Goal: Task Accomplishment & Management: Complete application form

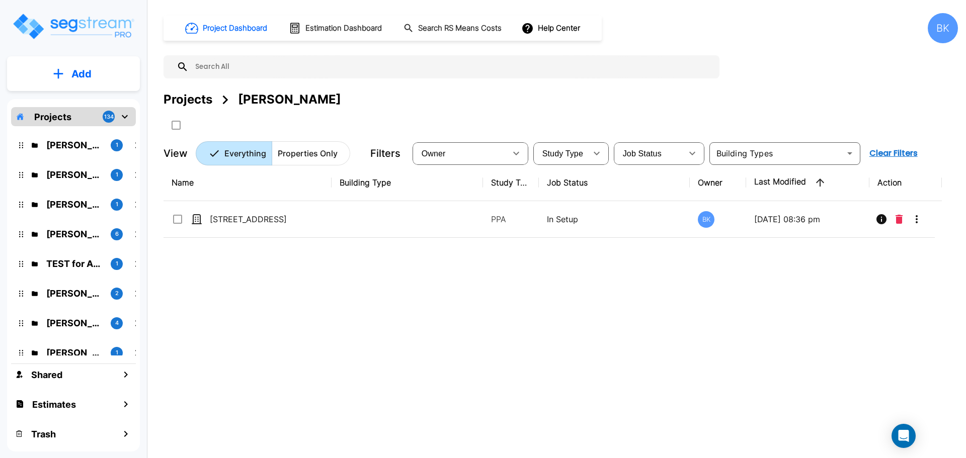
click at [485, 315] on div "Name Building Type Study Type Job Status Owner Last Modified Action 3310 County…" at bounding box center [553, 307] width 778 height 284
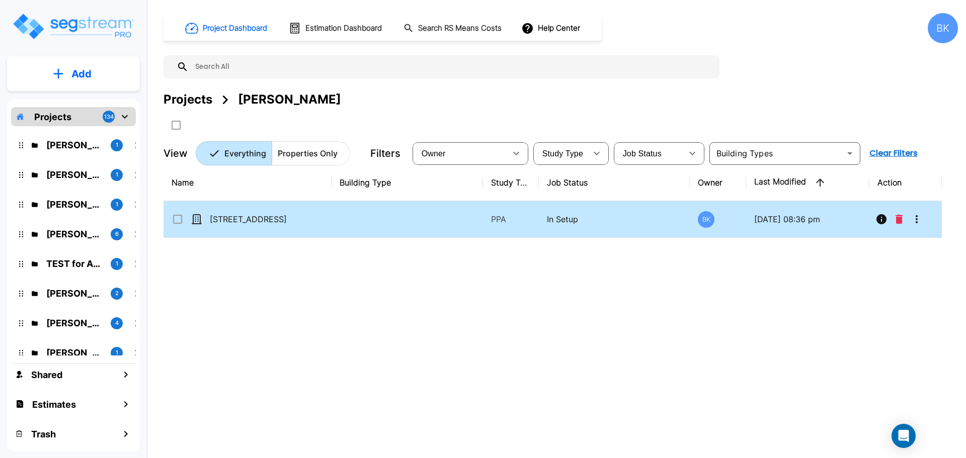
click at [921, 219] on icon "More-Options" at bounding box center [917, 219] width 12 height 12
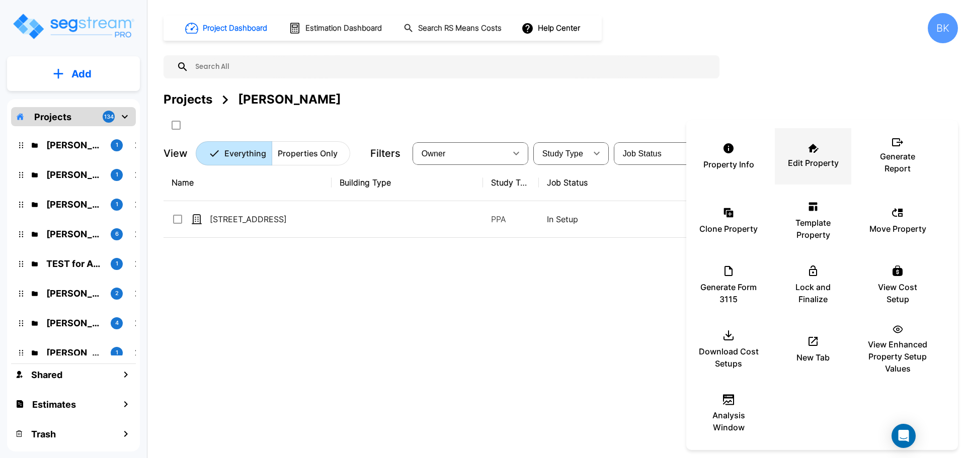
click at [802, 158] on p "Edit Property" at bounding box center [813, 163] width 51 height 12
click at [513, 305] on div at bounding box center [483, 229] width 966 height 458
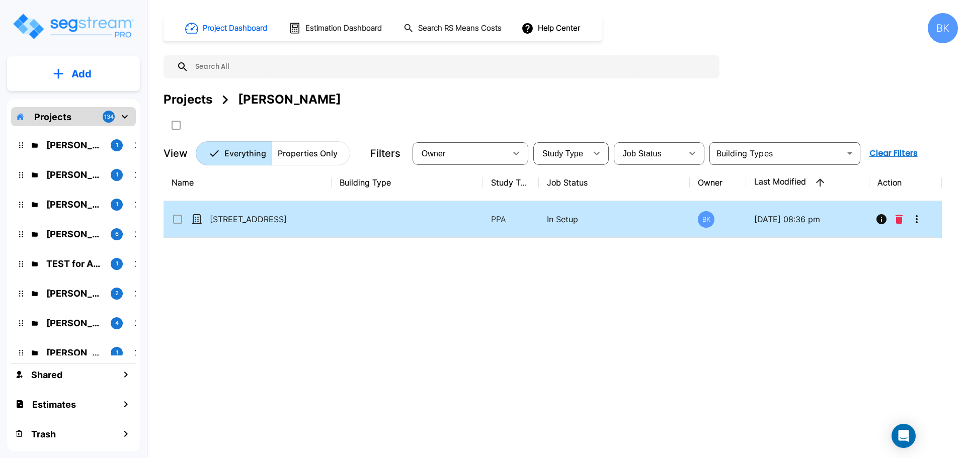
click at [919, 212] on button "More-Options" at bounding box center [917, 219] width 20 height 20
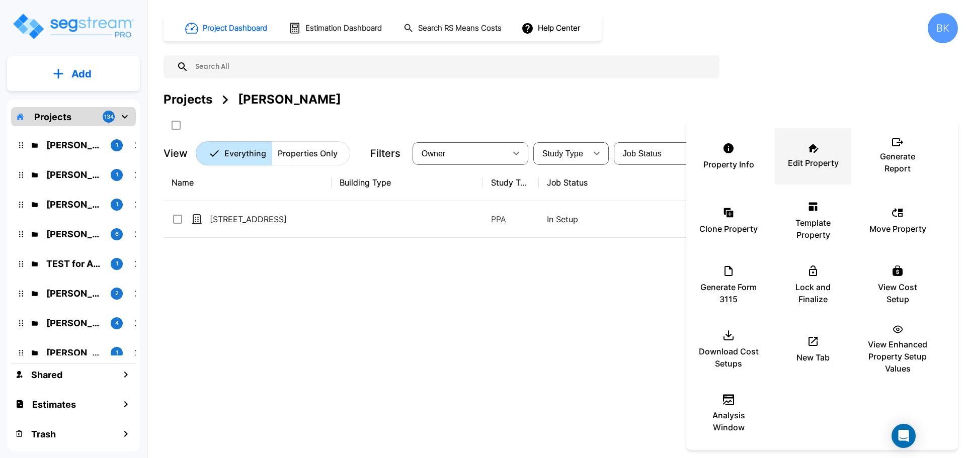
click at [819, 150] on div "Edit Property" at bounding box center [813, 156] width 60 height 50
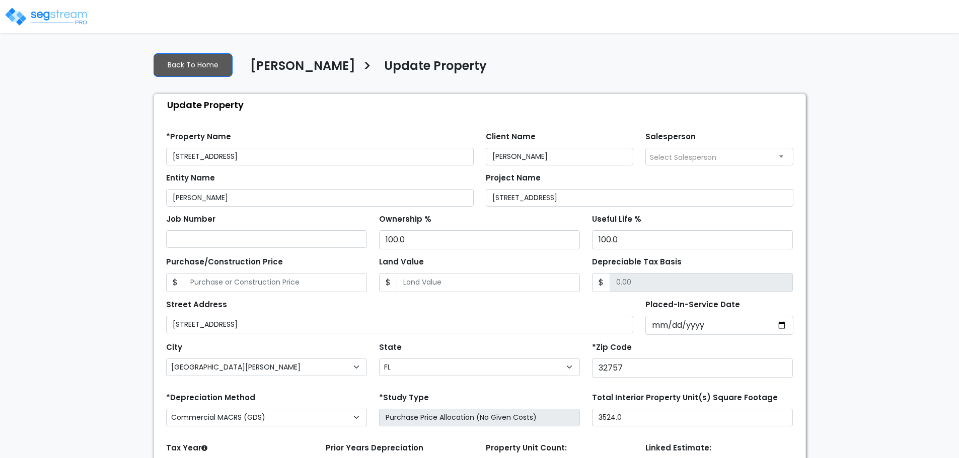
select select "FL"
select select "2024"
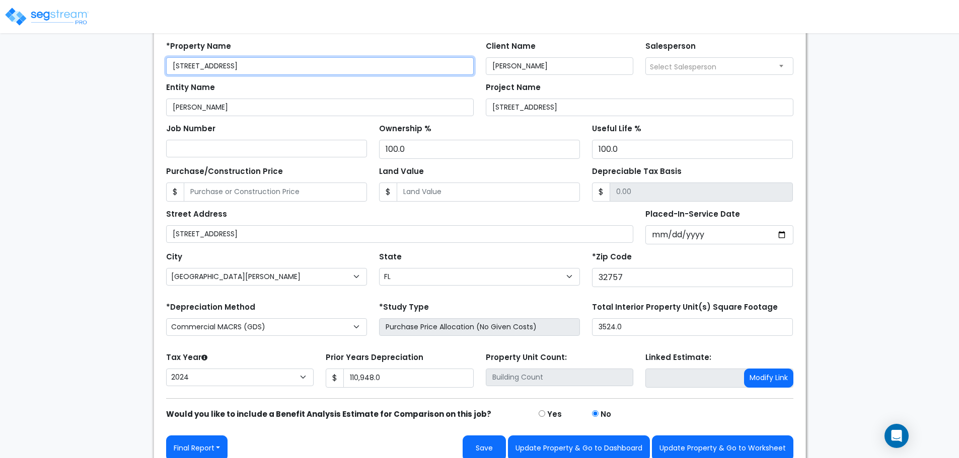
scroll to position [102, 0]
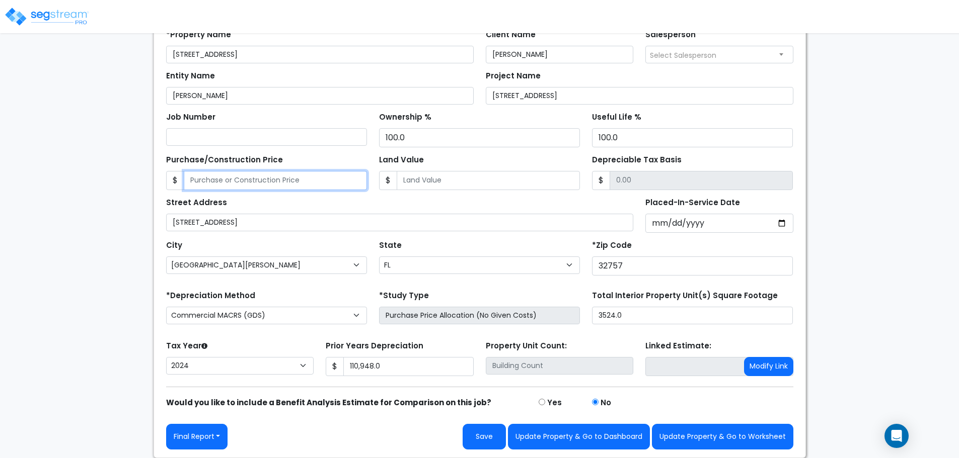
click at [267, 178] on input "Purchase/Construction Price" at bounding box center [275, 180] width 183 height 19
click at [112, 174] on div "We are Building your Property. So please grab a coffee and let us do the heavy …" at bounding box center [479, 200] width 959 height 516
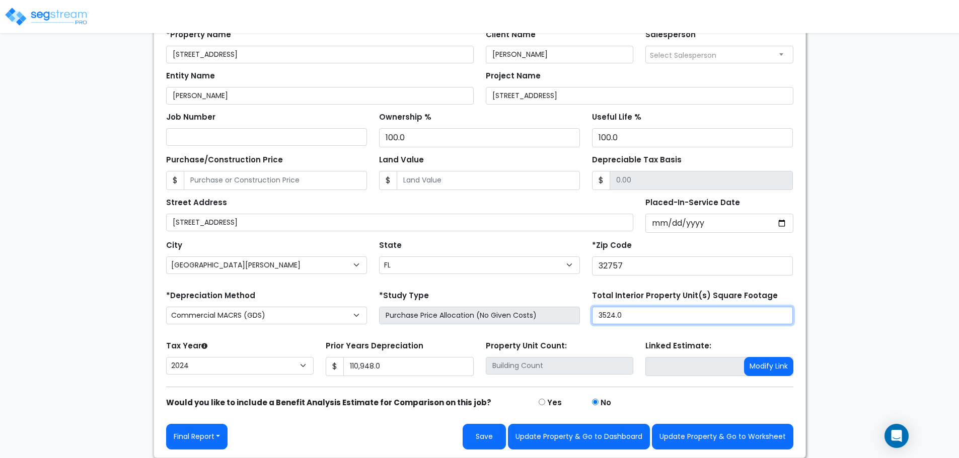
click at [646, 311] on input "3524.0" at bounding box center [692, 316] width 201 height 18
type input "3,193"
click at [807, 273] on div "Back To Home Ryanne Hazen > Update Property Update Property Find these errors b…" at bounding box center [479, 200] width 664 height 516
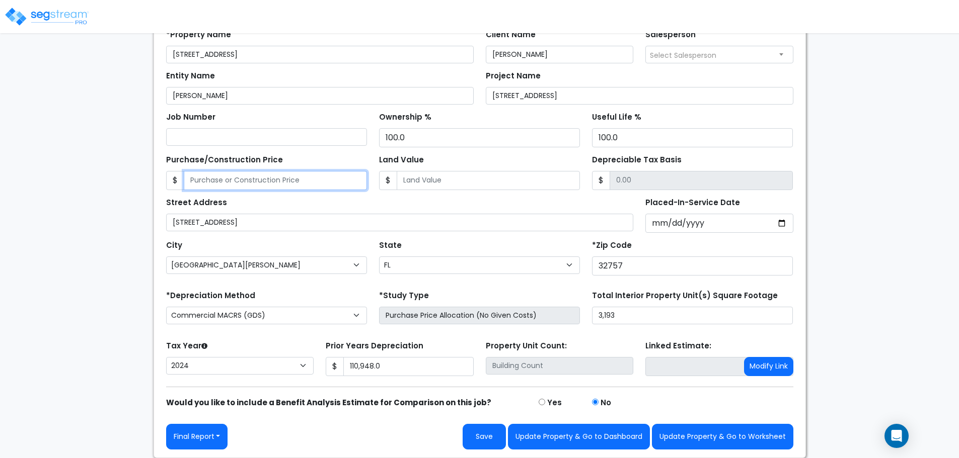
click at [282, 179] on input "Purchase/Construction Price" at bounding box center [275, 180] width 183 height 19
paste input "$2,762,104.00"
type input "2,762,104.00"
click at [455, 201] on div "Street Address 3310 County Road 44" at bounding box center [399, 213] width 467 height 36
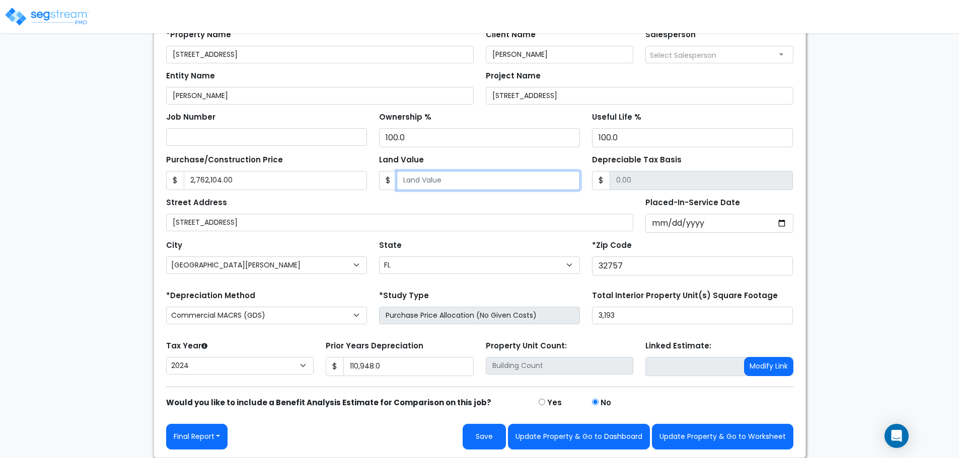
click at [450, 182] on input "Land Value" at bounding box center [487, 180] width 183 height 19
paste input "$552,421.00"
type input "$552,421.00"
type input "2,762,104.00"
type input "552,421.00"
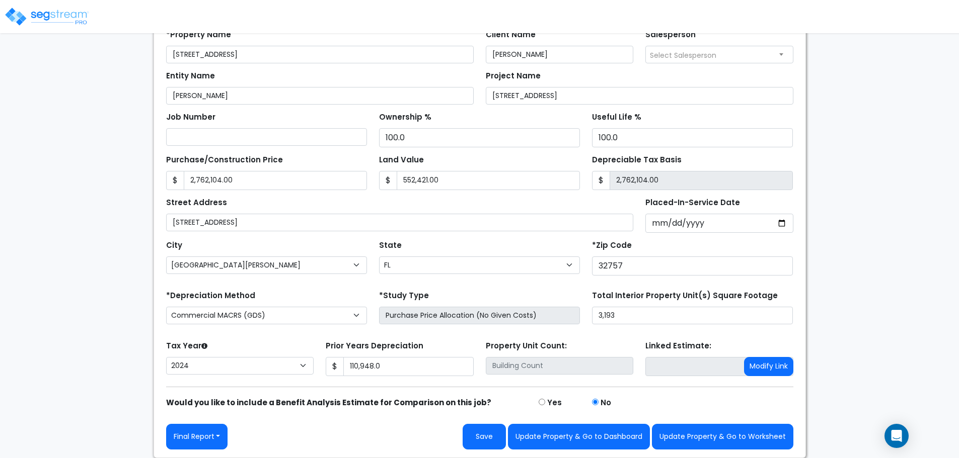
click at [916, 170] on div "We are Building your Property. So please grab a coffee and let us do the heavy …" at bounding box center [479, 200] width 959 height 516
click at [487, 180] on input "552,421.00" at bounding box center [487, 180] width 183 height 19
click at [917, 163] on div "We are Building your Property. So please grab a coffee and let us do the heavy …" at bounding box center [479, 200] width 959 height 516
click at [503, 175] on input "552,421.00" at bounding box center [487, 180] width 183 height 19
click at [490, 178] on input "552,421.00" at bounding box center [487, 180] width 183 height 19
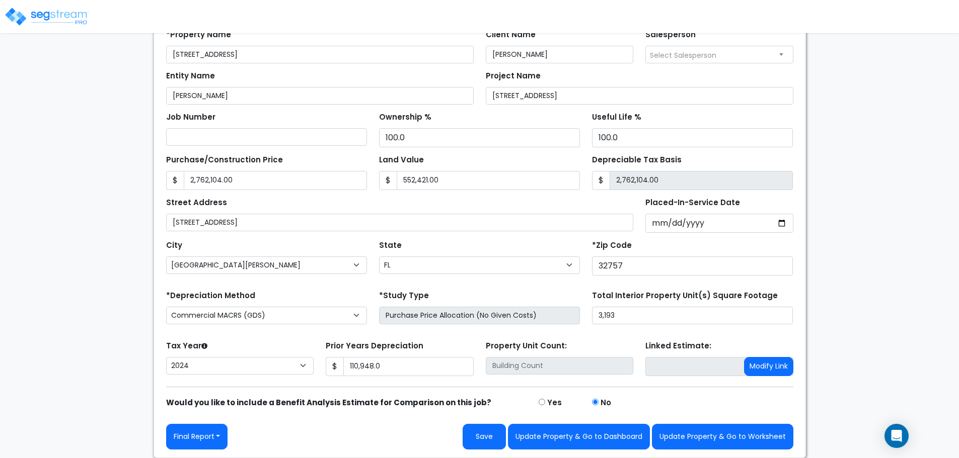
click at [452, 191] on div "Street Address 3310 County Road 44 Placed-In-Service Date 2022-01-01 *Purchase …" at bounding box center [479, 211] width 639 height 43
click at [276, 181] on input "2,762,104.00" at bounding box center [275, 180] width 183 height 19
click at [336, 203] on div "Street Address 3310 County Road 44" at bounding box center [399, 213] width 467 height 36
click at [283, 181] on input "2,762,104.00" at bounding box center [275, 180] width 183 height 19
type input "2"
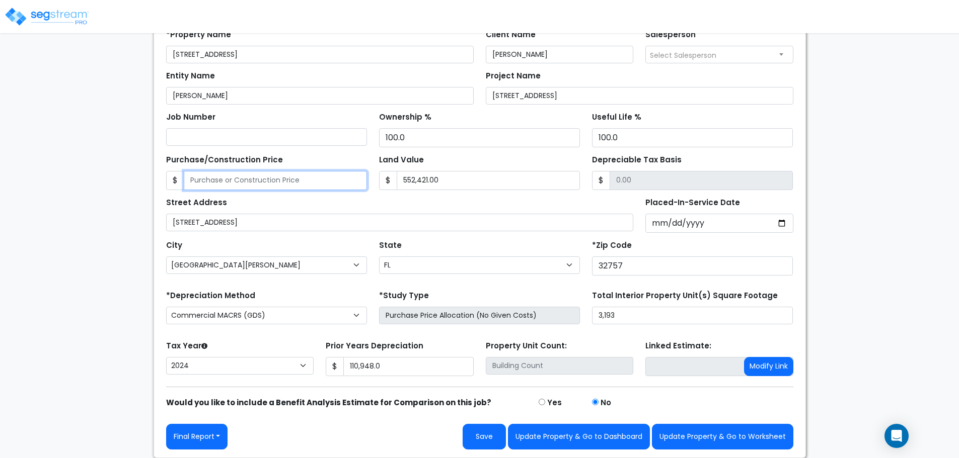
type input "-552,419.00"
type input "27"
type input "-552,394.00"
type input "276"
type input "-552,145.00"
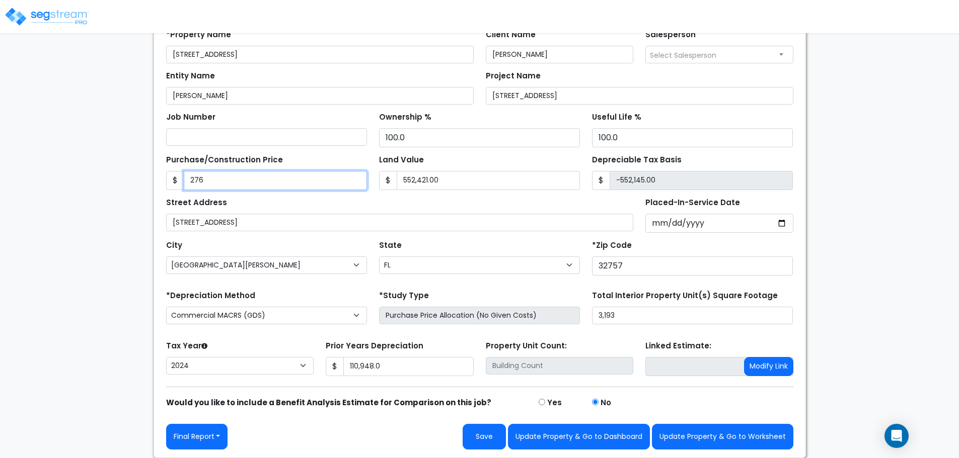
type input "2762"
type input "-549,659.00"
type input "2,7621"
type input "-524,800.00"
type input "27,6210"
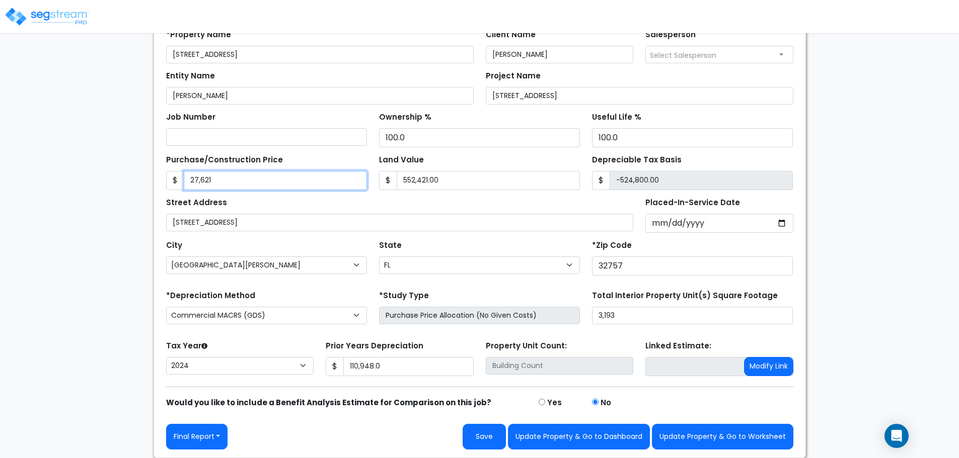
type input "-276,211.00"
type input "276,2104"
type input "2,209,683.00"
type input "2,762,104"
click at [482, 205] on div "Street Address 3310 County Road 44" at bounding box center [399, 213] width 467 height 36
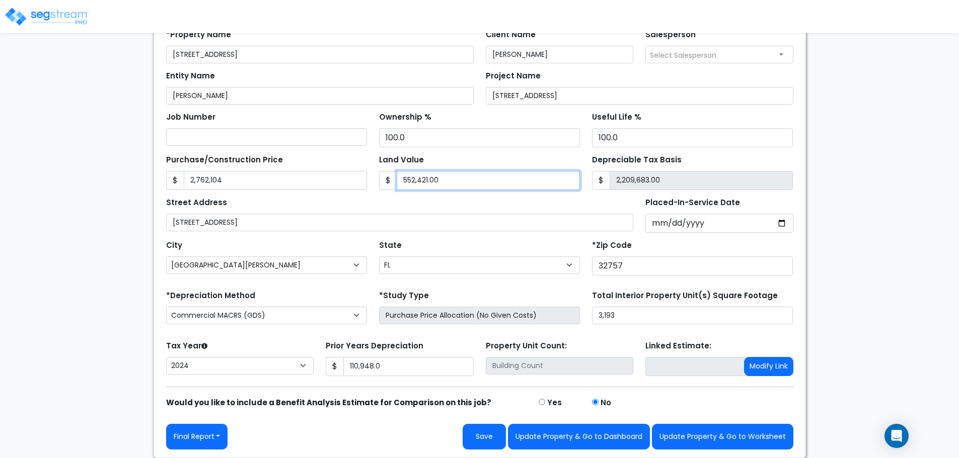
click at [460, 180] on input "552,421.00" at bounding box center [487, 180] width 183 height 19
type input "5"
type input "2,762,099.00"
type input "55"
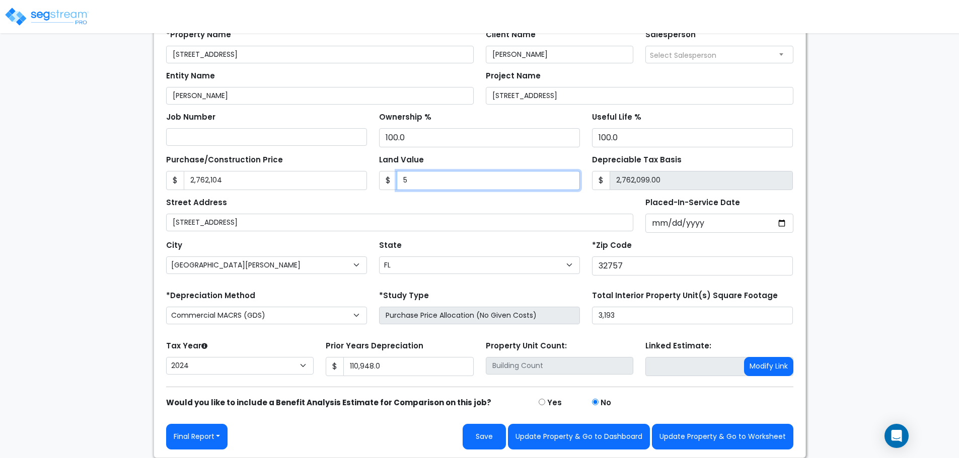
type input "2,762,049.00"
type input "552"
type input "2,761,552.00"
type input "5524"
type input "2,756,580.00"
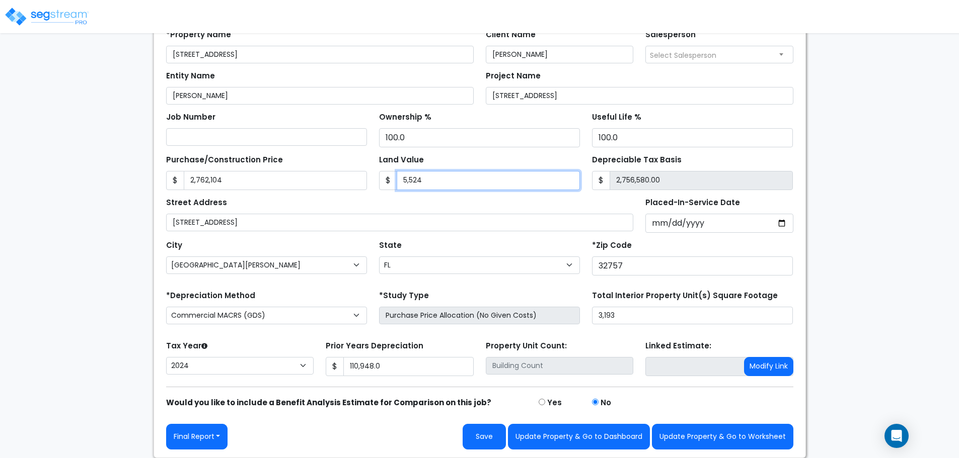
type input "5,5242"
type input "2,706,862.00"
type input "55,2421"
type input "2,209,683.00"
type input "552,421"
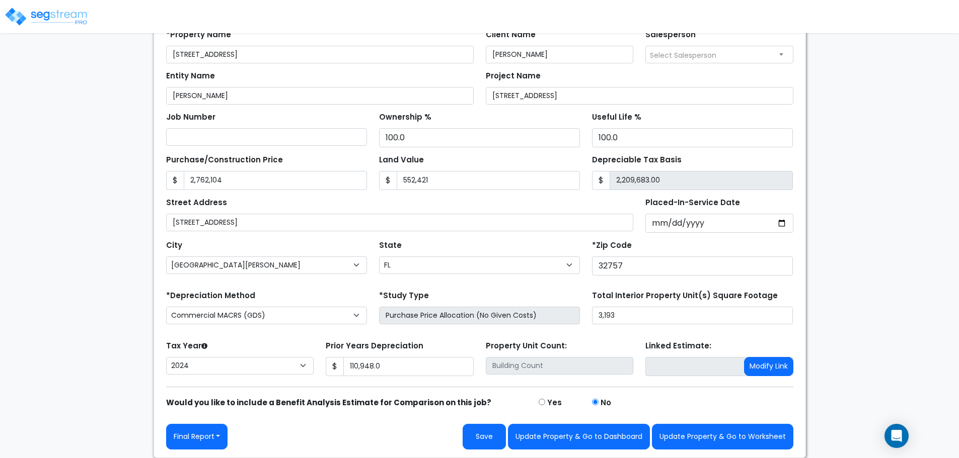
click at [471, 205] on div "Street Address 3310 County Road 44" at bounding box center [399, 213] width 467 height 36
click at [313, 195] on div "Street Address 3310 County Road 44" at bounding box center [399, 213] width 467 height 36
click at [276, 178] on input "2,762,104" at bounding box center [275, 180] width 183 height 19
click at [361, 199] on div "Street Address 3310 County Road 44" at bounding box center [399, 213] width 467 height 36
click at [280, 181] on input "2,762,104" at bounding box center [275, 180] width 183 height 19
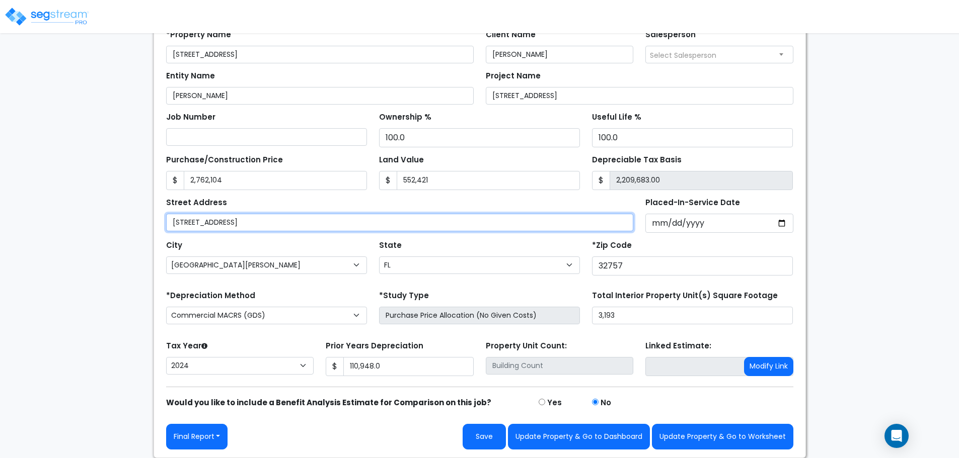
click at [477, 214] on input "[STREET_ADDRESS]" at bounding box center [399, 223] width 467 height 18
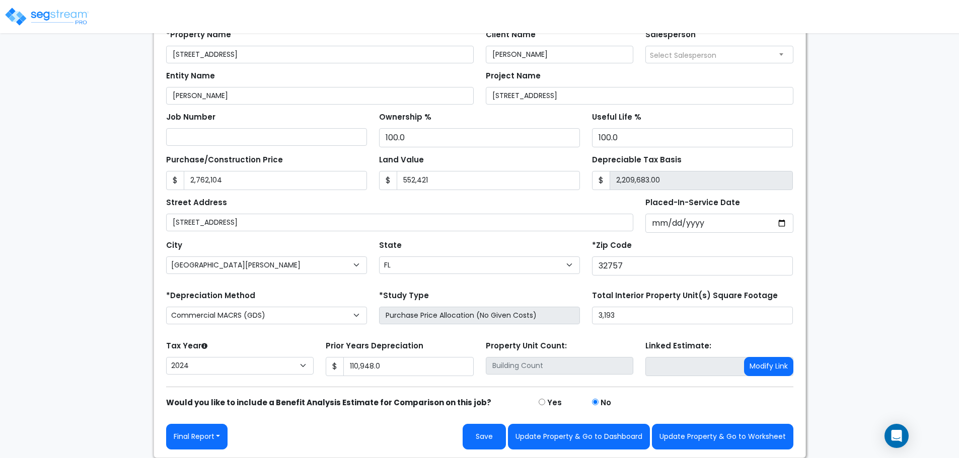
click at [496, 205] on div "Street Address 3310 County Road 44" at bounding box center [399, 213] width 467 height 36
click at [691, 428] on button "Update Property & Go to Worksheet" at bounding box center [722, 437] width 141 height 26
type input "2762104"
type input "552421"
type input "110948"
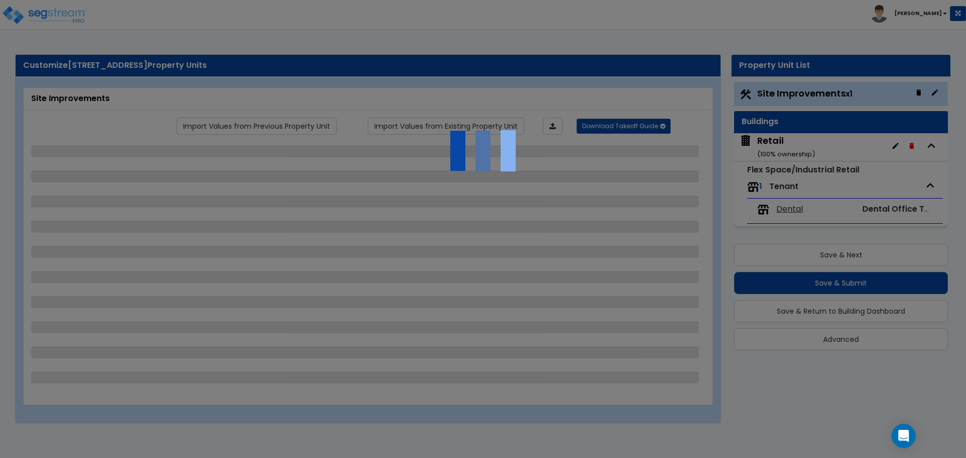
select select "2"
select select "1"
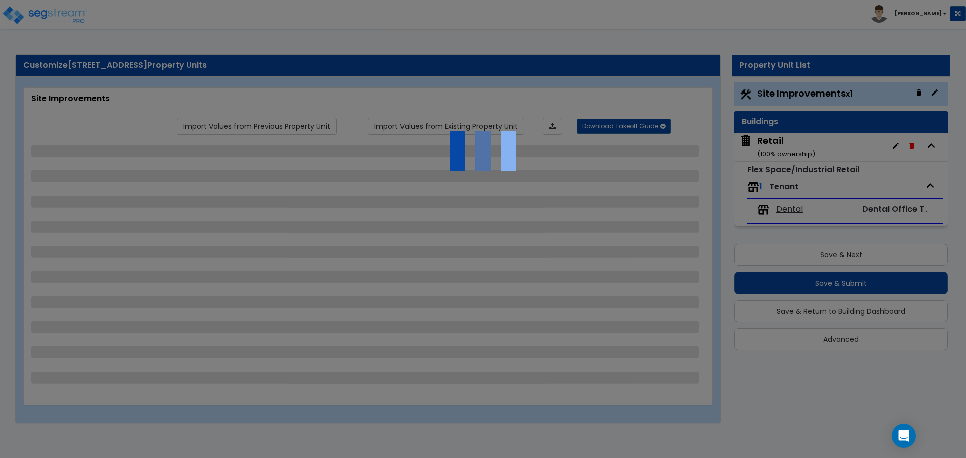
select select "1"
select select "2"
select select "1"
select select "2"
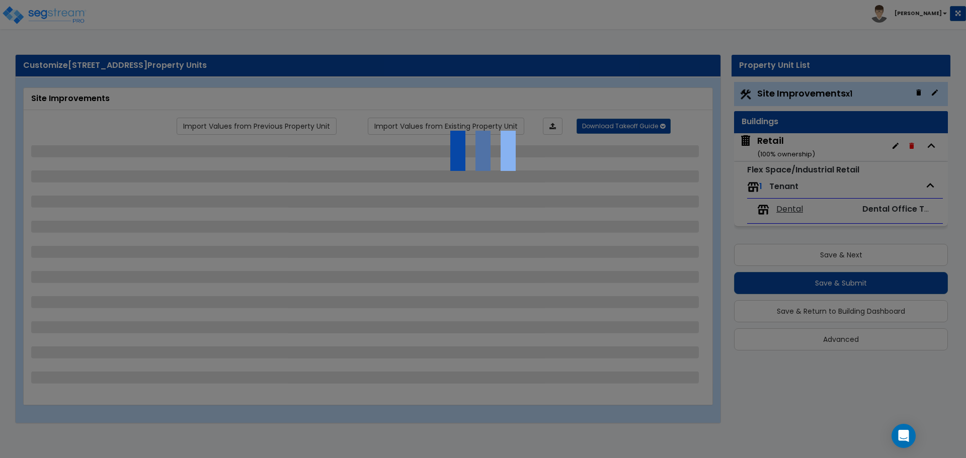
select select "2"
select select "1"
select select "2"
select select "1"
select select "3"
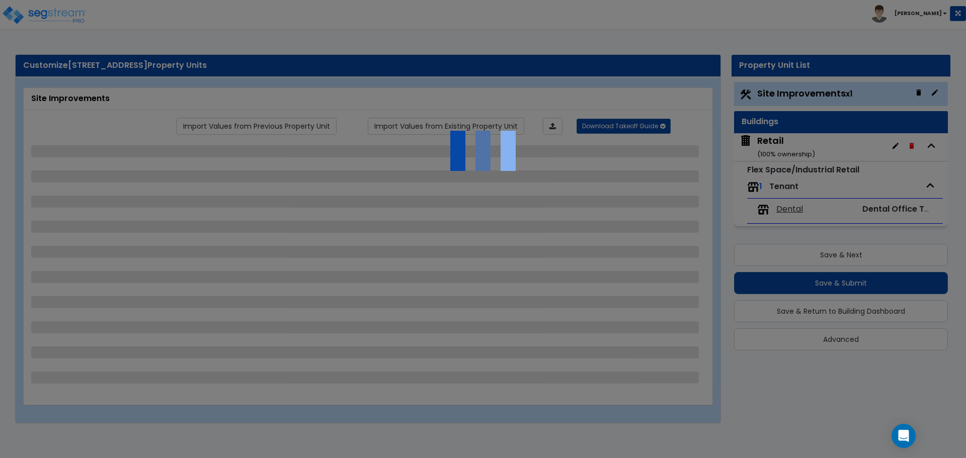
select select "1"
select select "2"
select select "1"
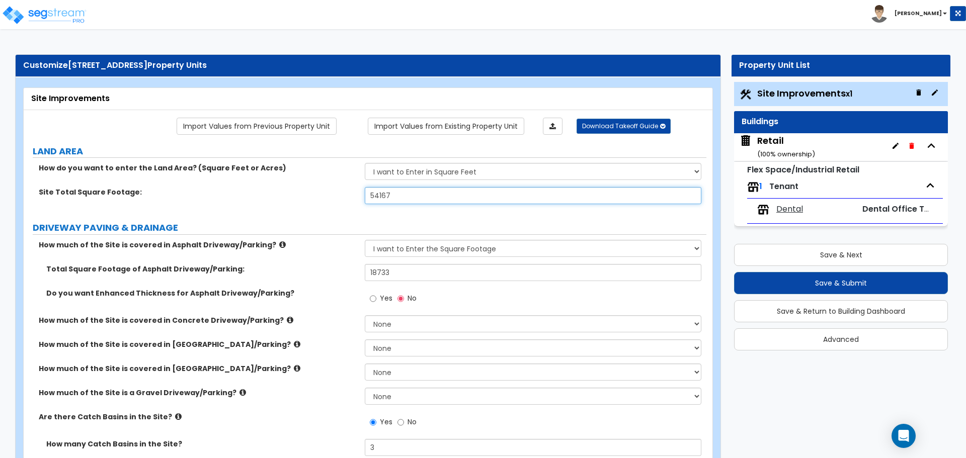
click at [408, 199] on input "54167" at bounding box center [533, 195] width 336 height 17
click at [401, 194] on input "54167" at bounding box center [533, 195] width 336 height 17
type input "54,317"
click at [424, 196] on input "54,317" at bounding box center [533, 195] width 336 height 17
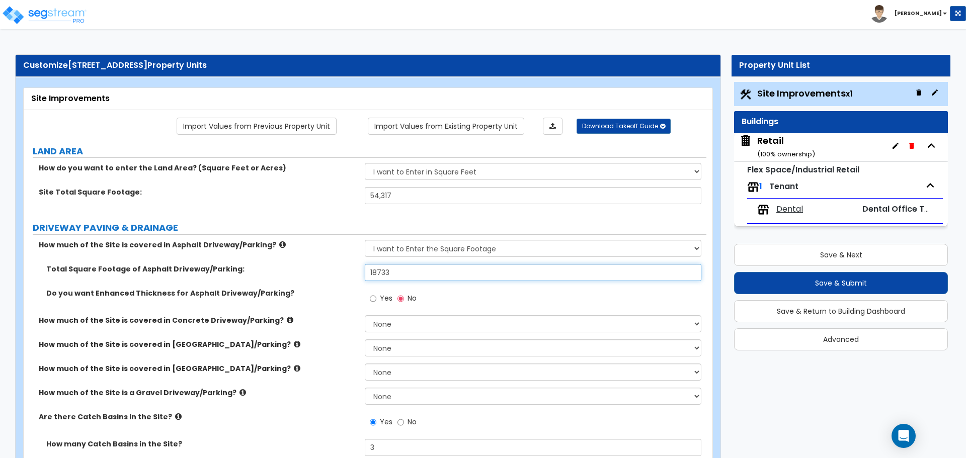
click at [398, 270] on input "18733" at bounding box center [533, 272] width 336 height 17
type input "18,467"
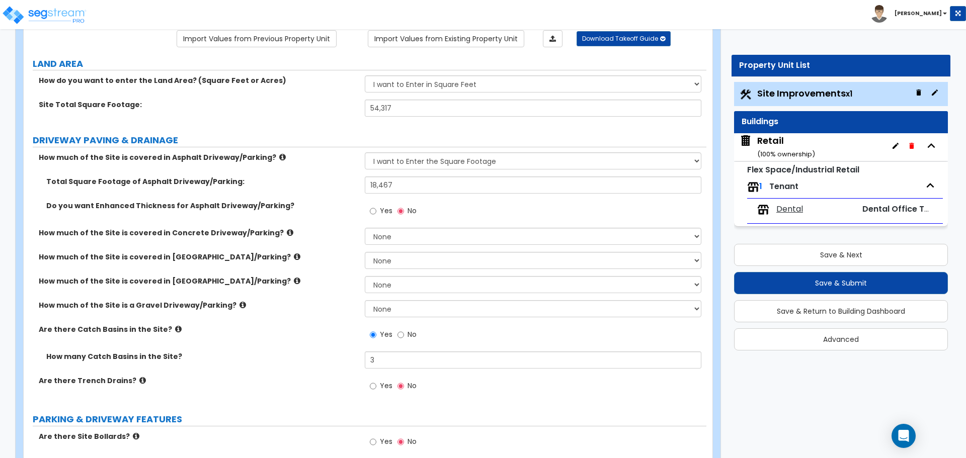
scroll to position [101, 0]
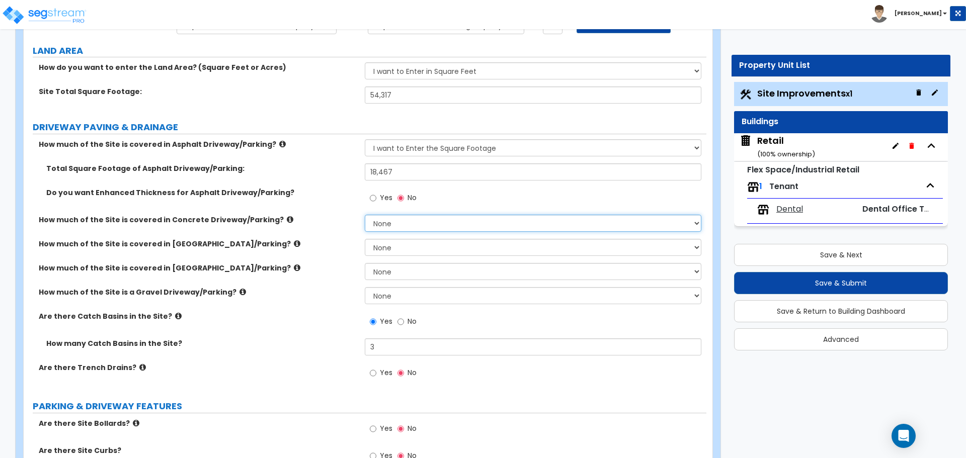
click at [391, 225] on select "None I want to Enter an Approximate Percentage I want to Enter the Square Foota…" at bounding box center [533, 223] width 336 height 17
select select "2"
click at [365, 215] on select "None I want to Enter an Approximate Percentage I want to Enter the Square Foota…" at bounding box center [533, 223] width 336 height 17
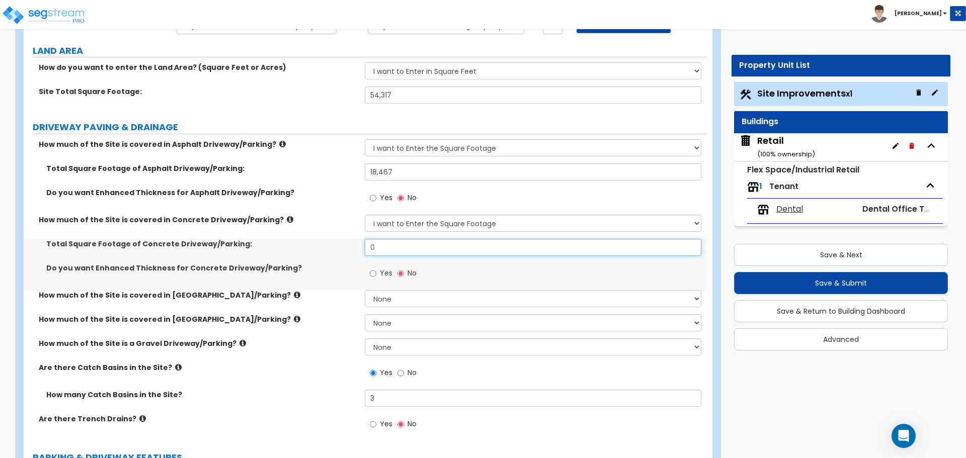
click at [399, 248] on input "0" at bounding box center [533, 247] width 336 height 17
type input "3,638"
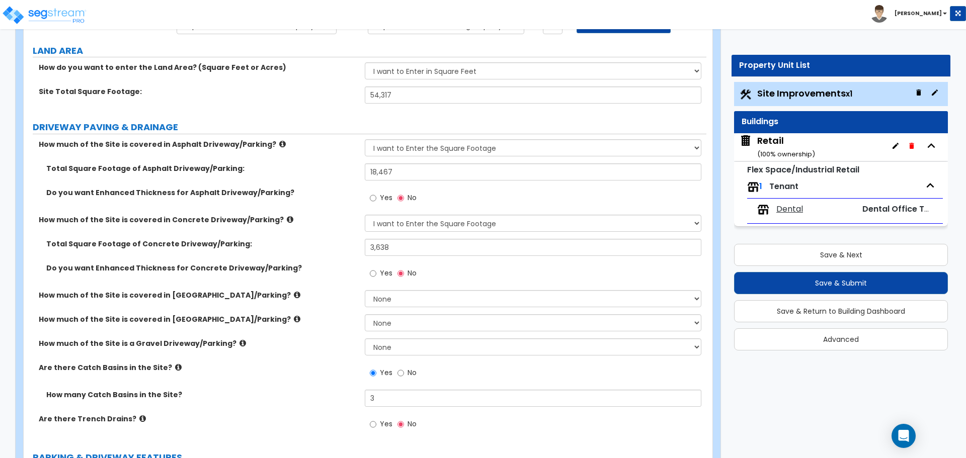
click at [337, 235] on div "How much of the Site is covered in Concrete Driveway/Parking? None I want to En…" at bounding box center [365, 227] width 683 height 24
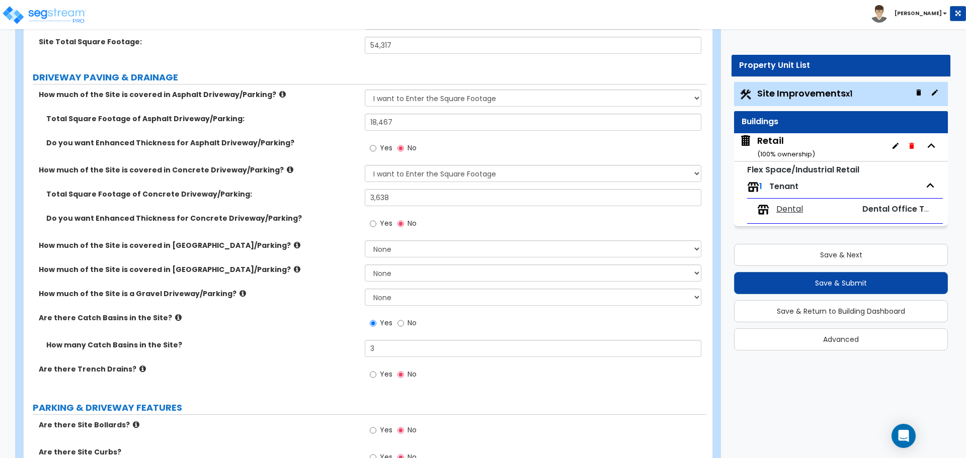
scroll to position [151, 0]
click at [175, 319] on icon at bounding box center [178, 317] width 7 height 8
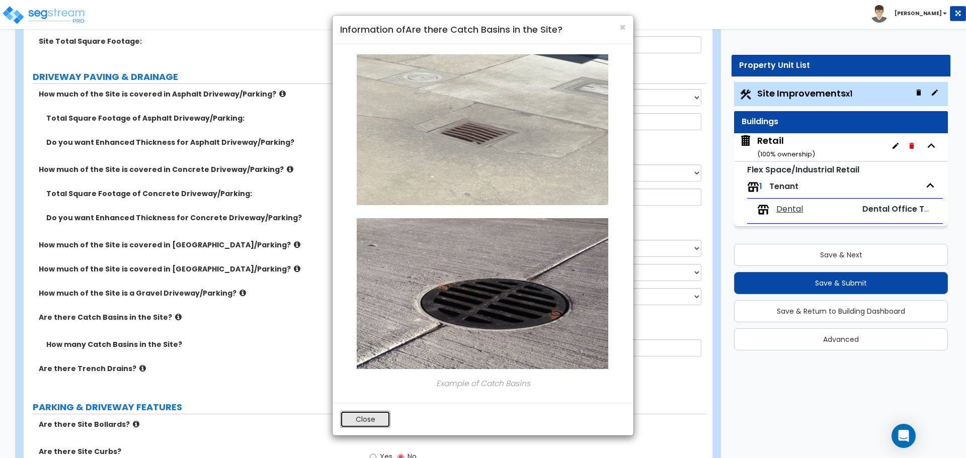
click at [376, 418] on button "Close" at bounding box center [365, 419] width 50 height 17
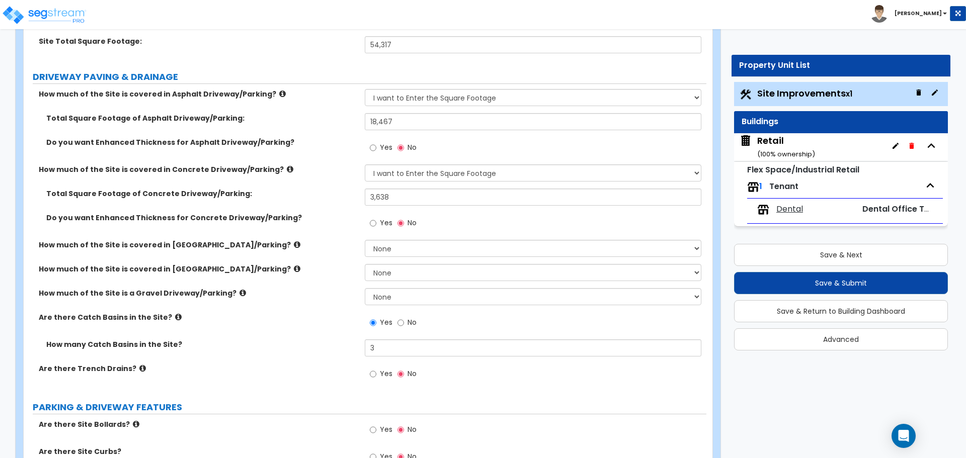
click at [139, 368] on icon at bounding box center [142, 369] width 7 height 8
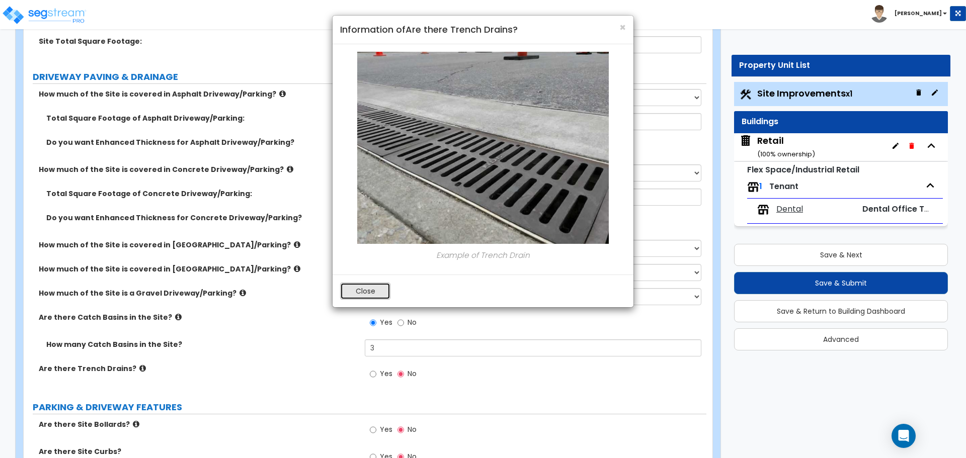
click at [364, 293] on button "Close" at bounding box center [365, 291] width 50 height 17
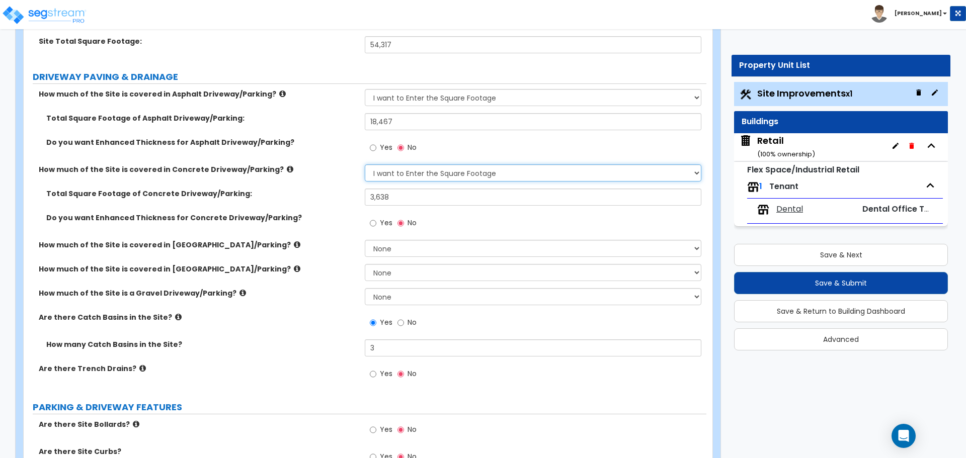
click at [400, 176] on select "None I want to Enter an Approximate Percentage I want to Enter the Square Foota…" at bounding box center [533, 173] width 336 height 17
select select "0"
click at [365, 165] on select "None I want to Enter an Approximate Percentage I want to Enter the Square Foota…" at bounding box center [533, 173] width 336 height 17
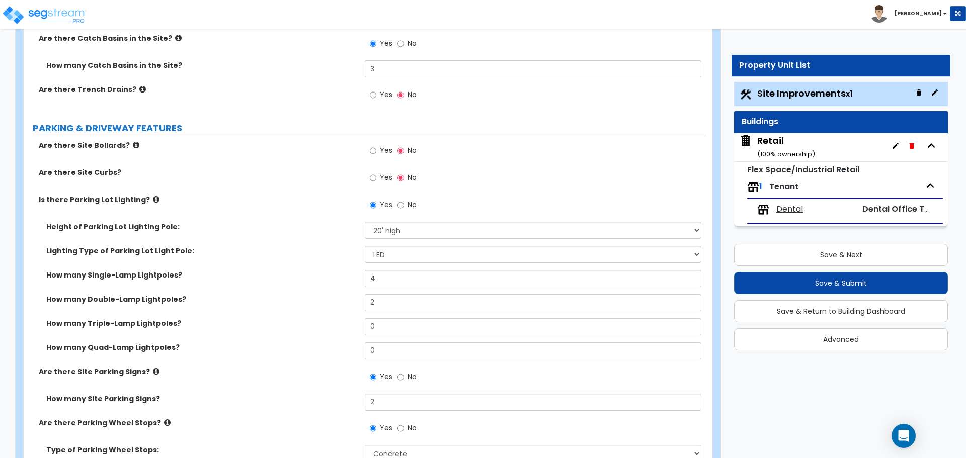
scroll to position [403, 0]
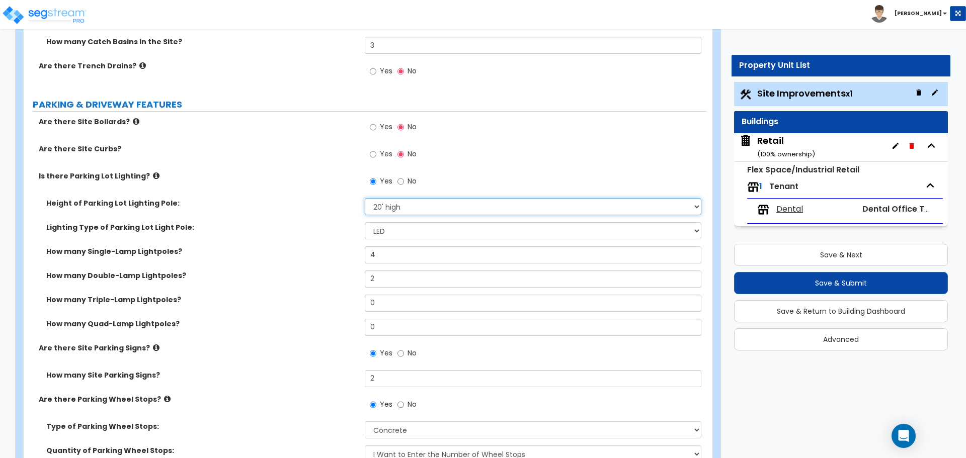
click at [395, 204] on select "Please Choose One 20' high 30' high 40' high" at bounding box center [533, 206] width 336 height 17
click at [365, 198] on select "Please Choose One 20' high 30' high 40' high" at bounding box center [533, 206] width 336 height 17
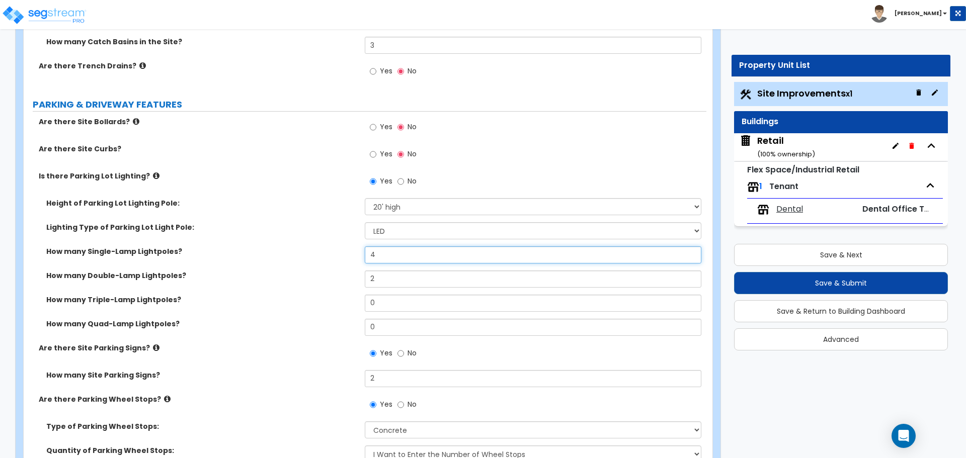
click at [387, 261] on input "4" at bounding box center [533, 255] width 336 height 17
type input "3"
click at [384, 274] on input "2" at bounding box center [533, 279] width 336 height 17
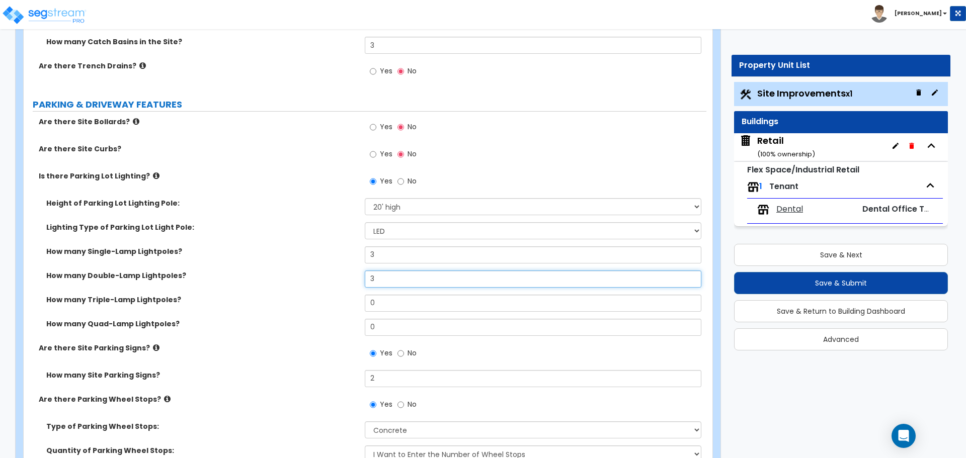
type input "3"
click at [322, 270] on div "How many Single-Lamp Lightpoles? 3" at bounding box center [365, 259] width 683 height 24
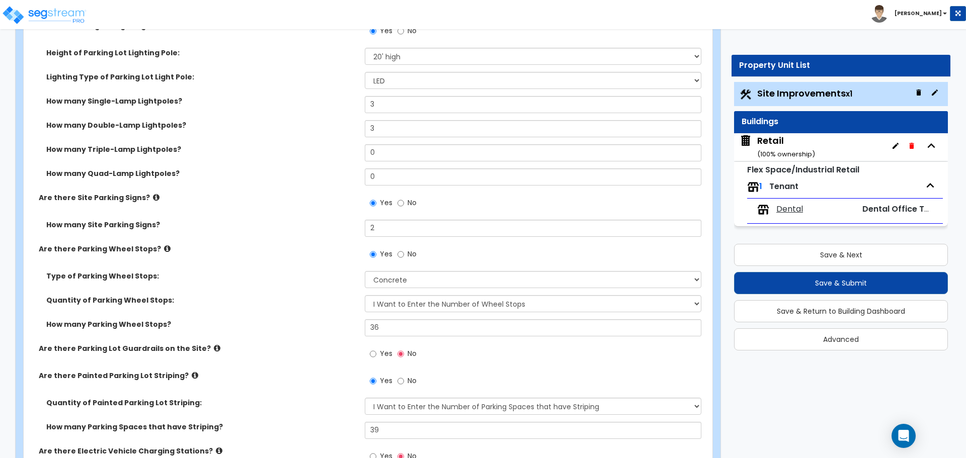
scroll to position [553, 0]
click at [153, 197] on icon at bounding box center [156, 197] width 7 height 8
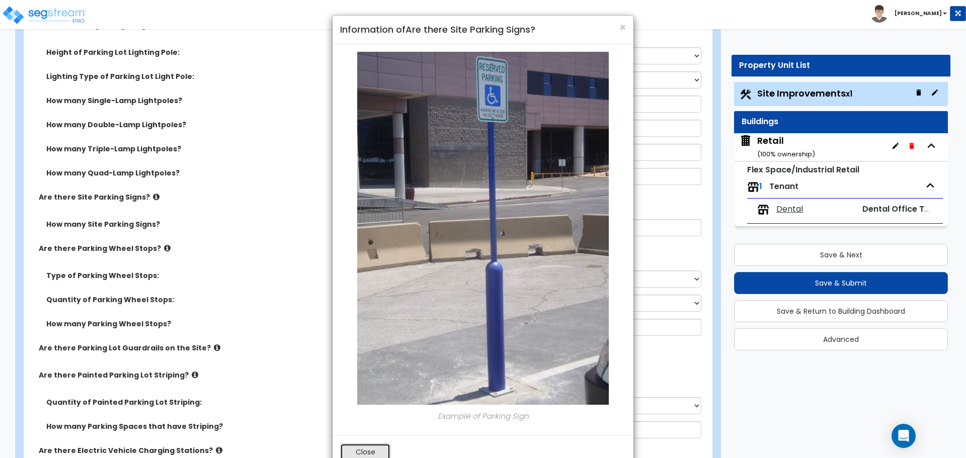
click at [375, 453] on button "Close" at bounding box center [365, 452] width 50 height 17
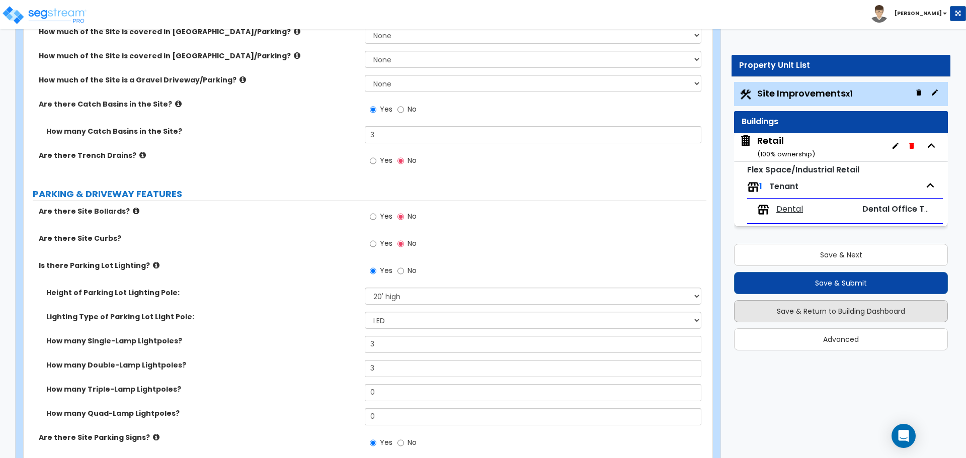
scroll to position [302, 0]
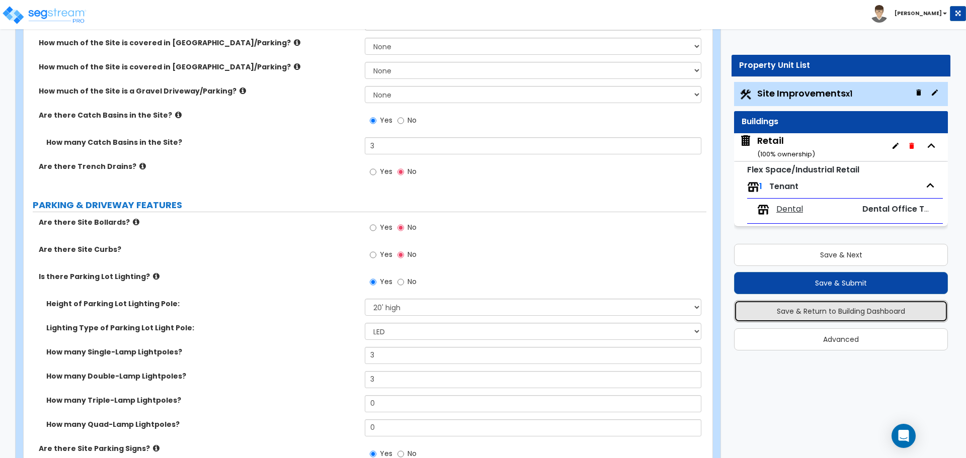
click at [836, 315] on button "Save & Return to Building Dashboard" at bounding box center [841, 311] width 214 height 22
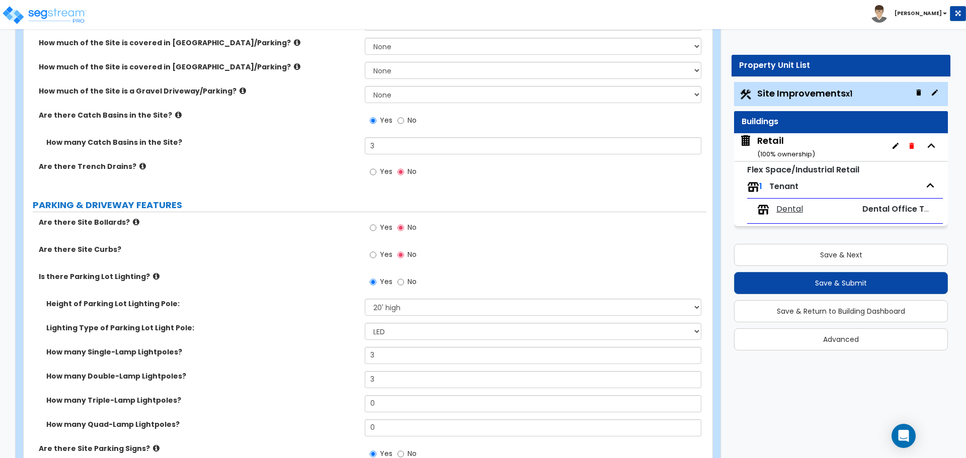
scroll to position [0, 0]
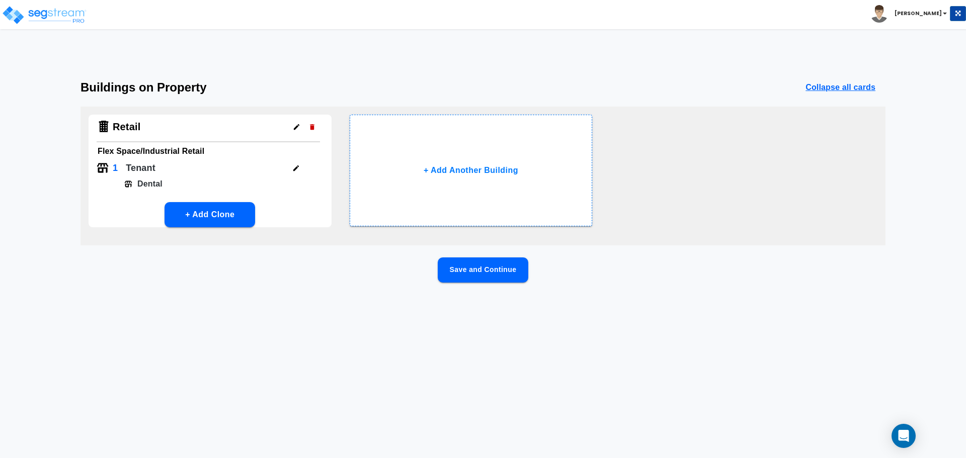
click at [486, 275] on button "Save and Continue" at bounding box center [483, 270] width 91 height 25
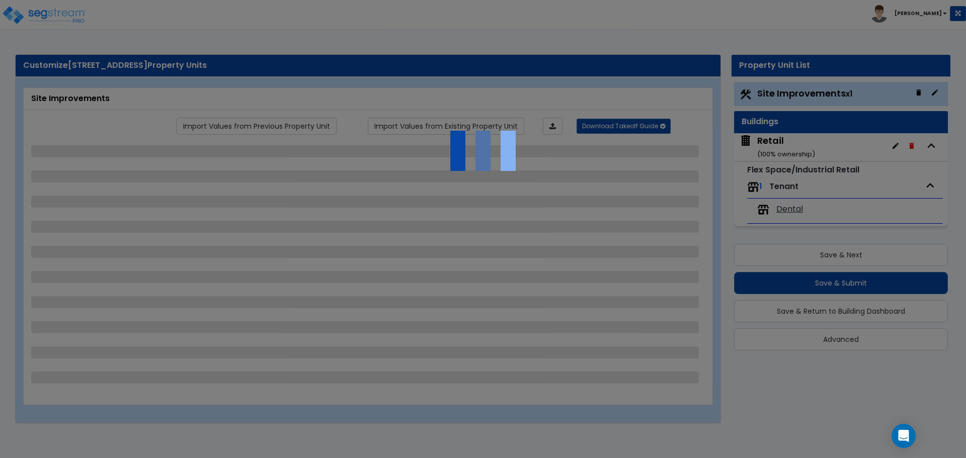
select select "6"
select select "1"
select select "7"
select select "2"
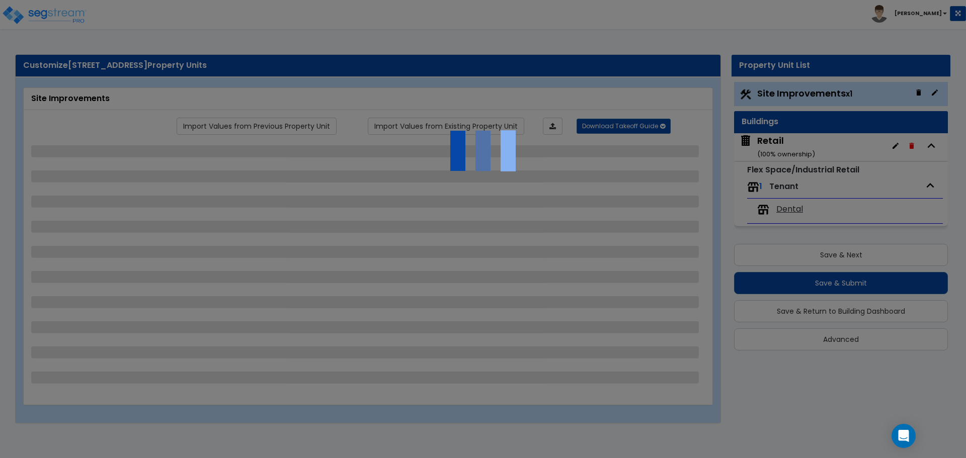
select select "2"
select select "1"
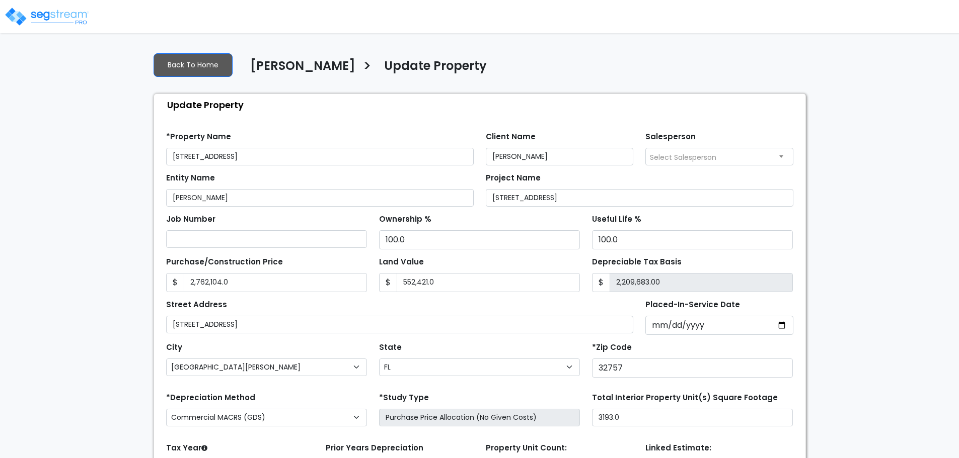
select select "FL"
select select "2024"
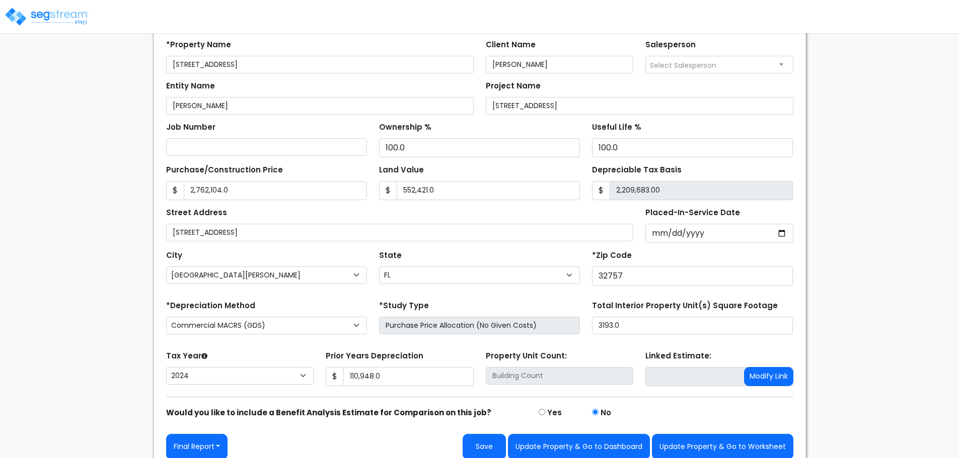
scroll to position [102, 0]
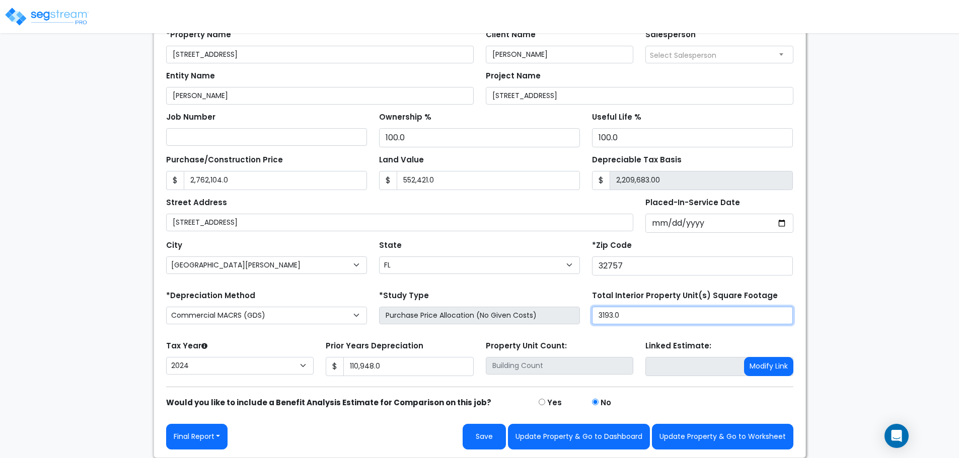
click at [628, 313] on input "3193.0" at bounding box center [692, 316] width 201 height 18
type input "5,154"
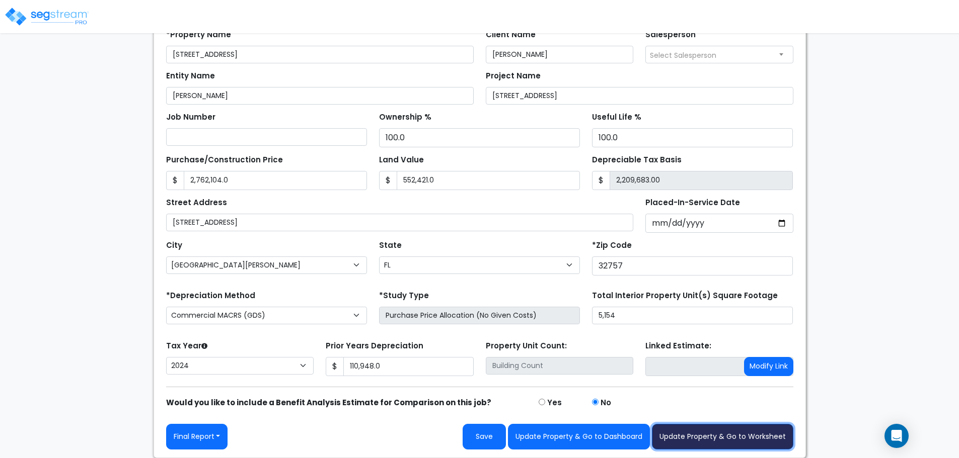
drag, startPoint x: 700, startPoint y: 438, endPoint x: 524, endPoint y: 199, distance: 296.9
click at [700, 438] on button "Update Property & Go to Worksheet" at bounding box center [722, 437] width 141 height 26
type input "2762104"
type input "552421"
type input "110948"
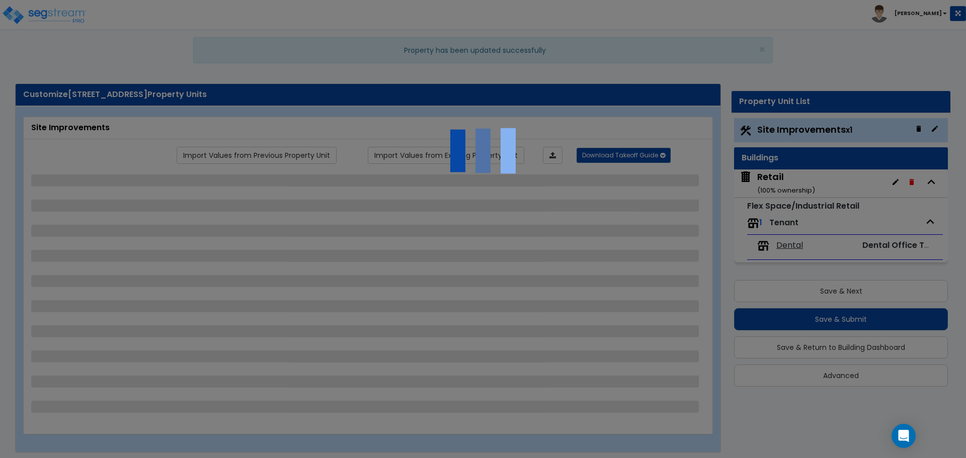
scroll to position [12, 0]
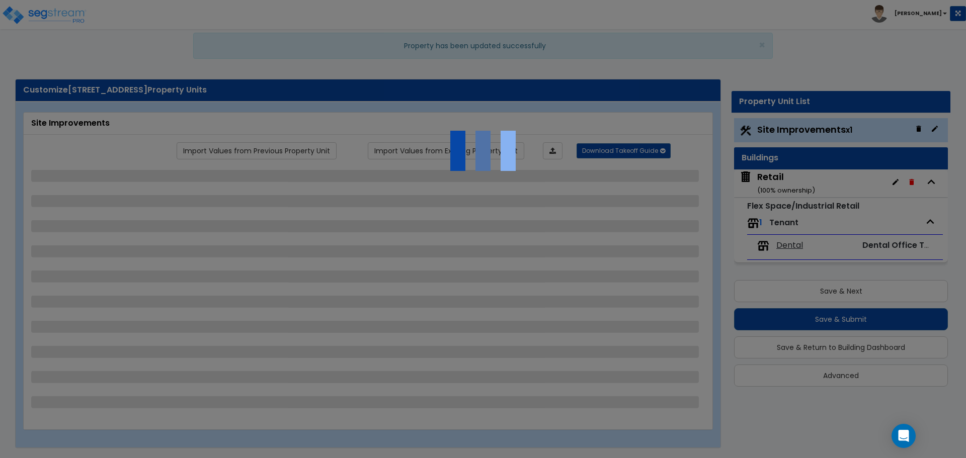
select select "2"
select select "1"
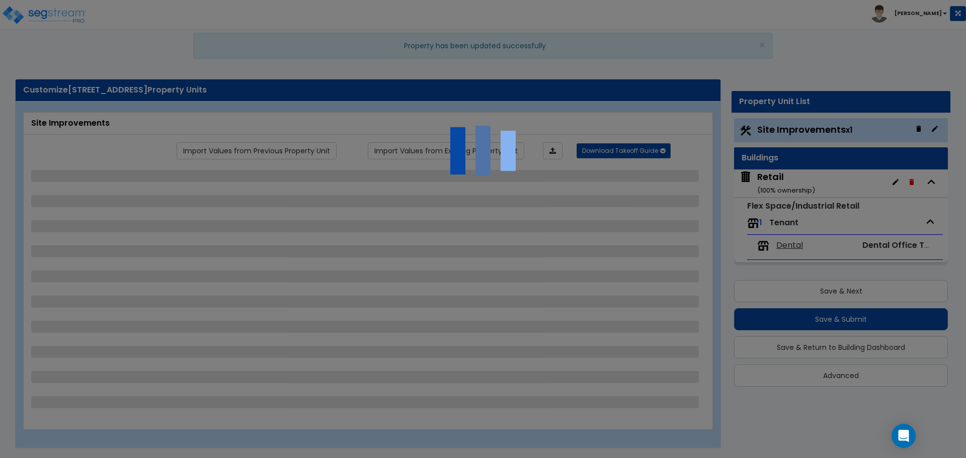
select select "1"
select select "2"
select select "1"
select select "2"
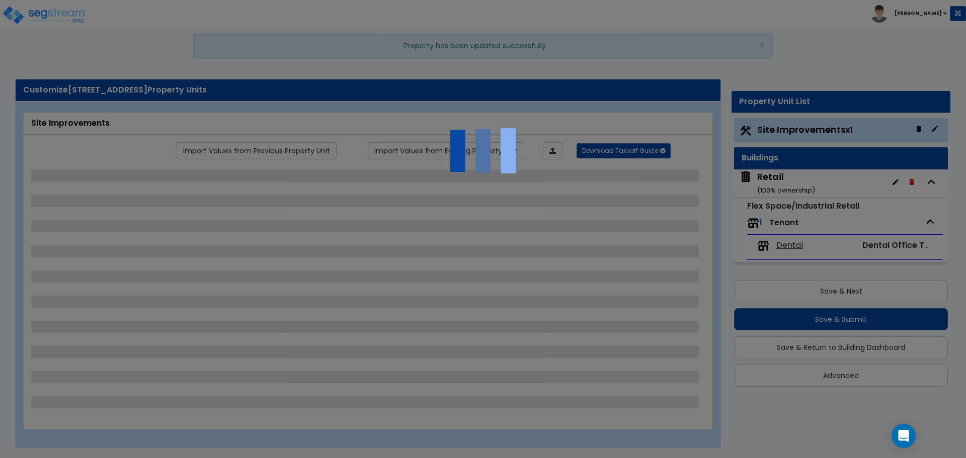
select select "2"
select select "1"
select select "2"
select select "1"
select select "3"
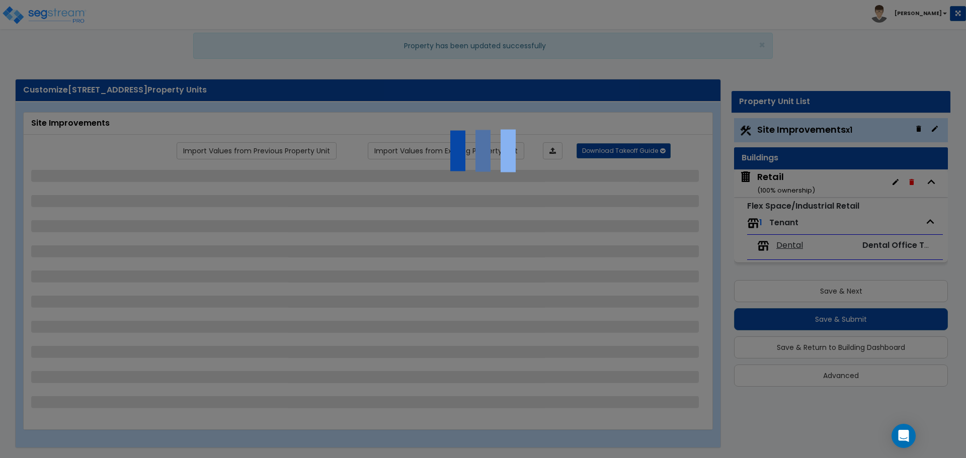
select select "1"
select select "2"
select select "1"
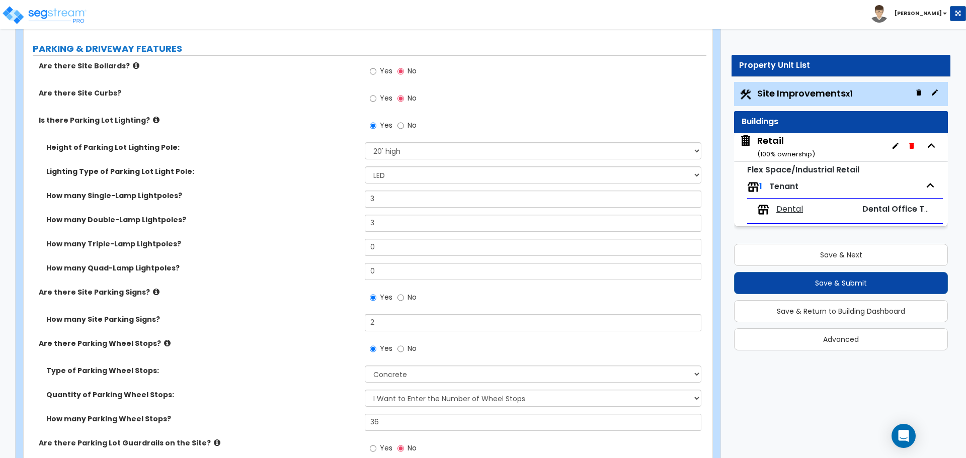
scroll to position [464, 0]
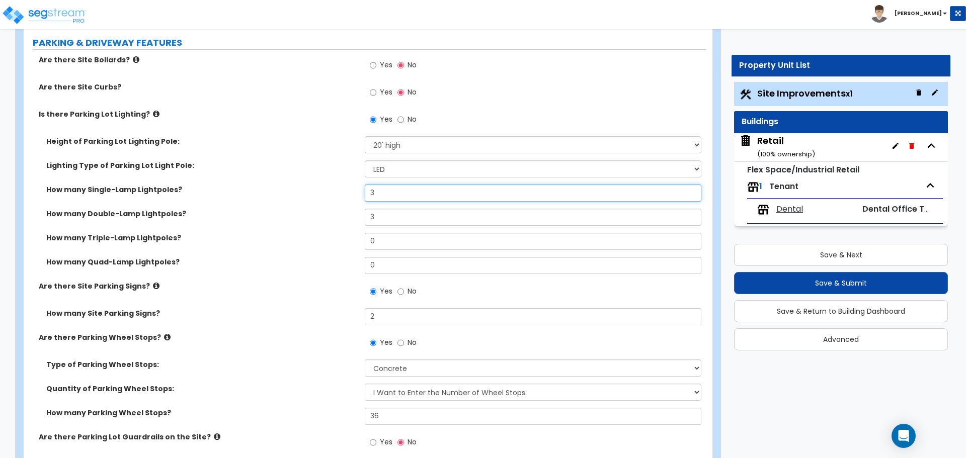
click at [387, 196] on input "3" at bounding box center [533, 193] width 336 height 17
type input "5"
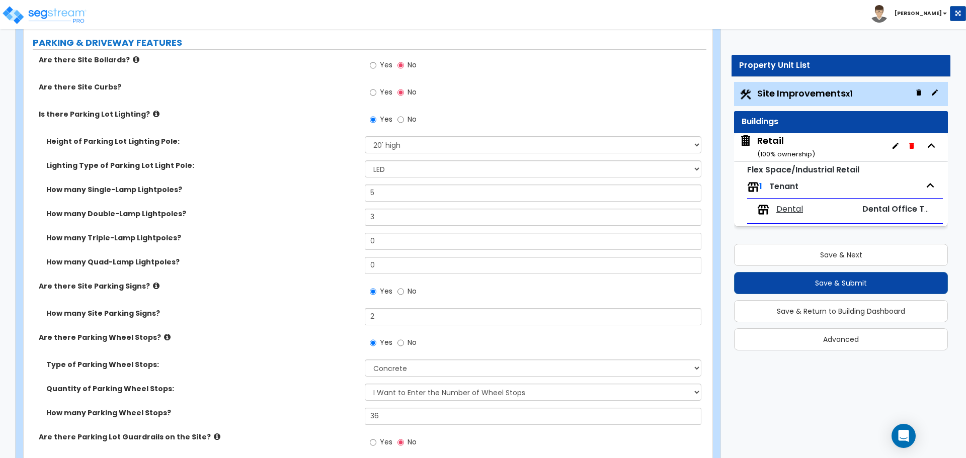
click at [301, 195] on div "How many Single-Lamp Lightpoles? 5" at bounding box center [365, 197] width 683 height 24
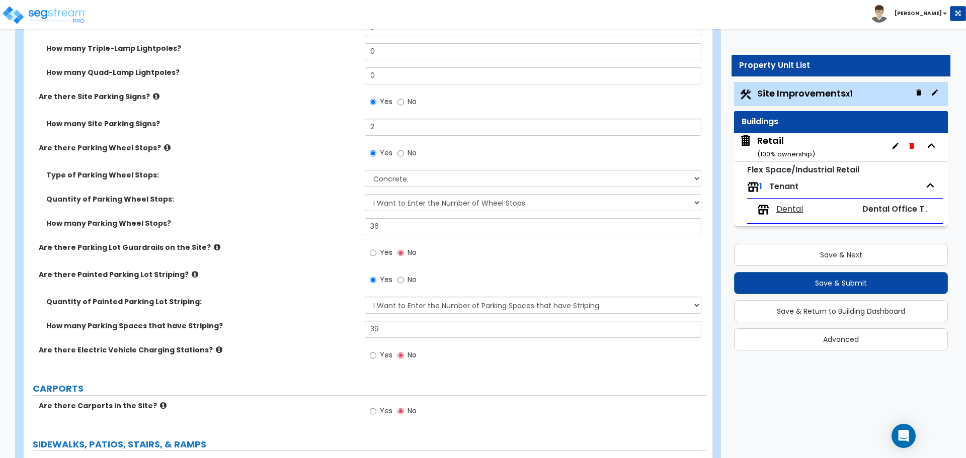
scroll to position [666, 0]
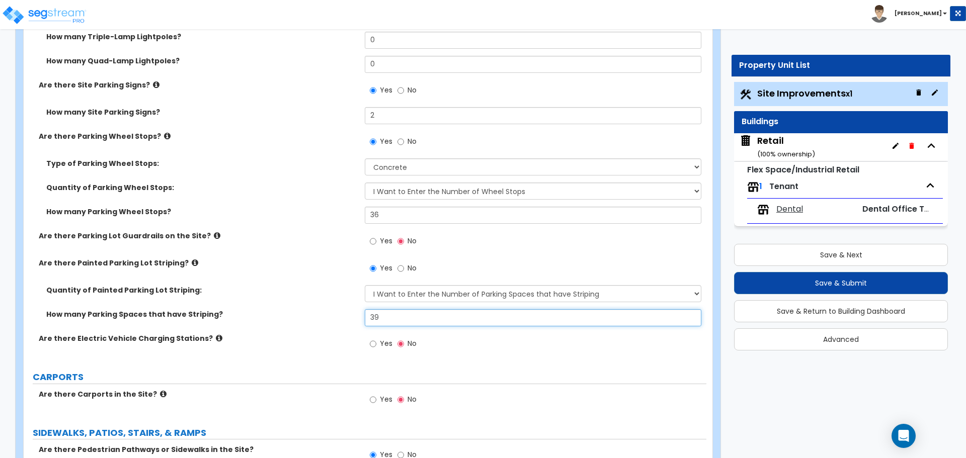
click at [388, 316] on input "39" at bounding box center [533, 317] width 336 height 17
click at [387, 317] on input "42" at bounding box center [533, 317] width 336 height 17
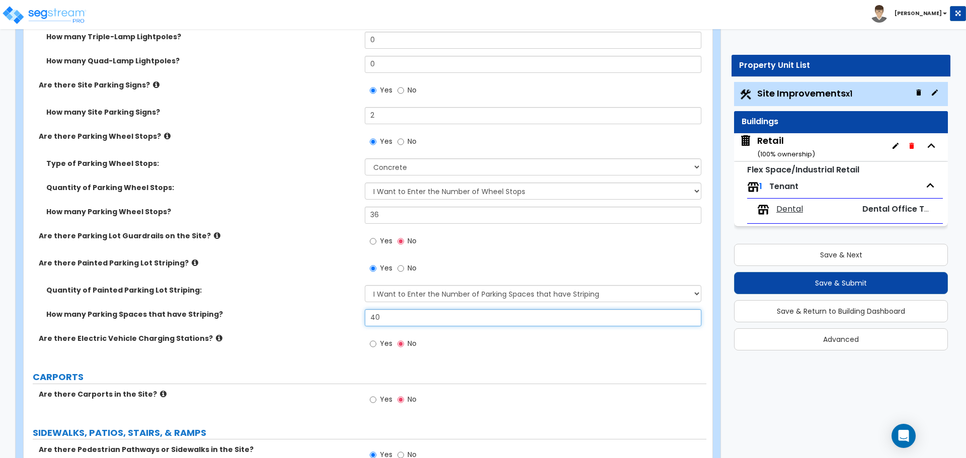
type input "40"
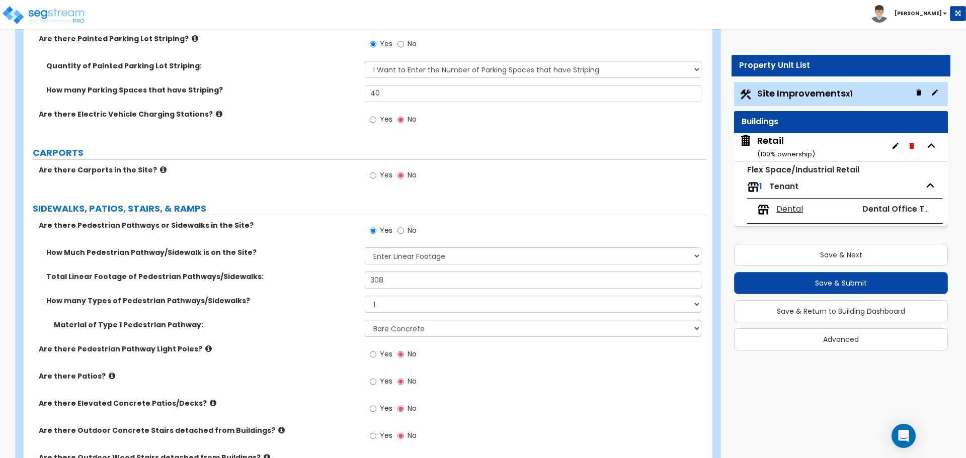
scroll to position [917, 0]
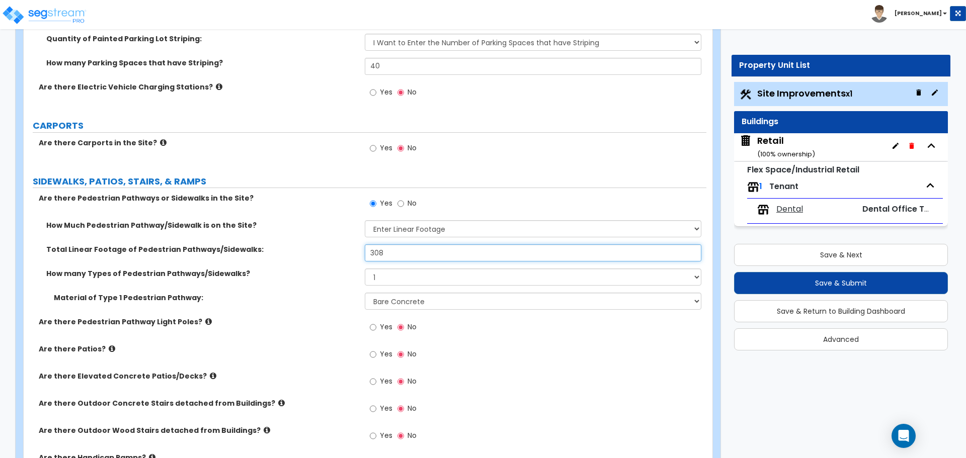
click at [415, 247] on input "308" at bounding box center [533, 253] width 336 height 17
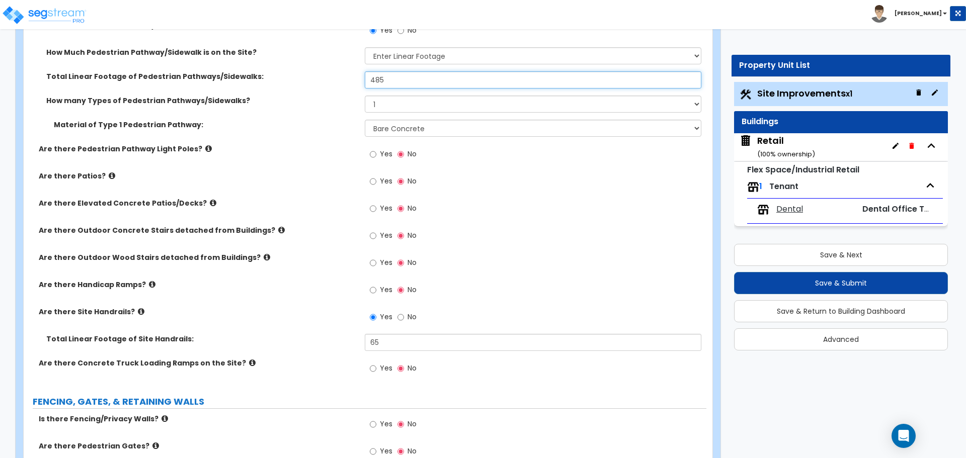
scroll to position [1119, 0]
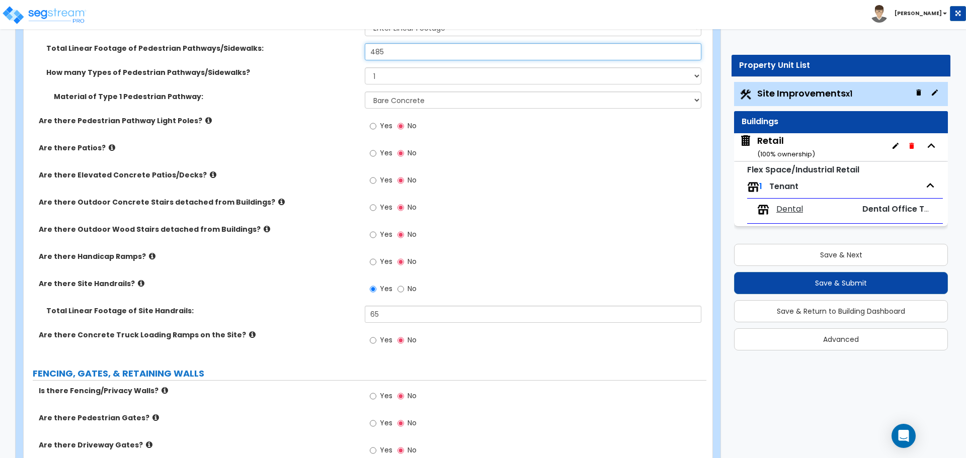
type input "485"
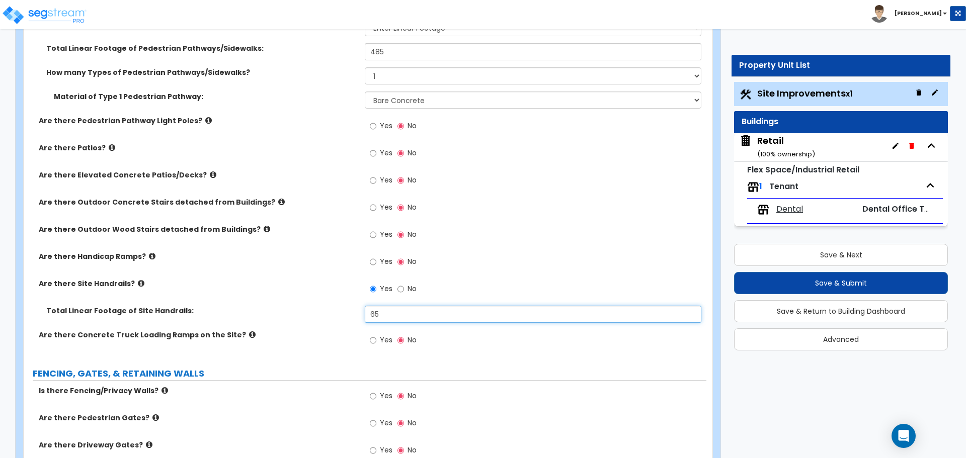
click at [392, 315] on input "65" at bounding box center [533, 314] width 336 height 17
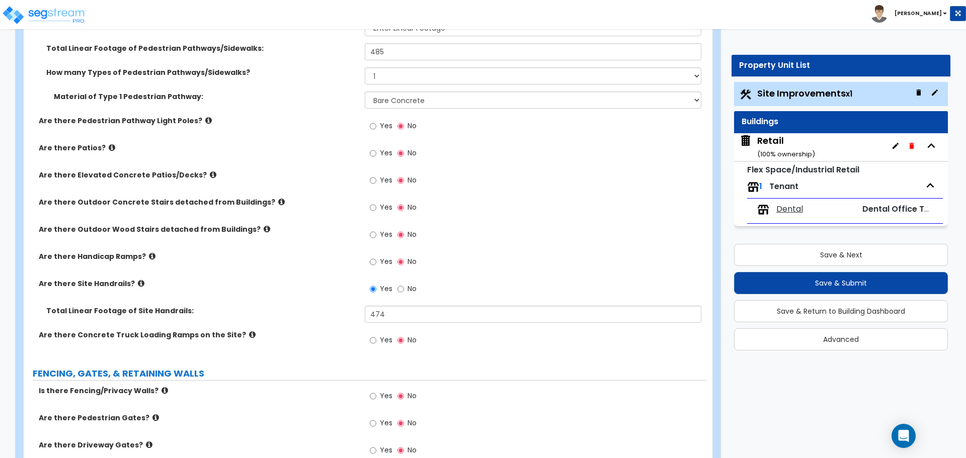
click at [138, 284] on icon at bounding box center [141, 284] width 7 height 8
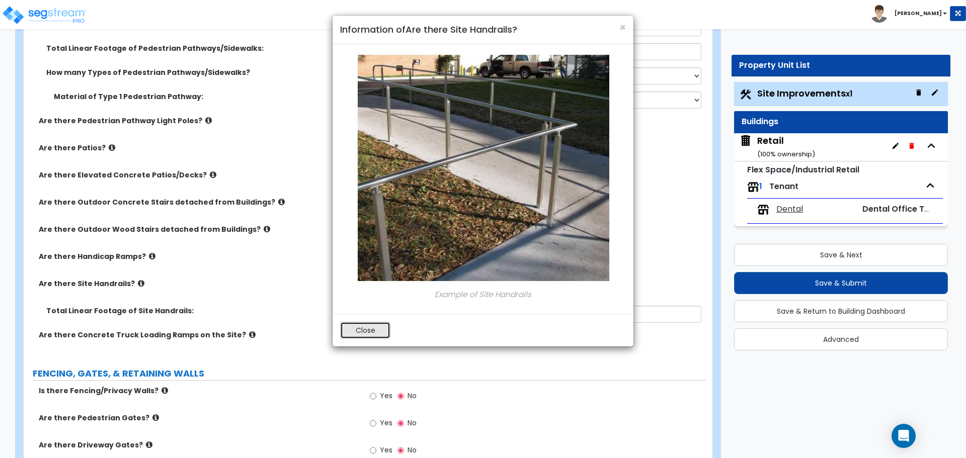
click at [374, 330] on button "Close" at bounding box center [365, 330] width 50 height 17
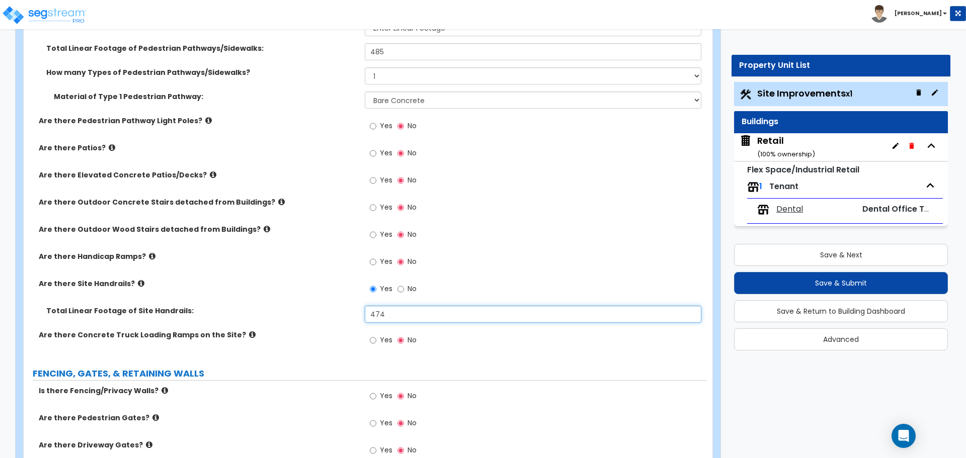
click at [399, 312] on input "474" at bounding box center [533, 314] width 336 height 17
type input "45"
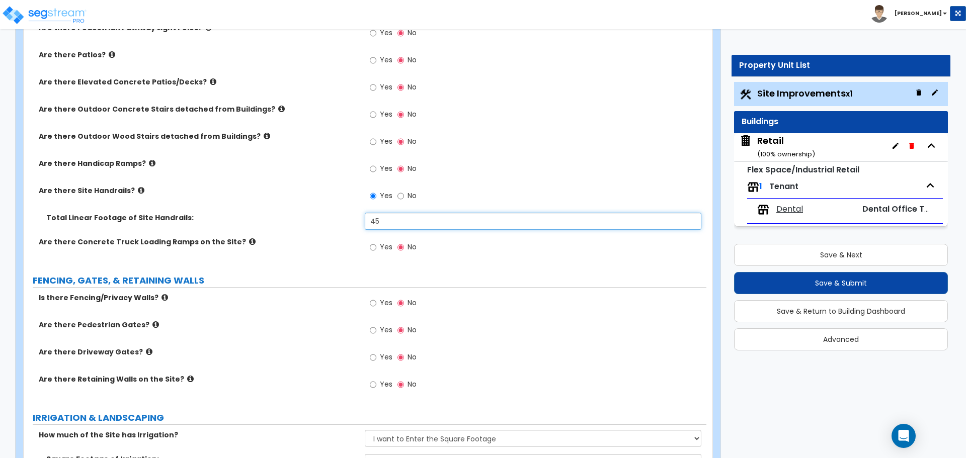
scroll to position [1219, 0]
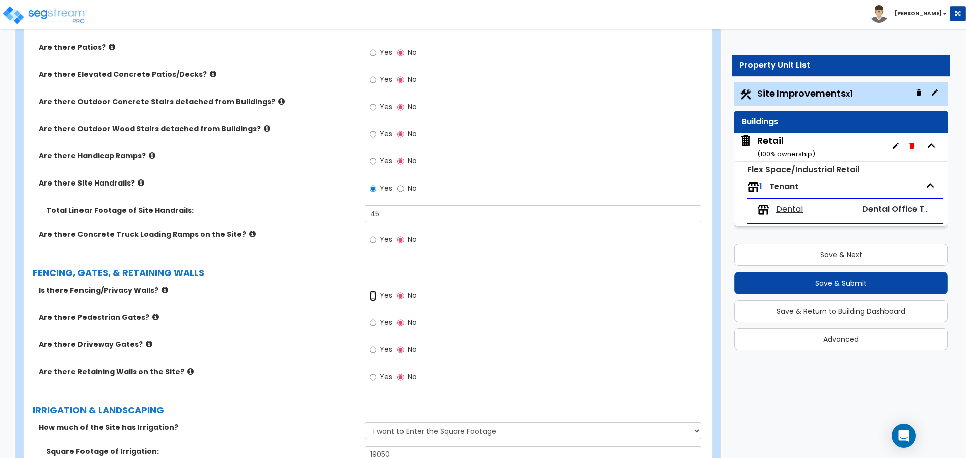
click at [372, 295] on input "Yes" at bounding box center [373, 295] width 7 height 11
radio input "true"
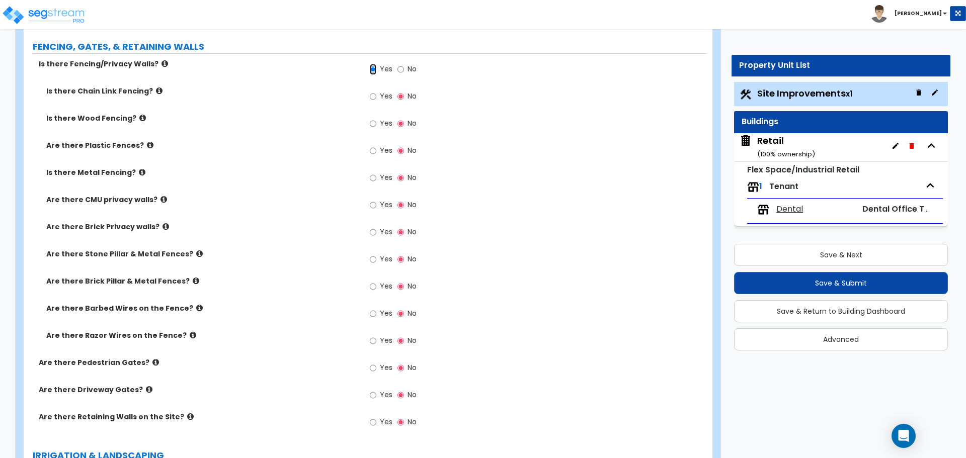
scroll to position [1471, 0]
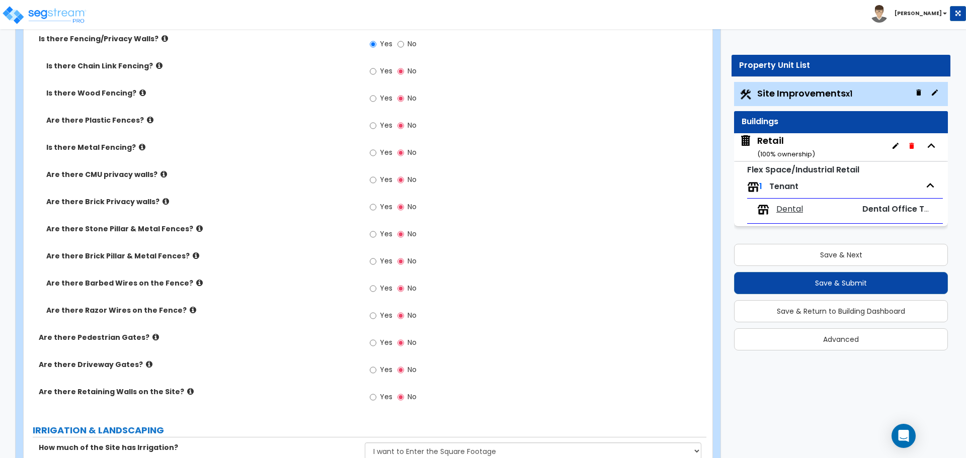
click at [139, 150] on icon at bounding box center [142, 147] width 7 height 8
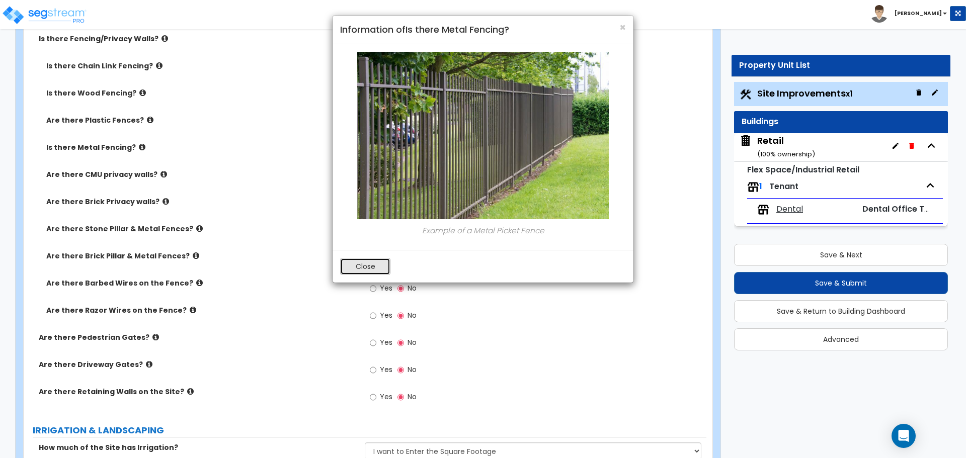
click at [382, 267] on button "Close" at bounding box center [365, 266] width 50 height 17
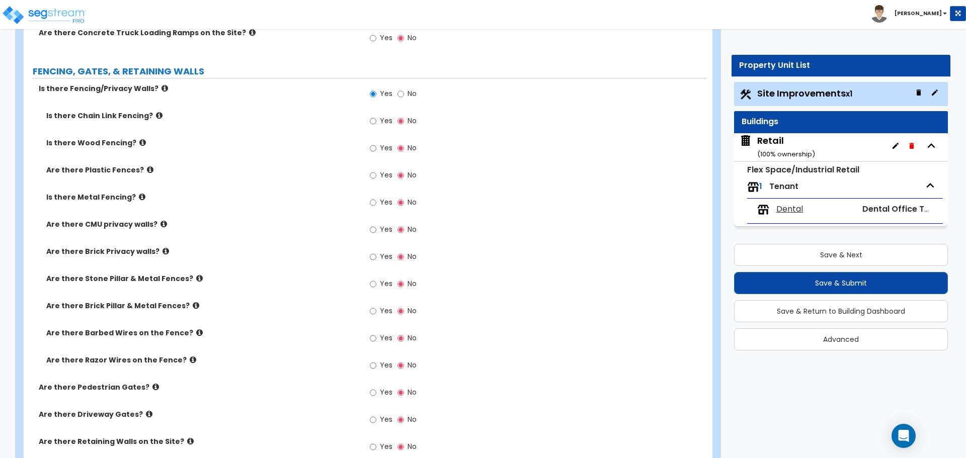
scroll to position [1420, 0]
click at [139, 196] on icon at bounding box center [142, 198] width 7 height 8
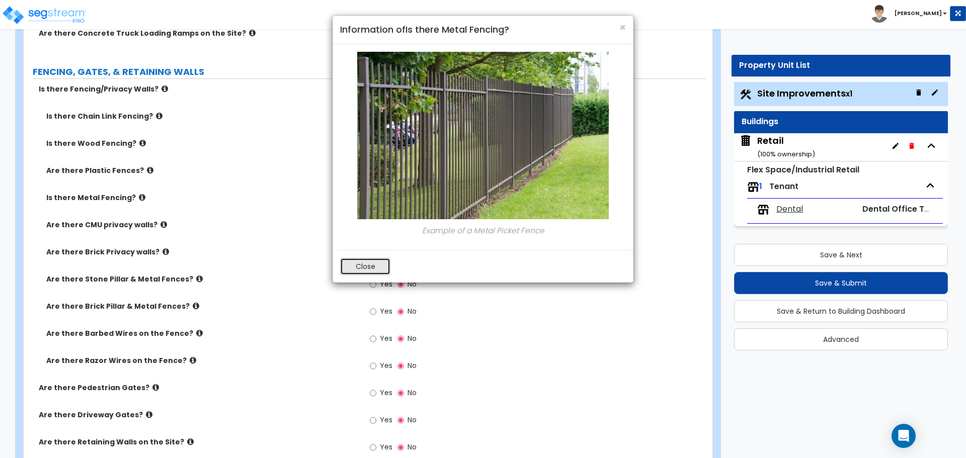
click at [351, 270] on button "Close" at bounding box center [365, 266] width 50 height 17
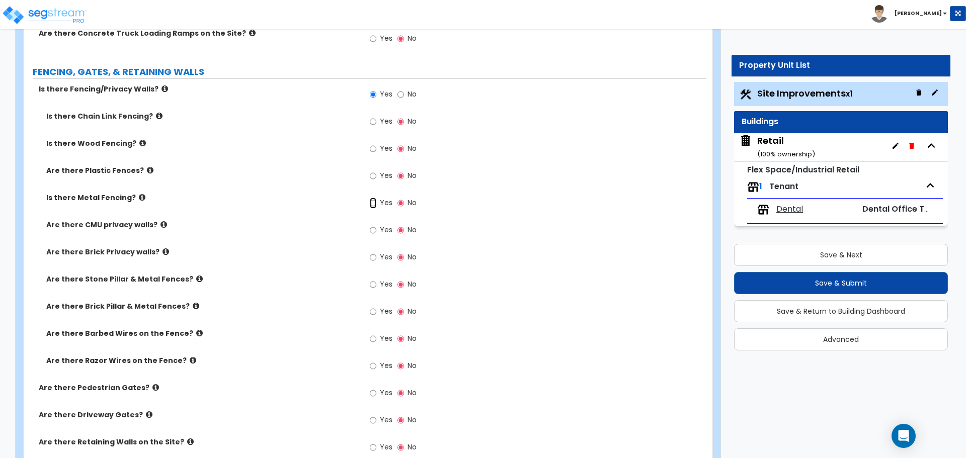
click at [376, 205] on input "Yes" at bounding box center [373, 203] width 7 height 11
radio input "true"
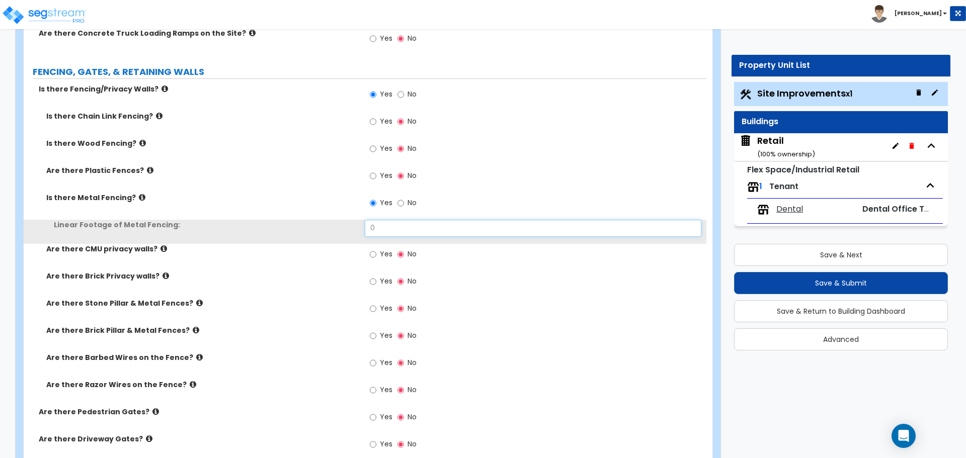
click at [383, 225] on input "0" at bounding box center [533, 228] width 336 height 17
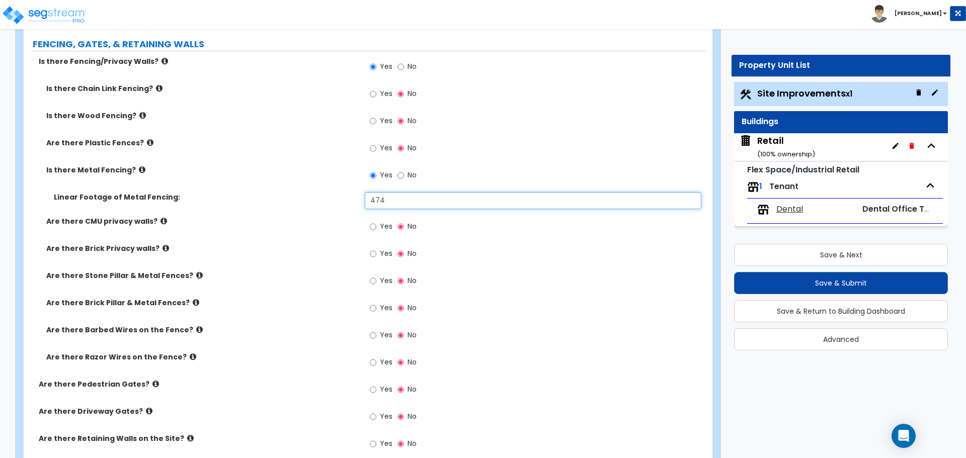
scroll to position [1571, 0]
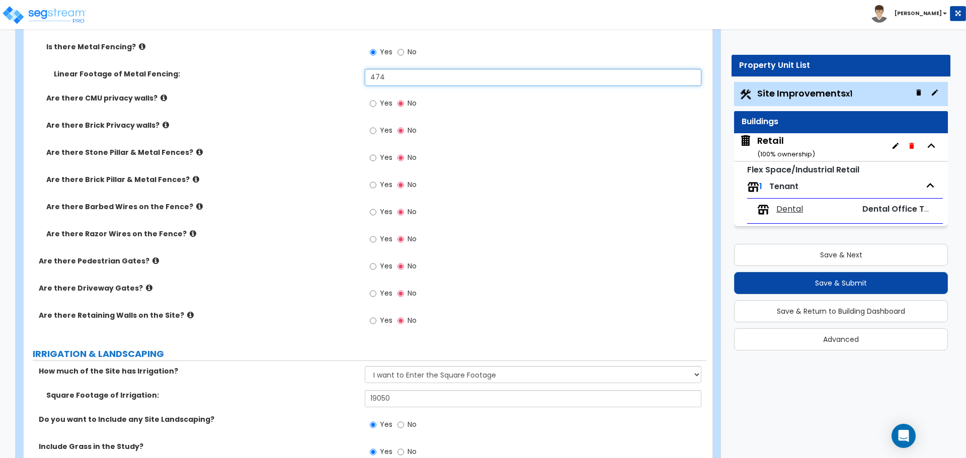
type input "474"
click at [374, 324] on input "Yes" at bounding box center [373, 320] width 7 height 11
radio input "true"
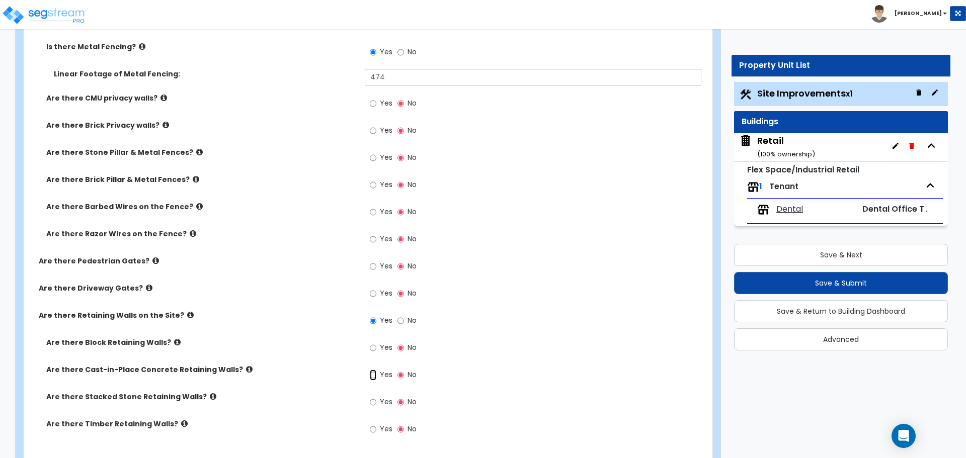
click at [373, 374] on input "Yes" at bounding box center [373, 375] width 7 height 11
radio input "true"
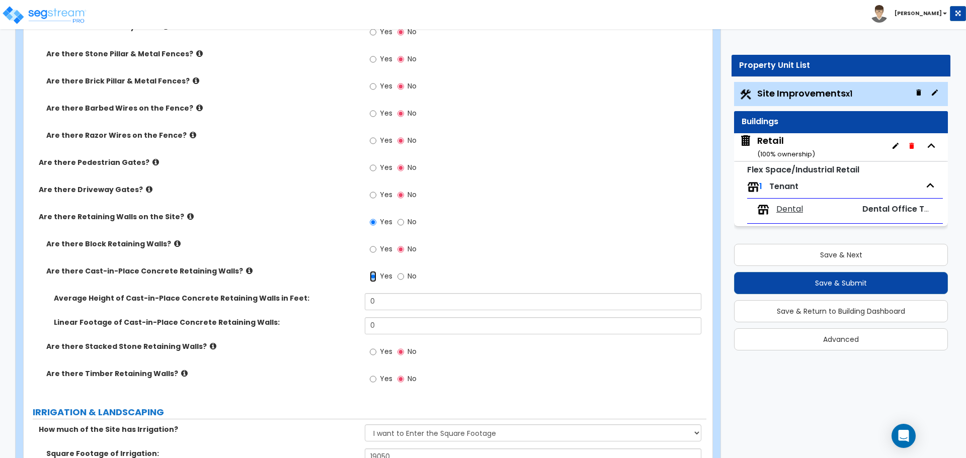
scroll to position [1672, 0]
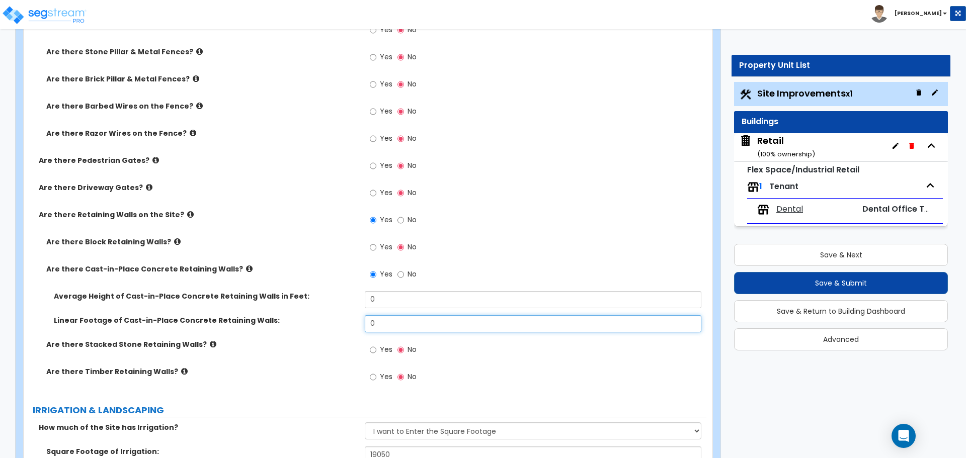
click at [410, 326] on input "0" at bounding box center [533, 323] width 336 height 17
type input "486"
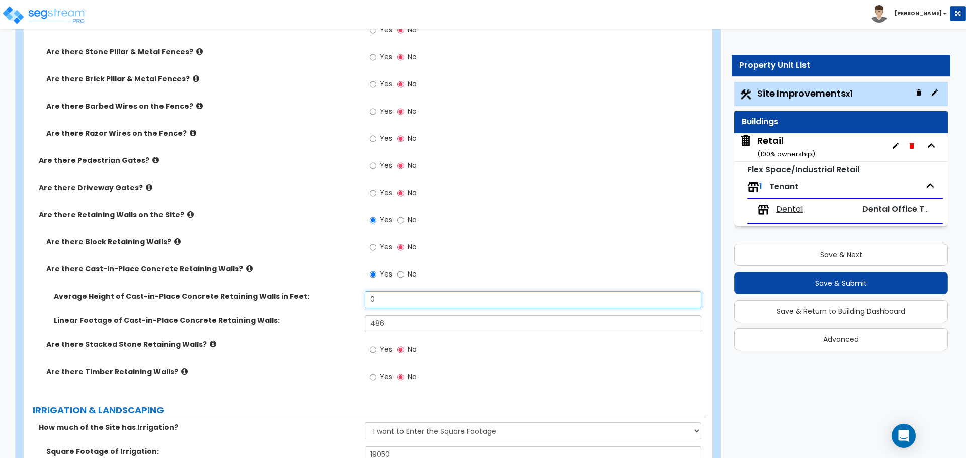
click at [397, 305] on input "0" at bounding box center [533, 299] width 336 height 17
click at [398, 305] on input "0" at bounding box center [533, 299] width 336 height 17
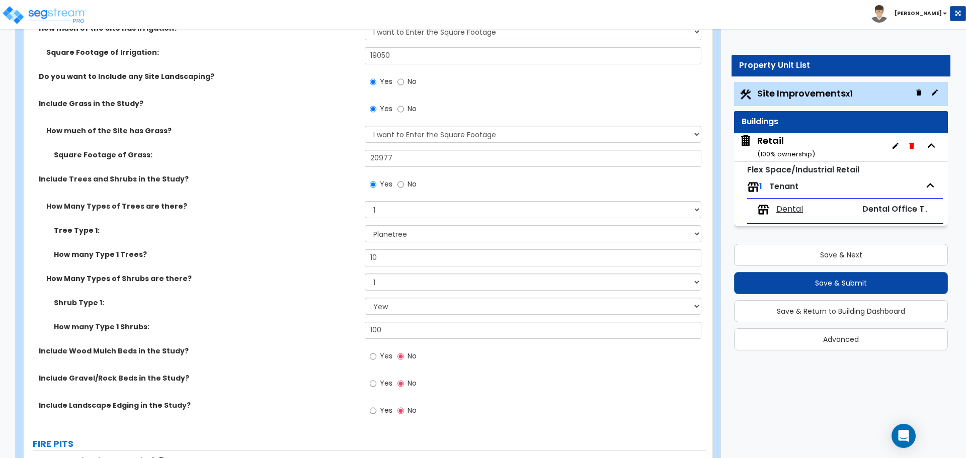
scroll to position [2075, 0]
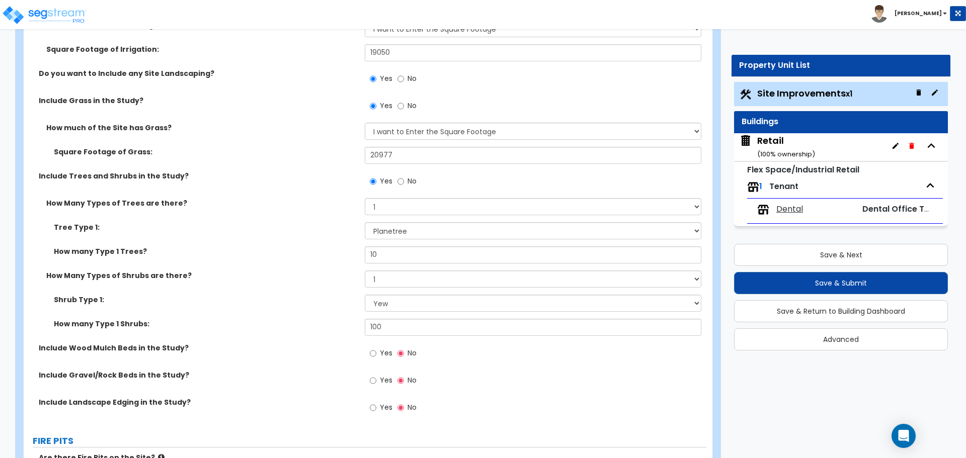
type input "3"
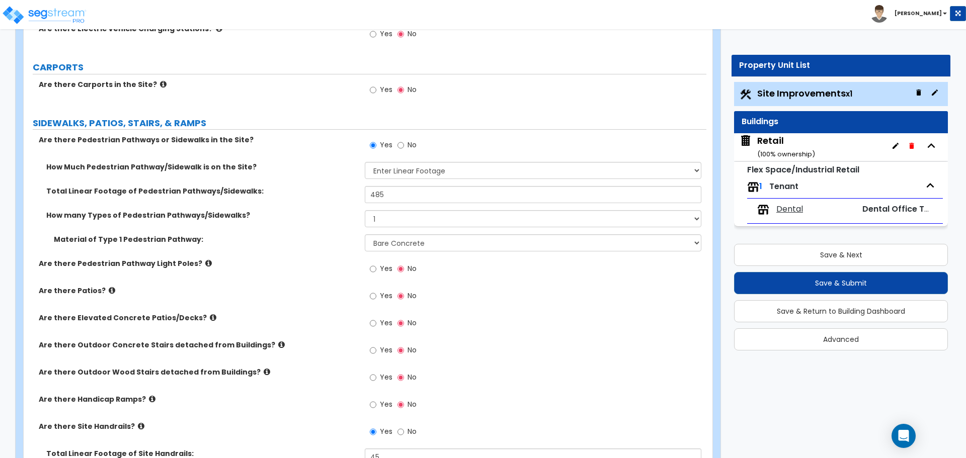
scroll to position [968, 0]
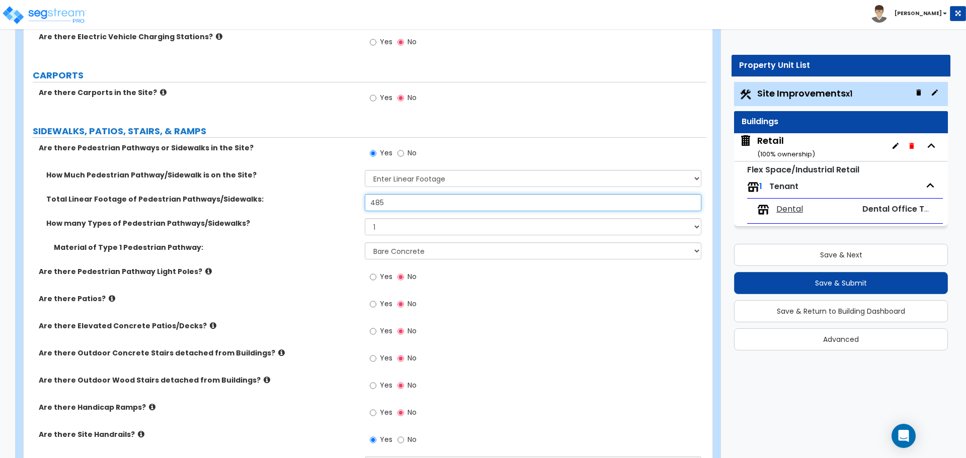
click at [399, 201] on input "485" at bounding box center [533, 202] width 336 height 17
type input "580"
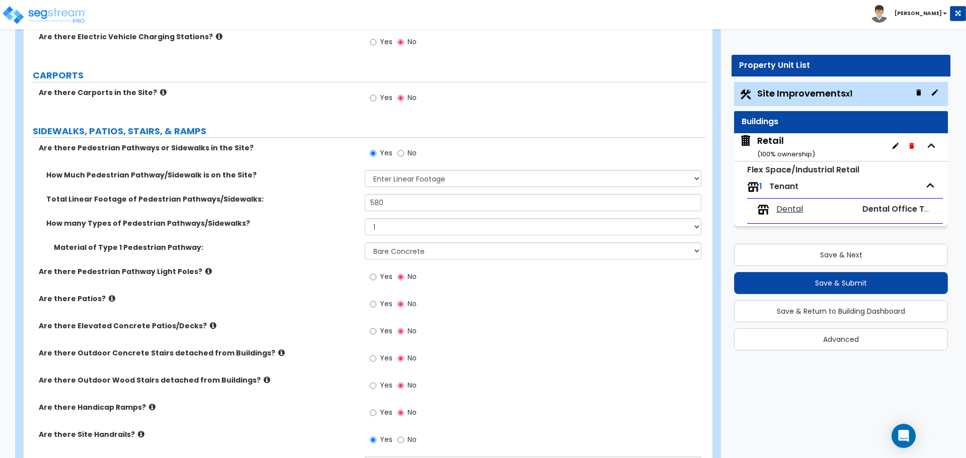
click at [512, 131] on label "SIDEWALKS, PATIOS, STAIRS, & RAMPS" at bounding box center [370, 131] width 674 height 13
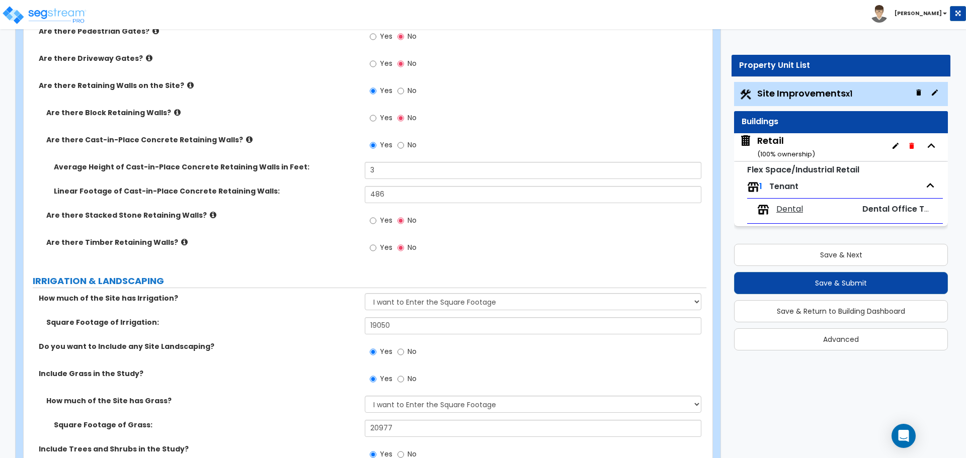
scroll to position [1873, 0]
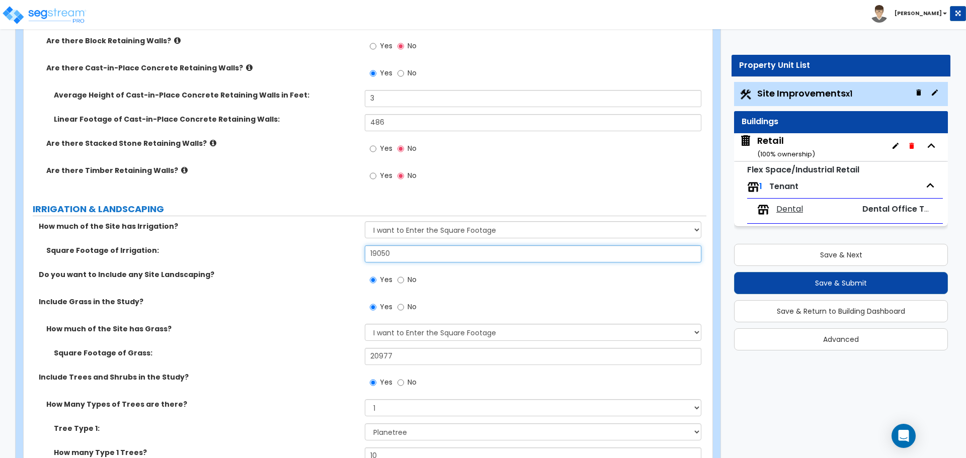
click at [406, 255] on input "19050" at bounding box center [533, 254] width 336 height 17
type input "18,467"
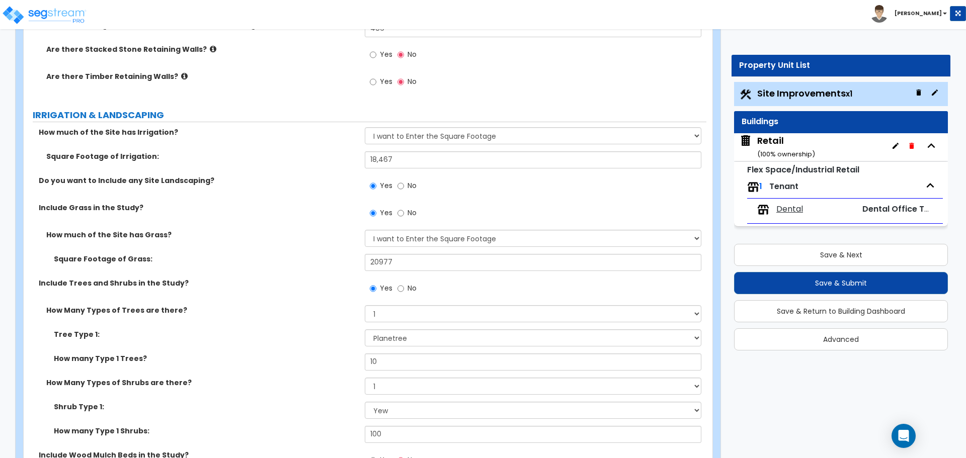
scroll to position [1974, 0]
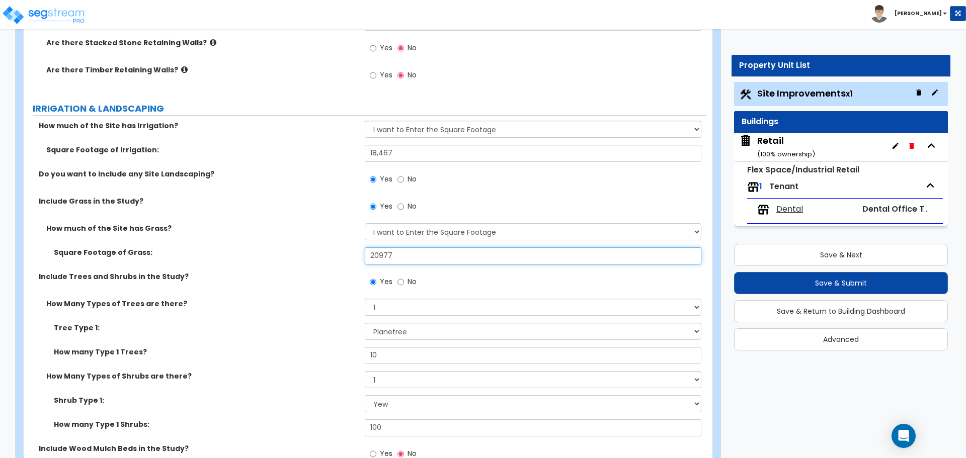
click at [405, 257] on input "20977" at bounding box center [533, 256] width 336 height 17
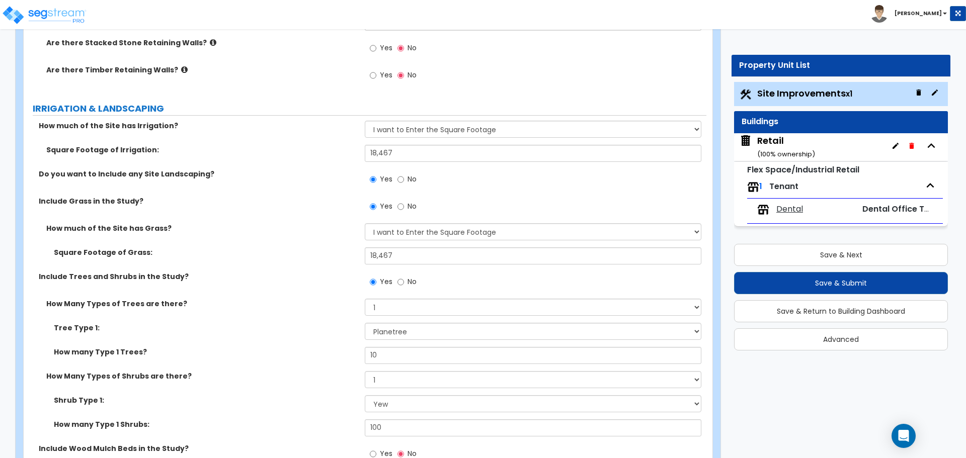
click at [331, 227] on label "How much of the Site has Grass?" at bounding box center [201, 228] width 311 height 10
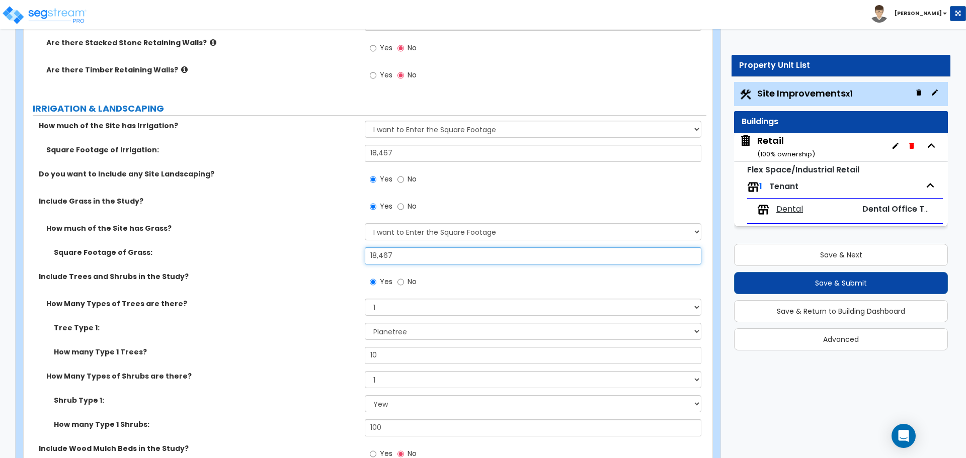
click at [418, 256] on input "18,467" at bounding box center [533, 256] width 336 height 17
type input "10,469"
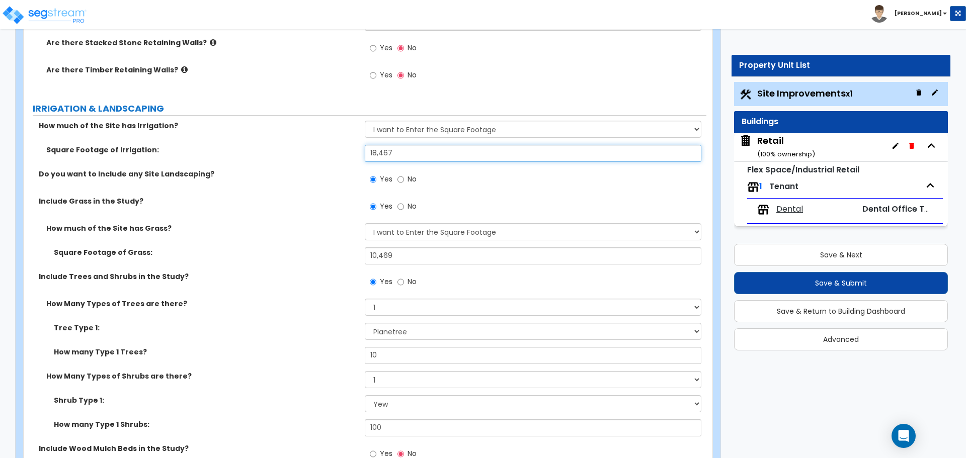
click at [418, 155] on input "18,467" at bounding box center [533, 153] width 336 height 17
click at [407, 158] on input "18,467" at bounding box center [533, 153] width 336 height 17
type input "10,469"
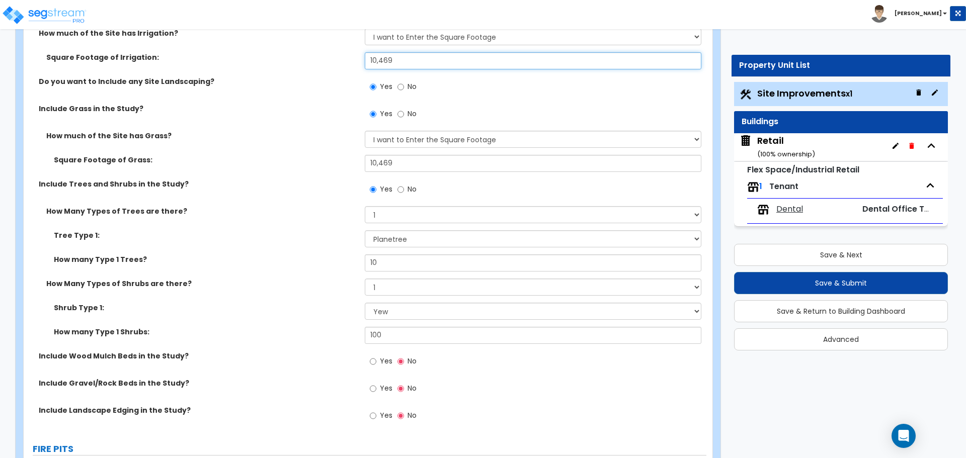
scroll to position [2125, 0]
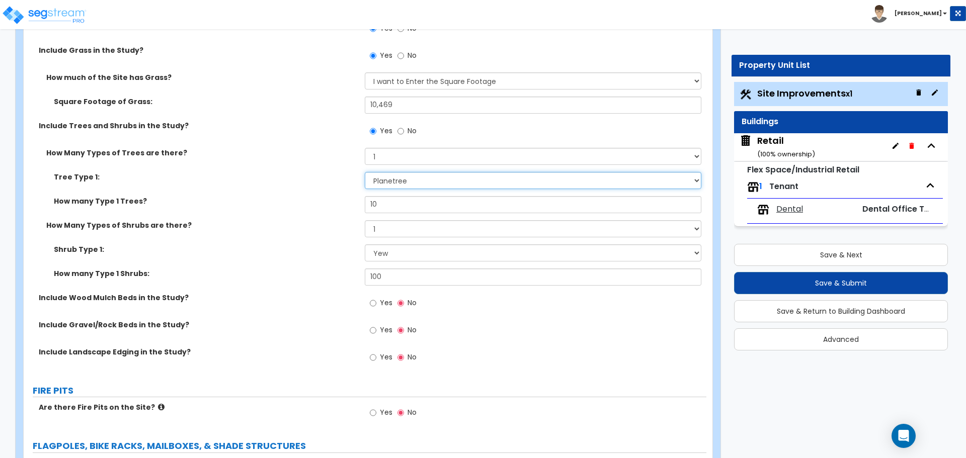
click at [386, 180] on select "Please Choose One Honey Locust Planetree Poplar Elm Hawthorn Linden Maple Red M…" at bounding box center [533, 180] width 336 height 17
click at [402, 153] on select "None 1 2 3" at bounding box center [533, 156] width 336 height 17
select select "3"
click at [365, 148] on select "None 1 2 3" at bounding box center [533, 156] width 336 height 17
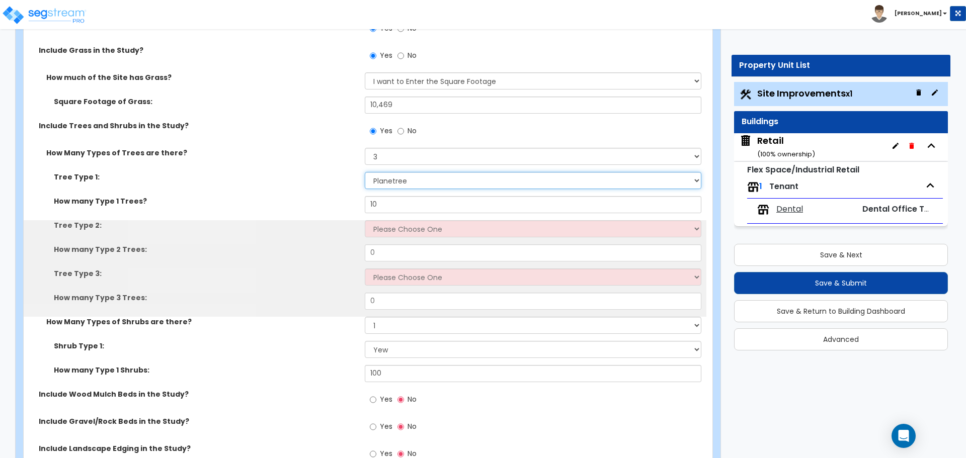
click at [395, 182] on select "Please Choose One Honey Locust Planetree Poplar Elm Hawthorn Linden Maple Red M…" at bounding box center [533, 180] width 336 height 17
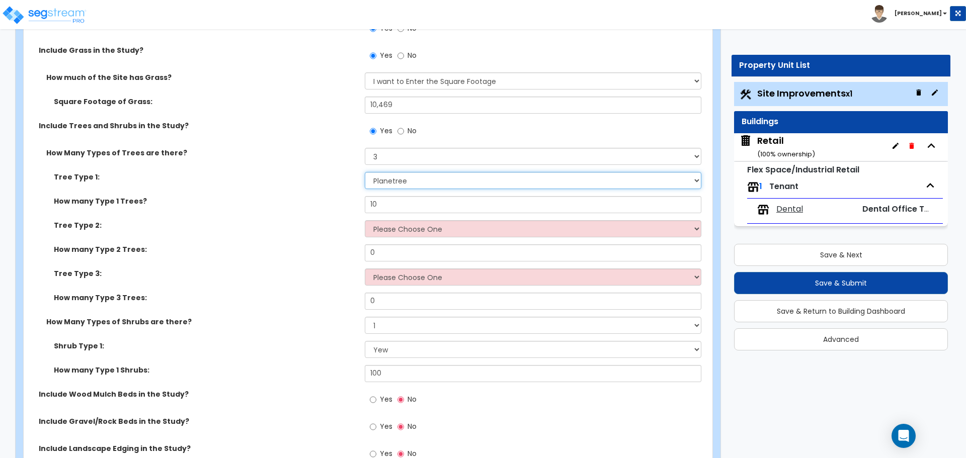
select select "7"
click at [365, 172] on select "Please Choose One Honey Locust Planetree Poplar Elm Hawthorn Linden Maple Red M…" at bounding box center [533, 180] width 336 height 17
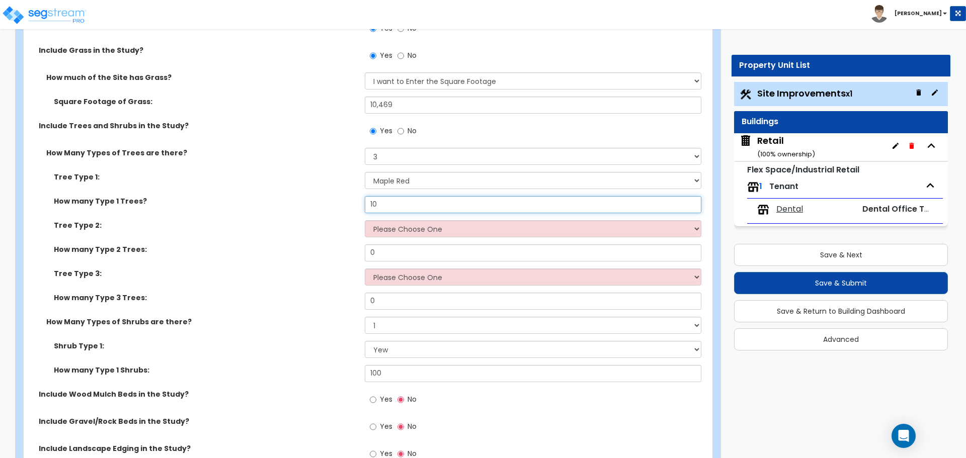
click at [396, 205] on input "10" at bounding box center [533, 204] width 336 height 17
type input "3"
click at [416, 227] on select "Please Choose One Honey Locust Planetree Poplar Elm Hawthorn Linden Maple Red M…" at bounding box center [533, 228] width 336 height 17
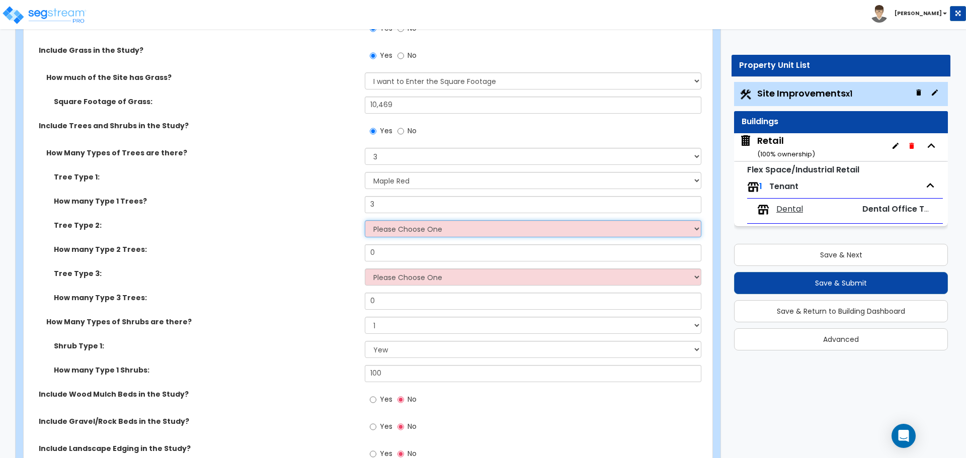
click at [387, 229] on select "Please Choose One Honey Locust Planetree Poplar Elm Hawthorn Linden Maple Red M…" at bounding box center [533, 228] width 336 height 17
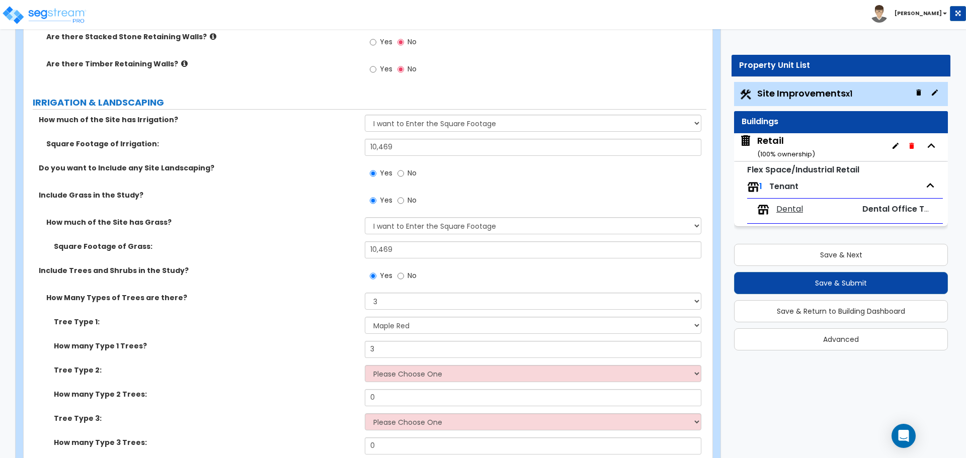
scroll to position [1974, 0]
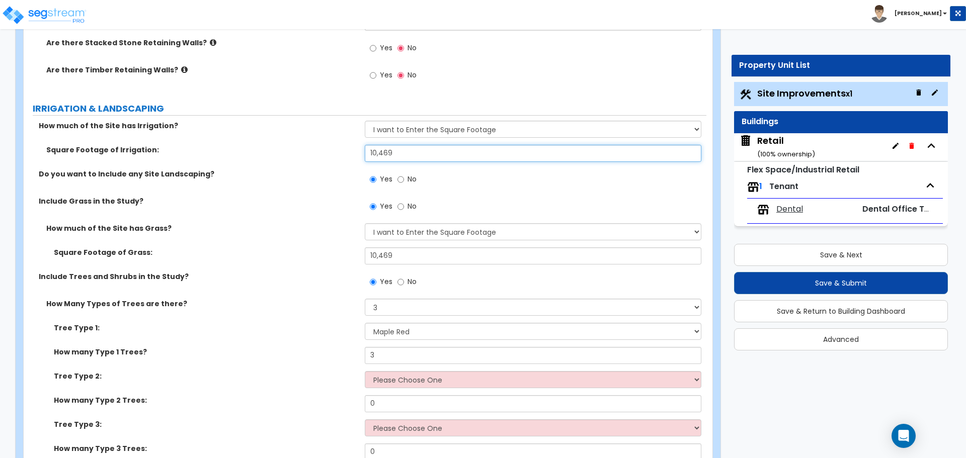
click at [430, 153] on input "10,469" at bounding box center [533, 153] width 336 height 17
type input "18,145"
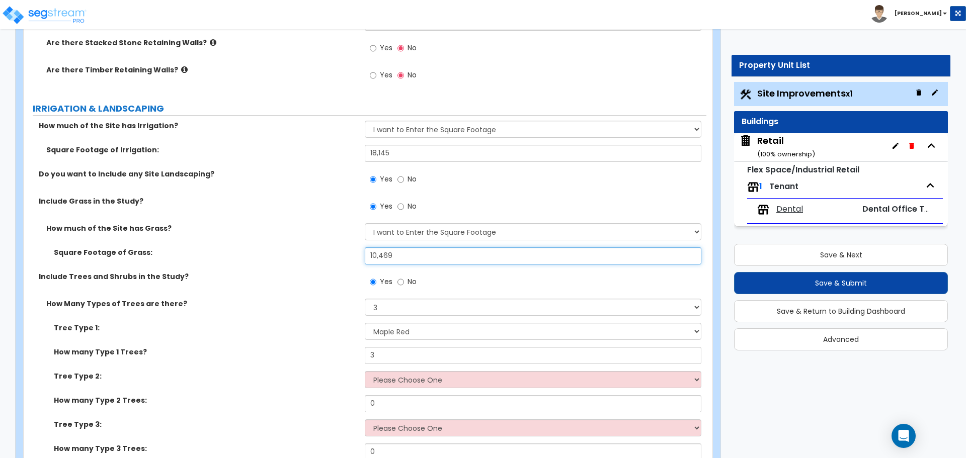
click at [426, 256] on input "10,469" at bounding box center [533, 256] width 336 height 17
type input "18,145"
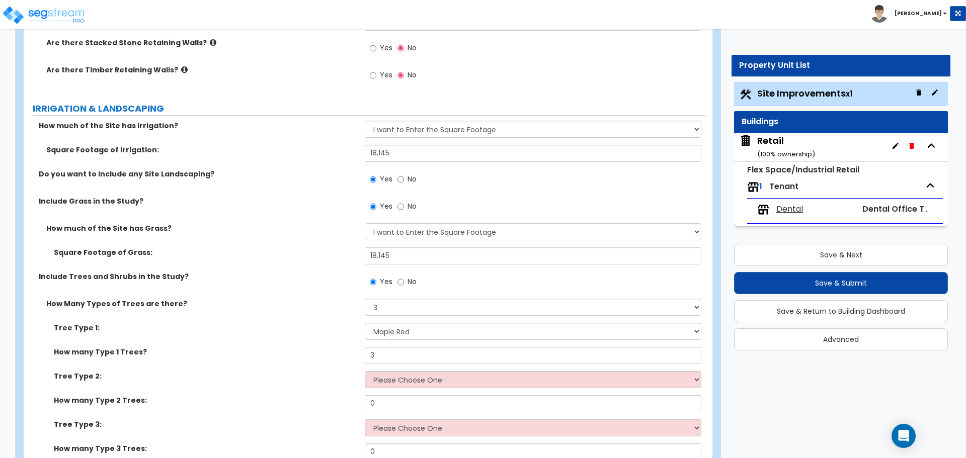
click at [320, 261] on div "Square Footage of Grass: 18,145" at bounding box center [365, 260] width 683 height 24
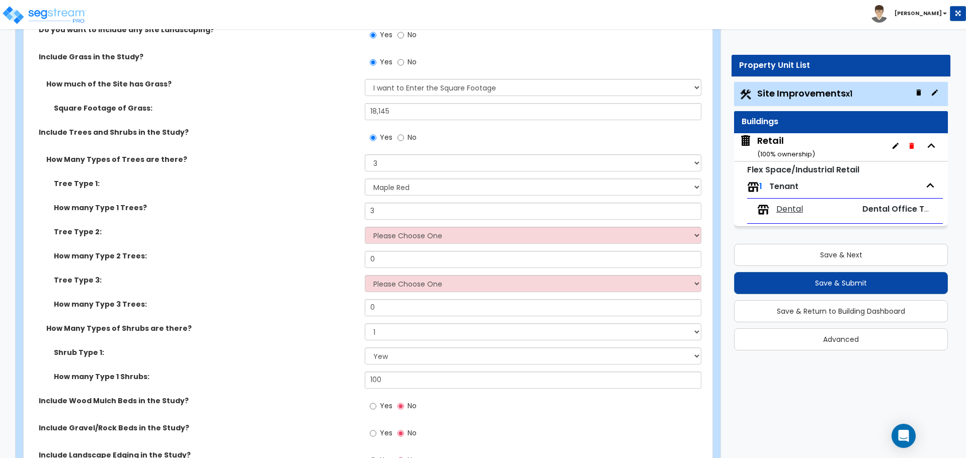
scroll to position [2125, 0]
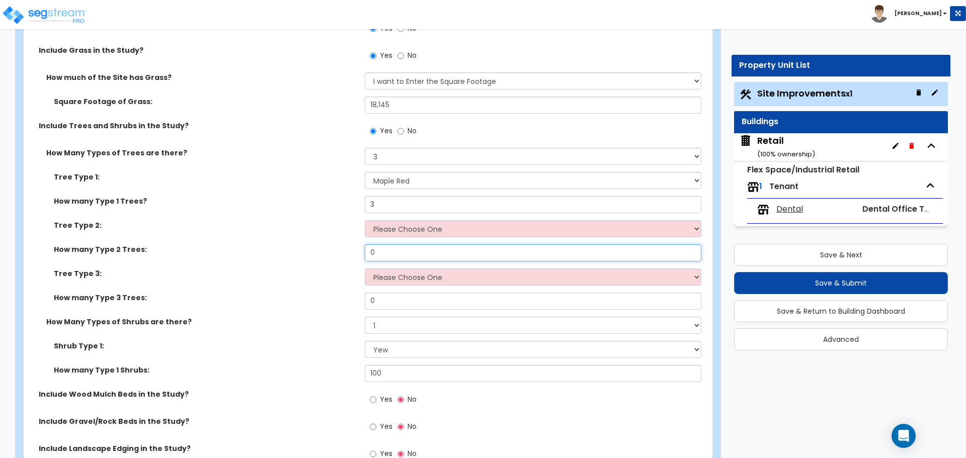
click at [411, 255] on input "0" at bounding box center [533, 253] width 336 height 17
click at [409, 226] on select "Please Choose One Honey Locust Planetree Poplar Elm Hawthorn Linden Maple Red M…" at bounding box center [533, 228] width 336 height 17
click at [428, 234] on select "Please Choose One Honey Locust Planetree Poplar Elm Hawthorn Linden Maple Red M…" at bounding box center [533, 228] width 336 height 17
click at [406, 231] on select "Please Choose One Honey Locust Planetree Poplar Elm Hawthorn Linden Maple Red M…" at bounding box center [533, 228] width 336 height 17
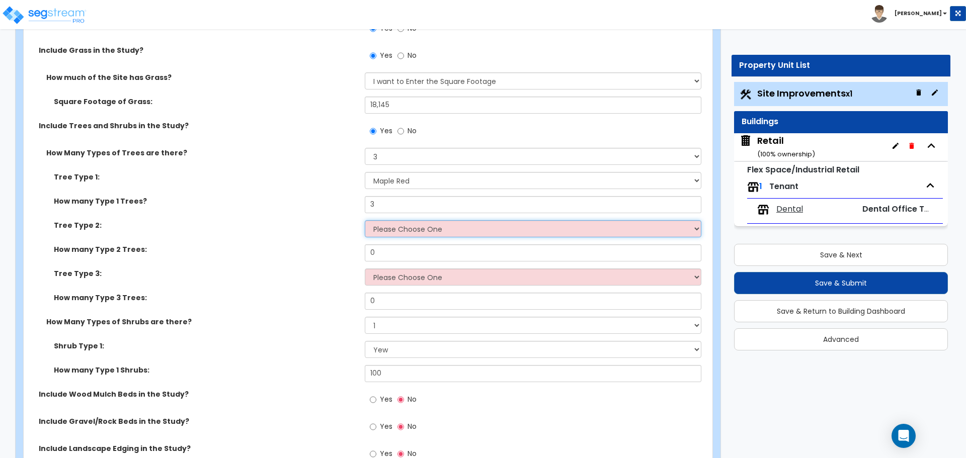
select select "2"
click at [365, 220] on select "Please Choose One Honey Locust Planetree Poplar Elm Hawthorn Linden Maple Red M…" at bounding box center [533, 228] width 336 height 17
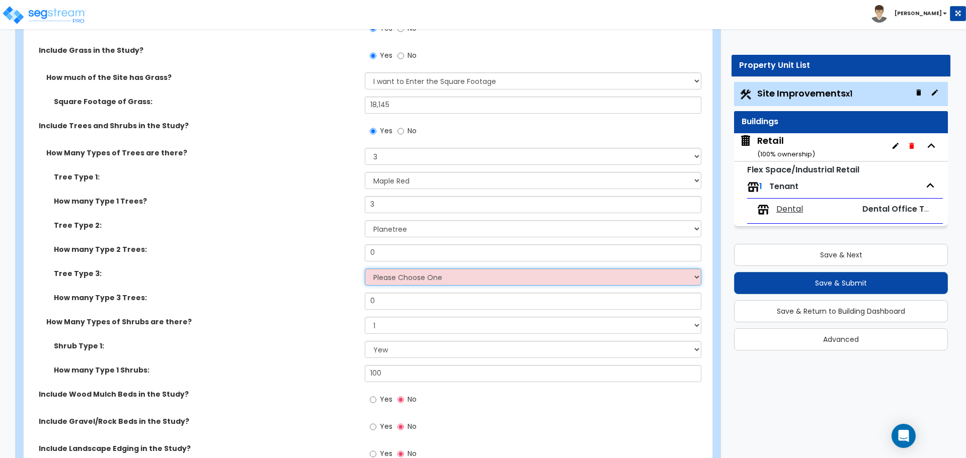
click at [406, 273] on select "Please Choose One Honey Locust Planetree Poplar Elm Hawthorn Linden Maple Red M…" at bounding box center [533, 277] width 336 height 17
select select "4"
click at [365, 269] on select "Please Choose One Honey Locust Planetree Poplar Elm Hawthorn Linden Maple Red M…" at bounding box center [533, 277] width 336 height 17
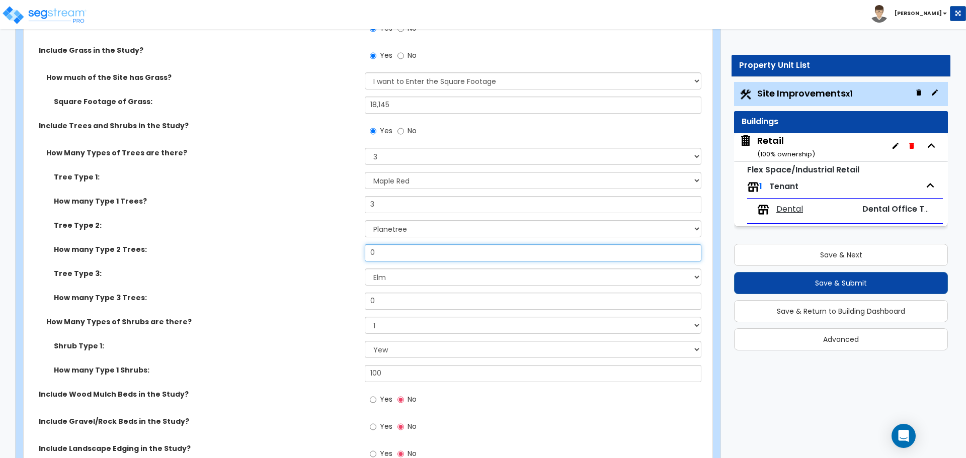
click at [389, 257] on input "0" at bounding box center [533, 253] width 336 height 17
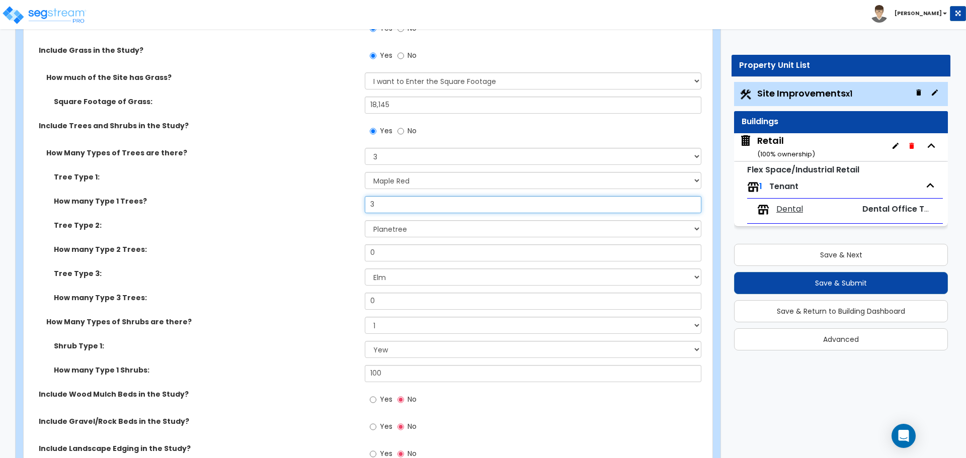
click at [396, 200] on input "3" at bounding box center [533, 204] width 336 height 17
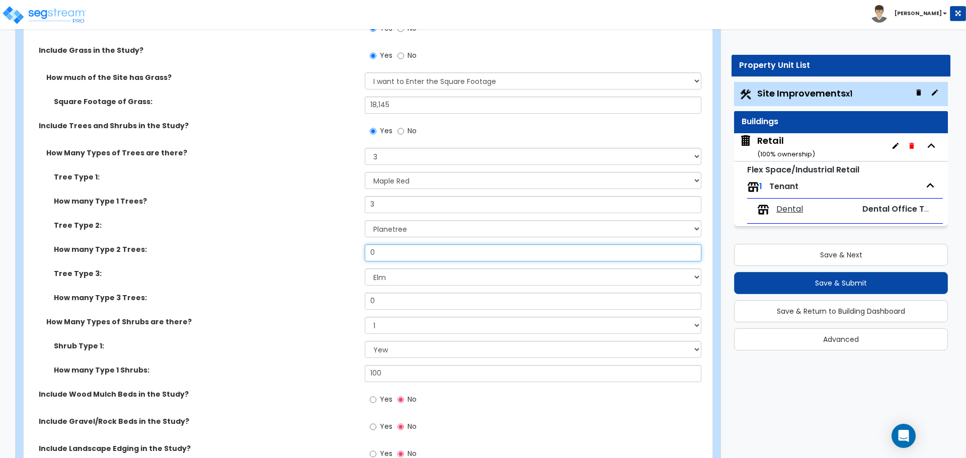
click at [393, 247] on input "0" at bounding box center [533, 253] width 336 height 17
type input "10"
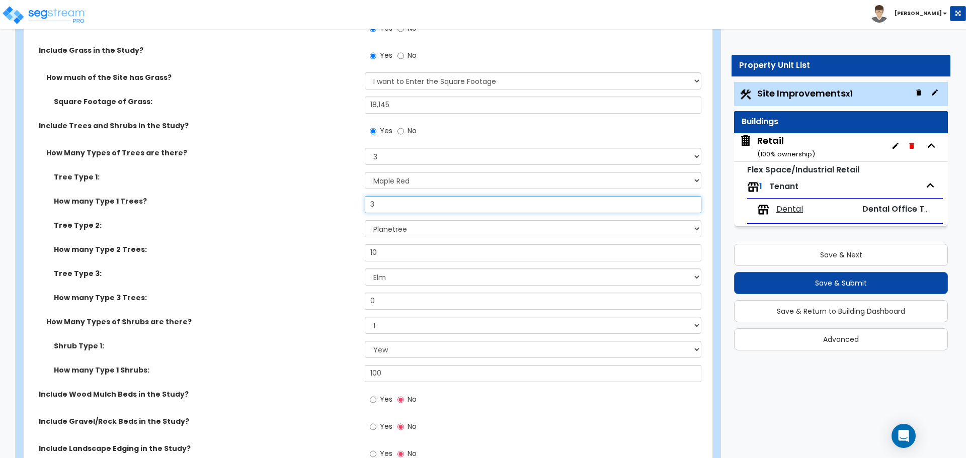
click at [415, 212] on input "3" at bounding box center [533, 204] width 336 height 17
click at [410, 208] on input "3" at bounding box center [533, 204] width 336 height 17
type input "12"
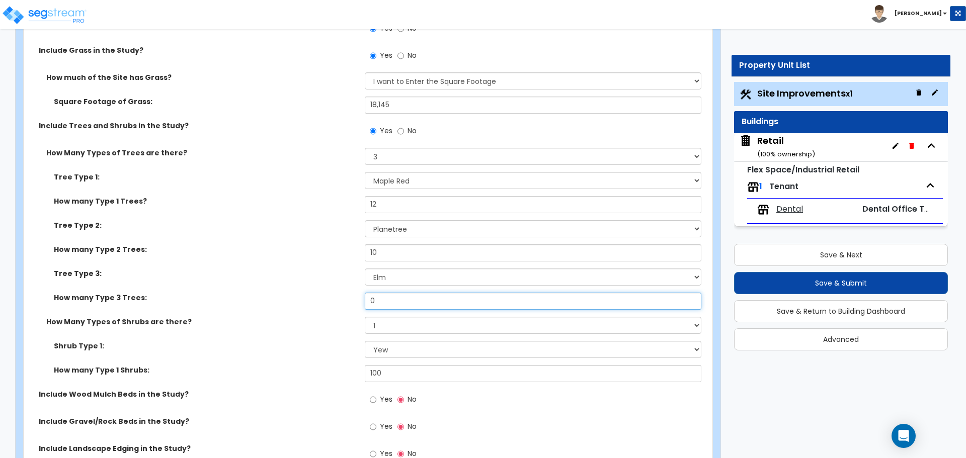
click at [393, 303] on input "0" at bounding box center [533, 301] width 336 height 17
type input "7"
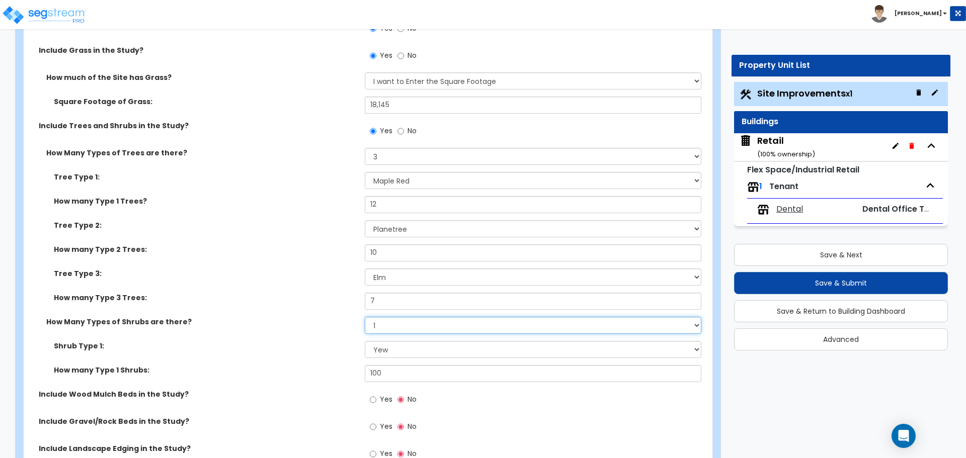
click at [394, 329] on select "None 1 2 3" at bounding box center [533, 325] width 336 height 17
select select "3"
click at [365, 317] on select "None 1 2 3" at bounding box center [533, 325] width 336 height 17
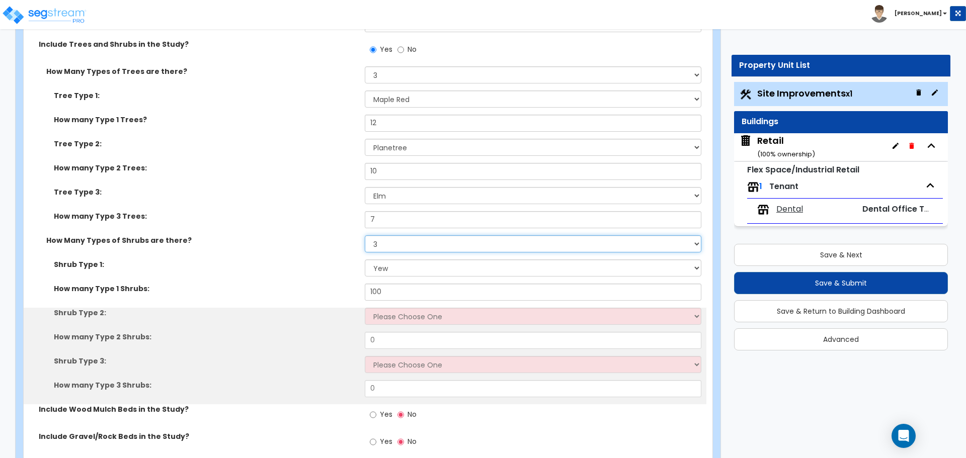
scroll to position [2226, 0]
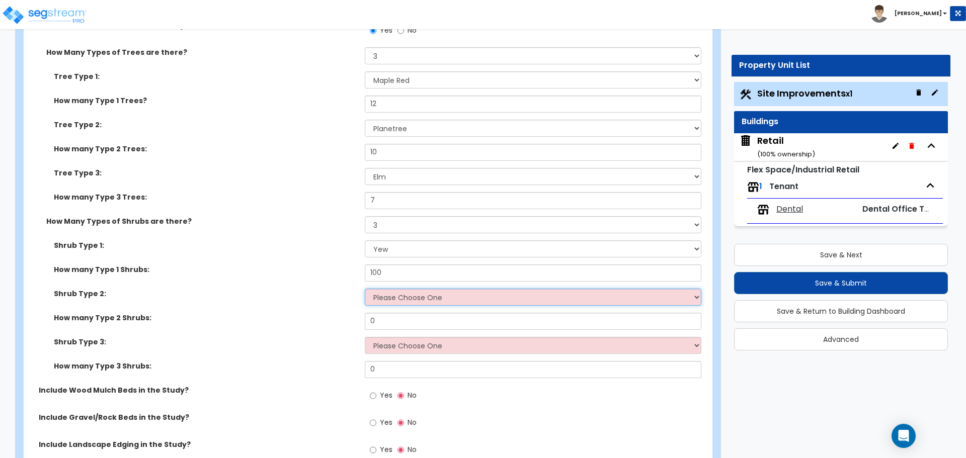
click at [427, 299] on select "Please Choose One Arborvitae Azalea Yew Boxwood Juniper [PERSON_NAME] Cotoneast…" at bounding box center [533, 297] width 336 height 17
select select "6"
click at [365, 289] on select "Please Choose One Arborvitae Azalea Yew Boxwood Juniper [PERSON_NAME] Cotoneast…" at bounding box center [533, 297] width 336 height 17
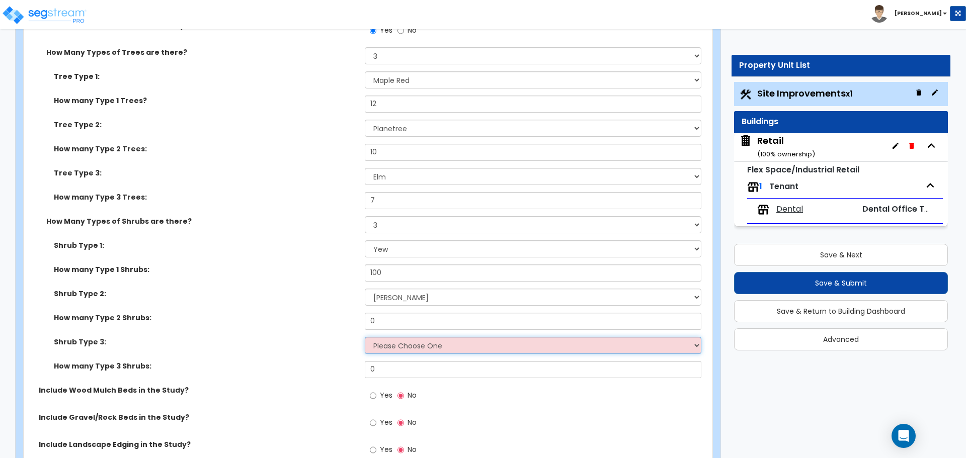
click at [411, 347] on select "Please Choose One Arborvitae Azalea Yew Boxwood Juniper [PERSON_NAME] Cotoneast…" at bounding box center [533, 345] width 336 height 17
select select "5"
click at [365, 337] on select "Please Choose One Arborvitae Azalea Yew Boxwood Juniper [PERSON_NAME] Cotoneast…" at bounding box center [533, 345] width 336 height 17
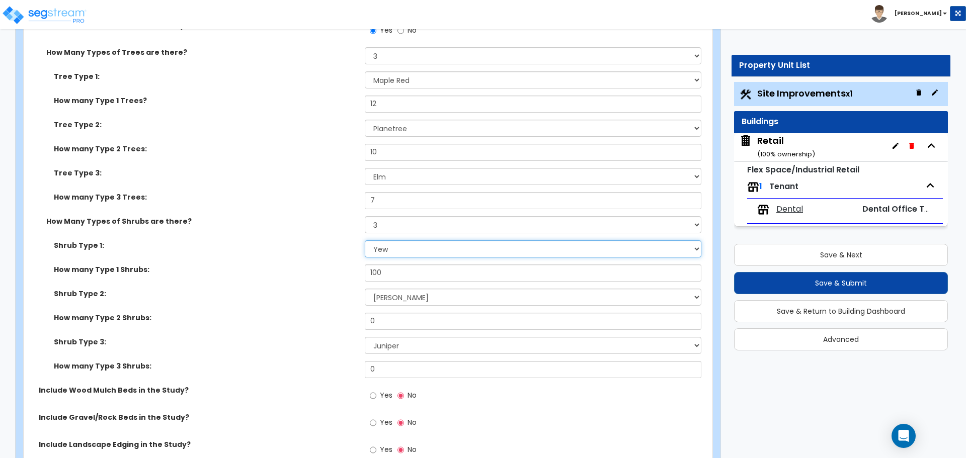
click at [400, 254] on select "Please Choose One Arborvitae Azalea Yew Boxwood Juniper [PERSON_NAME] Cotoneast…" at bounding box center [533, 249] width 336 height 17
click at [333, 226] on div "How Many Types of Shrubs are there? None 1 2 3" at bounding box center [365, 228] width 683 height 24
click at [392, 248] on select "Please Choose One Arborvitae Azalea Yew Boxwood Juniper [PERSON_NAME] Cotoneast…" at bounding box center [533, 249] width 336 height 17
click at [365, 241] on select "Please Choose One Arborvitae Azalea Yew Boxwood Juniper [PERSON_NAME] Cotoneast…" at bounding box center [533, 249] width 336 height 17
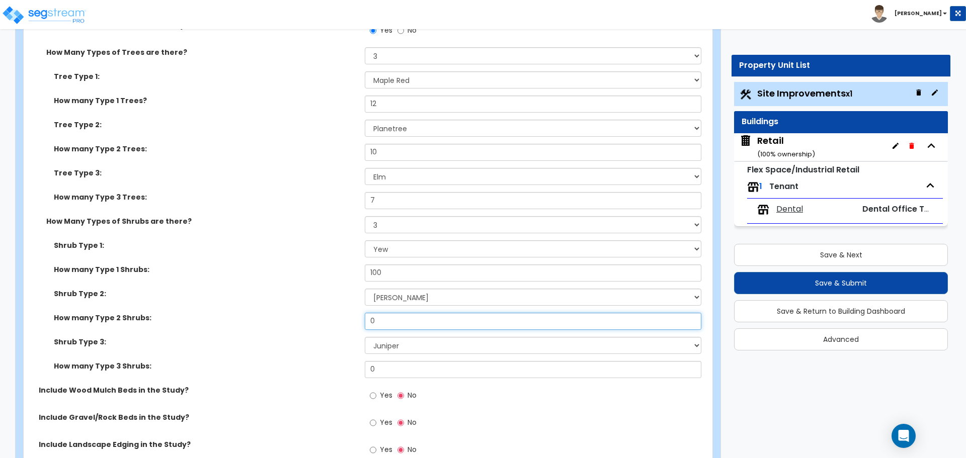
click at [387, 321] on input "0" at bounding box center [533, 321] width 336 height 17
click at [398, 321] on input "40" at bounding box center [533, 321] width 336 height 17
click at [394, 325] on input "88" at bounding box center [533, 321] width 336 height 17
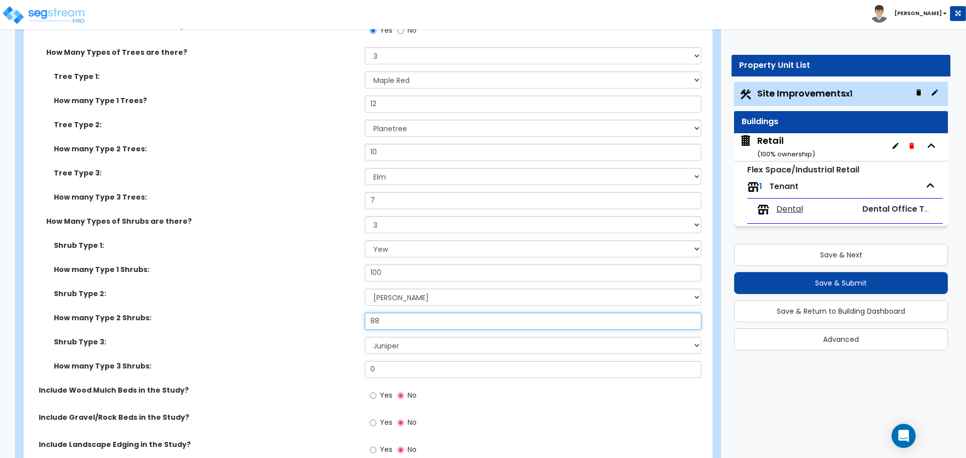
click at [394, 325] on input "88" at bounding box center [533, 321] width 336 height 17
type input "78"
click at [390, 371] on input "0" at bounding box center [533, 369] width 336 height 17
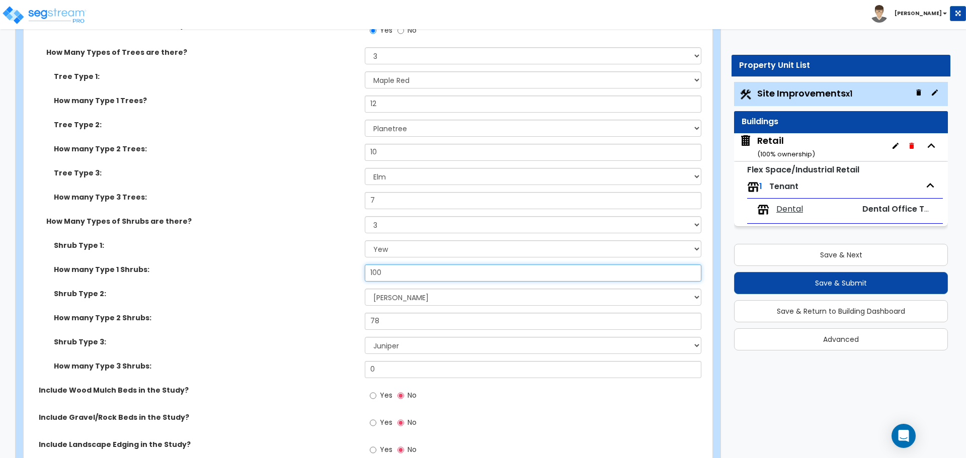
click at [398, 271] on input "100" at bounding box center [533, 273] width 336 height 17
type input "46"
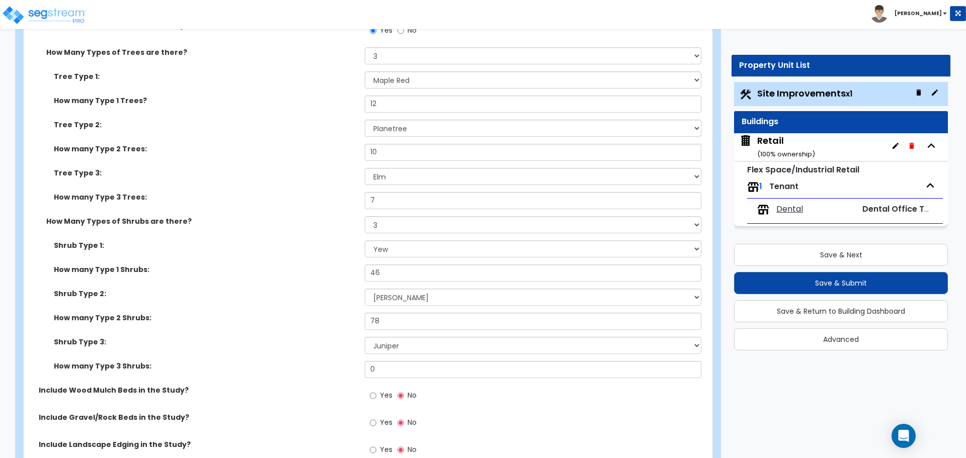
click at [343, 262] on div "Shrub Type 1: Please Choose One Arborvitae Azalea Yew Boxwood Juniper [PERSON_N…" at bounding box center [365, 253] width 683 height 24
click at [421, 363] on input "0" at bounding box center [533, 369] width 336 height 17
type input "55"
click at [269, 349] on div "Shrub Type 3: Please Choose One Arborvitae Azalea Yew Boxwood Juniper [PERSON_N…" at bounding box center [365, 349] width 683 height 24
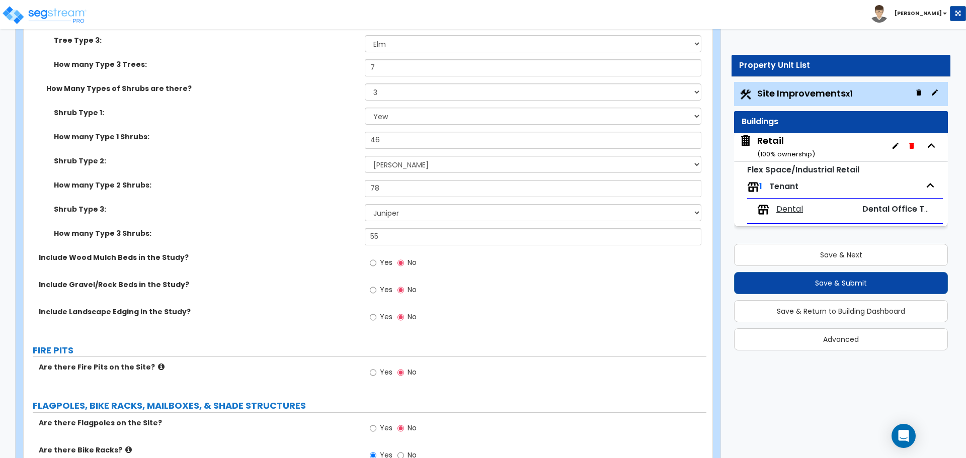
scroll to position [2376, 0]
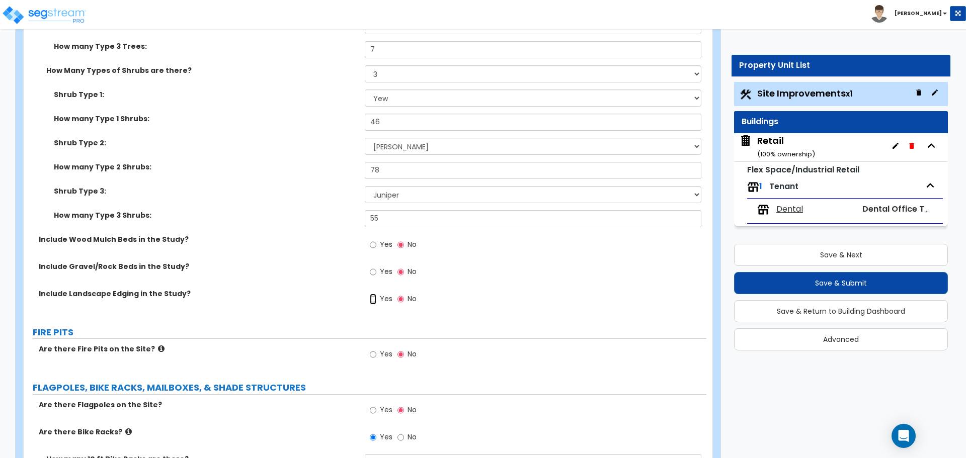
click at [374, 300] on input "Yes" at bounding box center [373, 299] width 7 height 11
radio input "true"
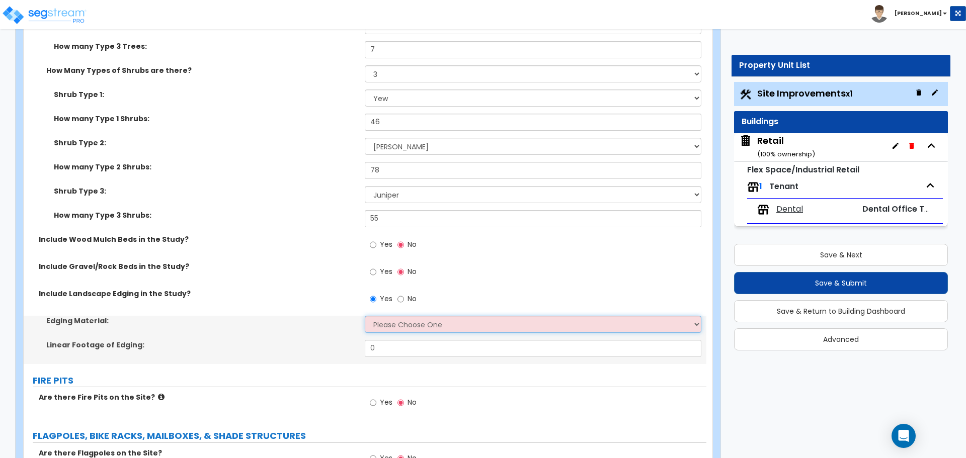
click at [406, 322] on select "Please Choose One Metal Brick Railroad Ties Concrete" at bounding box center [533, 324] width 336 height 17
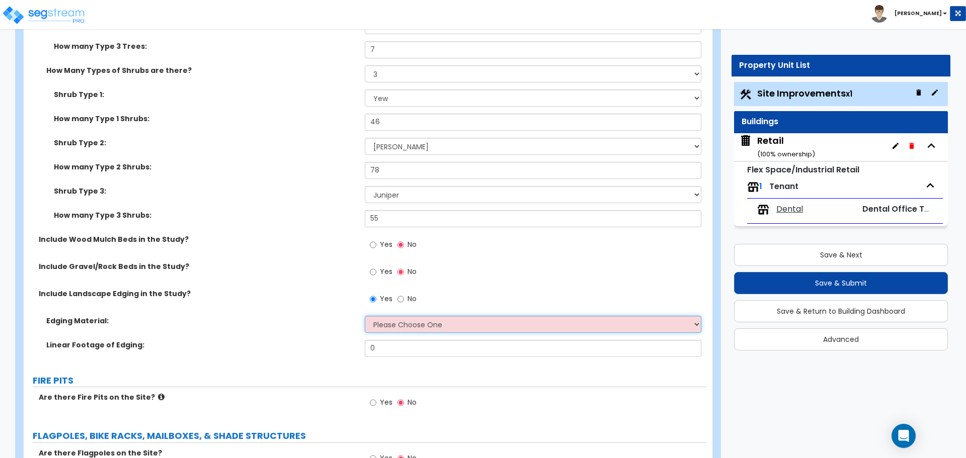
select select "4"
click at [365, 316] on select "Please Choose One Metal Brick Railroad Ties Concrete" at bounding box center [533, 324] width 336 height 17
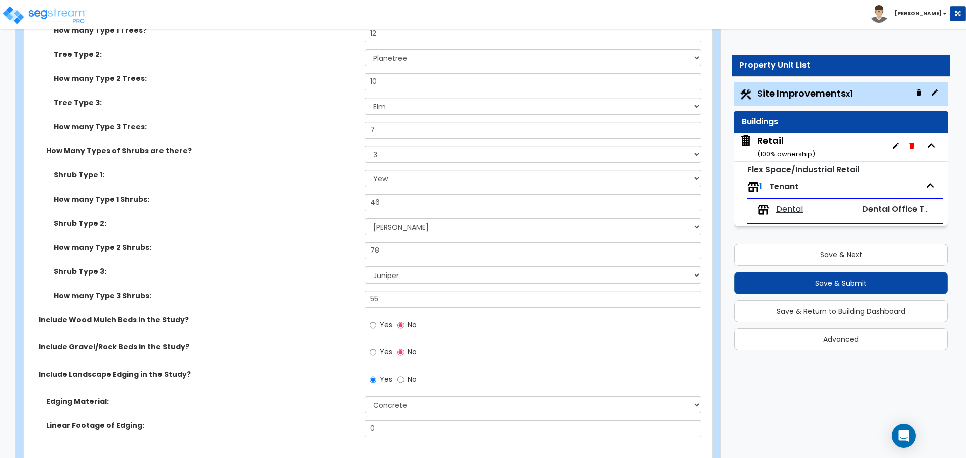
scroll to position [2276, 0]
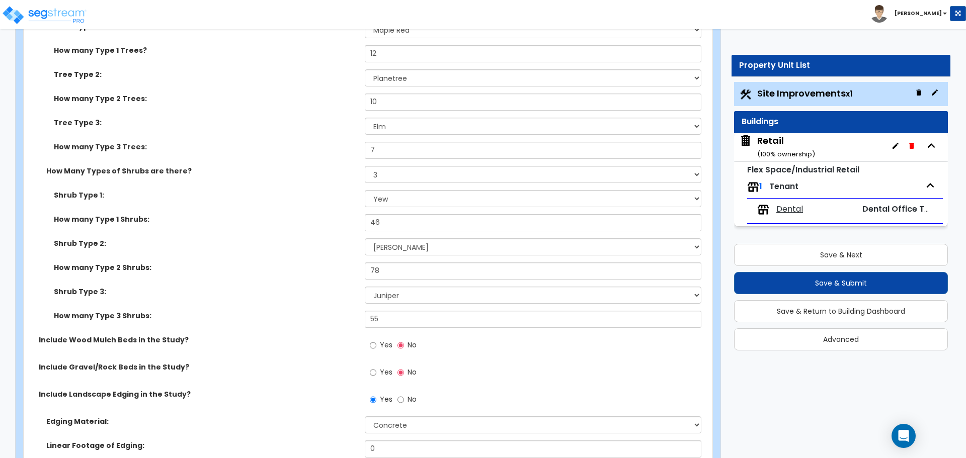
click at [238, 177] on div "How Many Types of Shrubs are there? None 1 2 3" at bounding box center [365, 178] width 683 height 24
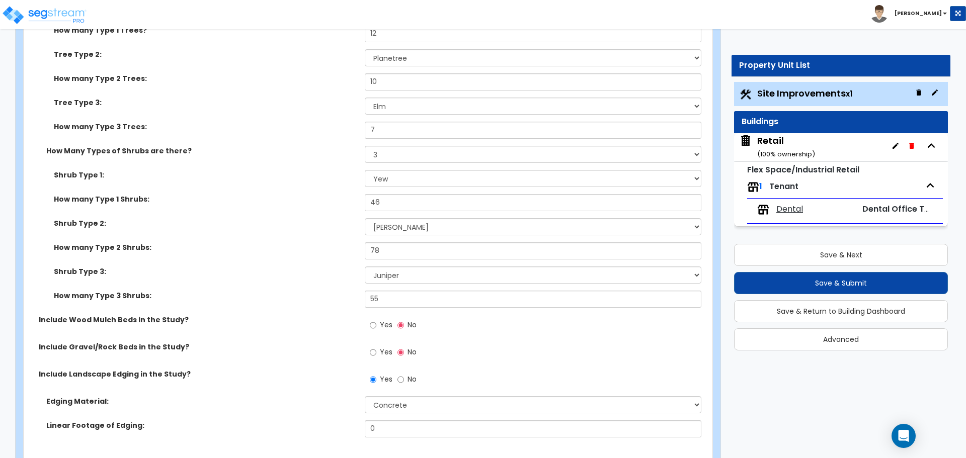
scroll to position [2435, 0]
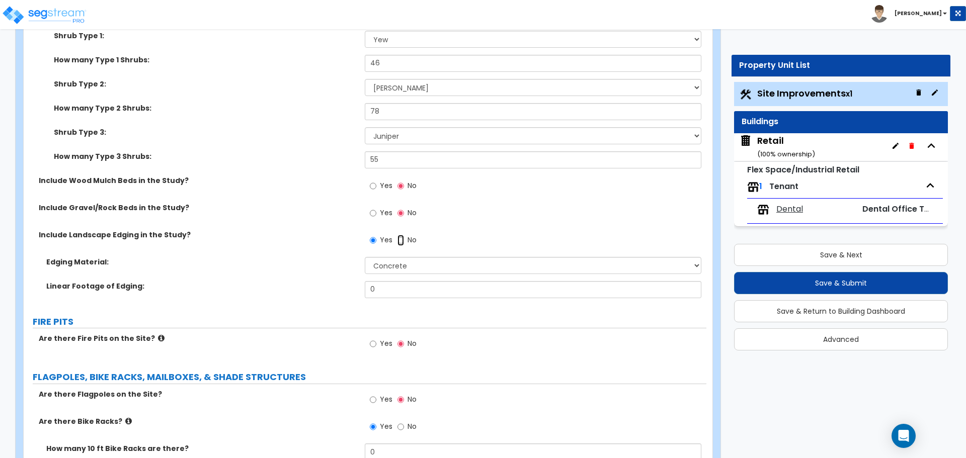
click at [400, 237] on input "No" at bounding box center [401, 240] width 7 height 11
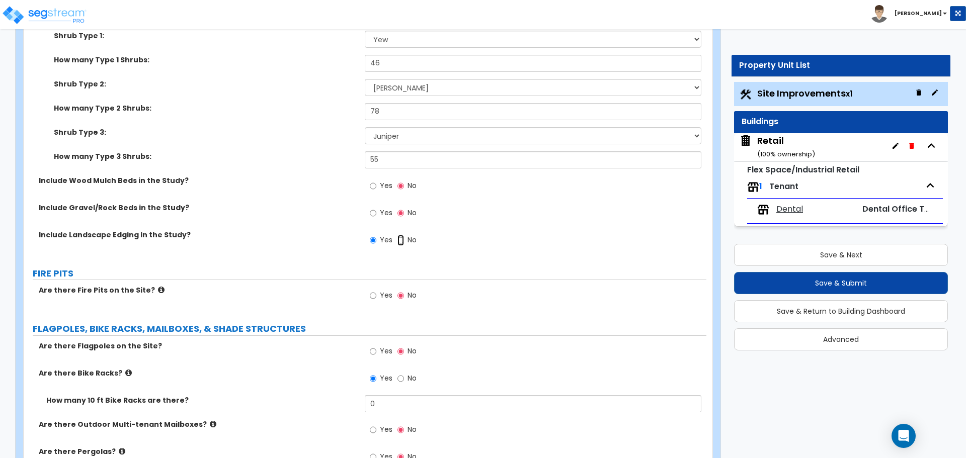
radio input "false"
radio input "true"
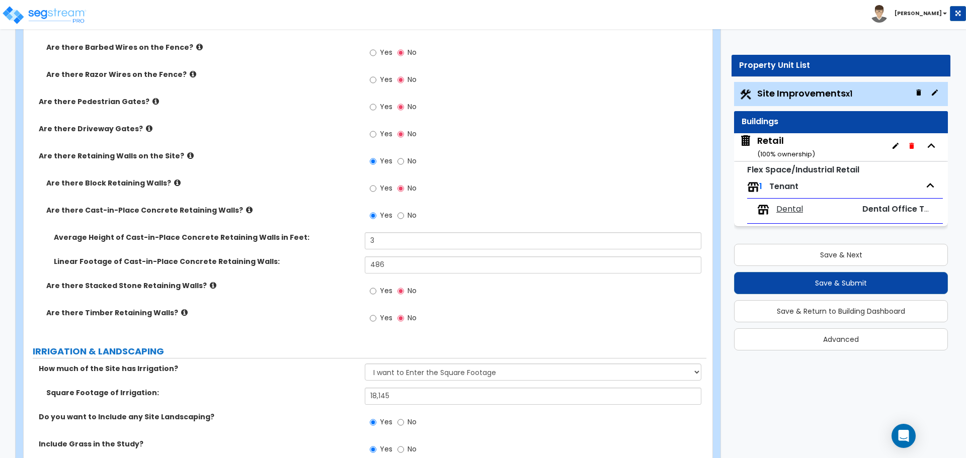
scroll to position [322, 0]
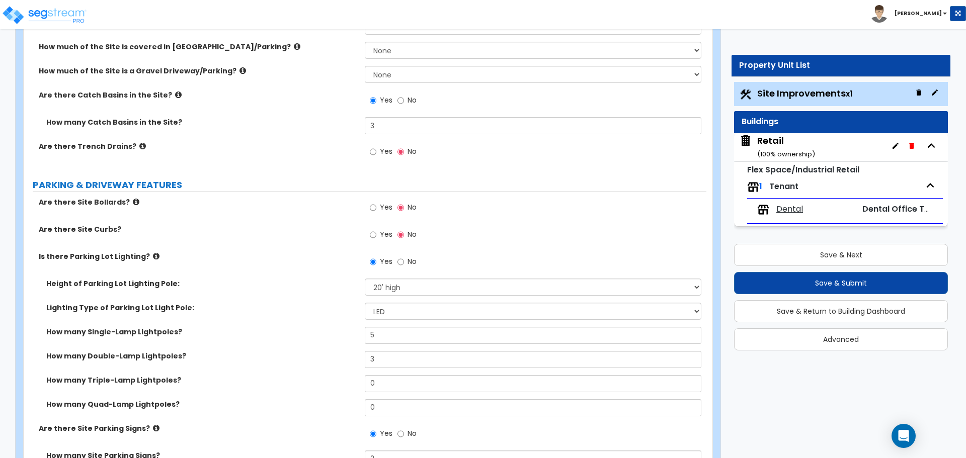
click at [377, 232] on label "Yes" at bounding box center [381, 235] width 23 height 17
click at [376, 232] on input "Yes" at bounding box center [373, 234] width 7 height 11
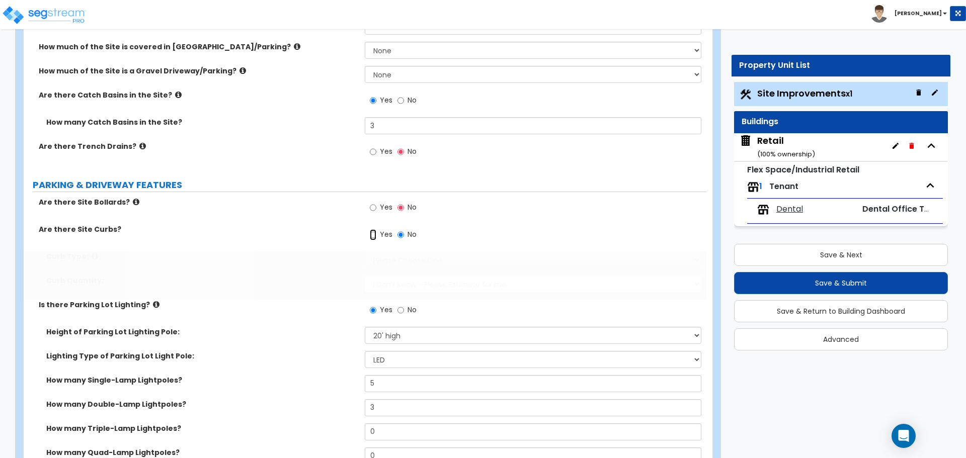
radio input "true"
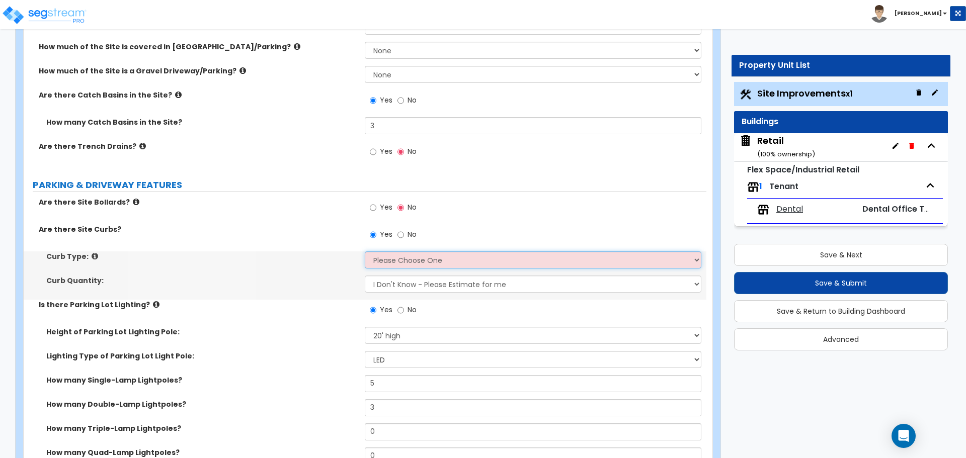
click at [383, 254] on select "Please Choose One Curb (Only) Curb & Gutter Asphalt Berm" at bounding box center [533, 260] width 336 height 17
click at [365, 252] on select "Please Choose One Curb (Only) Curb & Gutter Asphalt Berm" at bounding box center [533, 260] width 336 height 17
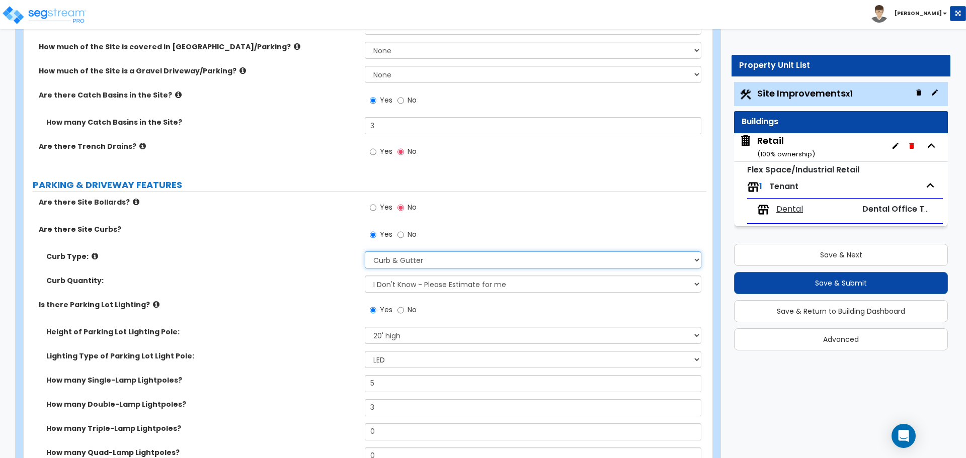
click at [411, 254] on select "Please Choose One Curb (Only) Curb & Gutter Asphalt Berm" at bounding box center [533, 260] width 336 height 17
select select "1"
click at [365, 252] on select "Please Choose One Curb (Only) Curb & Gutter Asphalt Berm" at bounding box center [533, 260] width 336 height 17
click at [406, 285] on select "I Don't Know - Please Estimate for me I want to Enter the Linear Footage" at bounding box center [533, 284] width 336 height 17
click at [365, 276] on select "I Don't Know - Please Estimate for me I want to Enter the Linear Footage" at bounding box center [533, 284] width 336 height 17
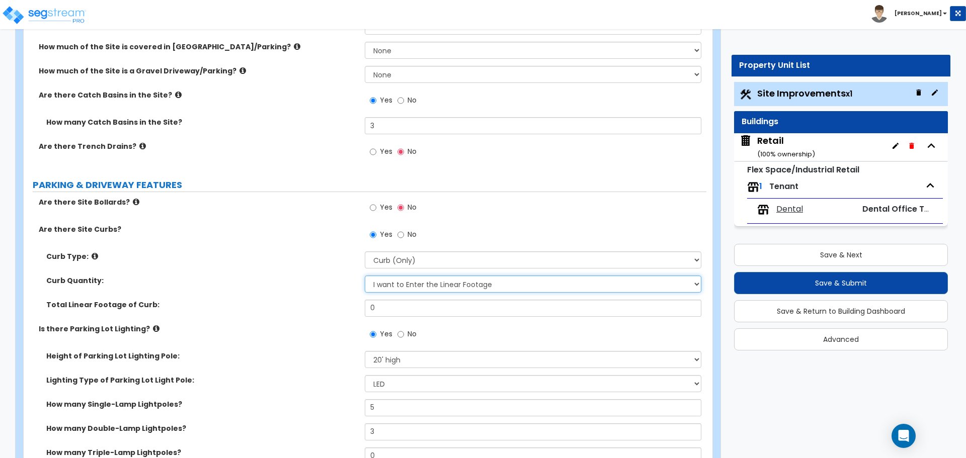
click at [416, 281] on select "I Don't Know - Please Estimate for me I want to Enter the Linear Footage" at bounding box center [533, 284] width 336 height 17
select select "0"
click at [365, 276] on select "I Don't Know - Please Estimate for me I want to Enter the Linear Footage" at bounding box center [533, 284] width 336 height 17
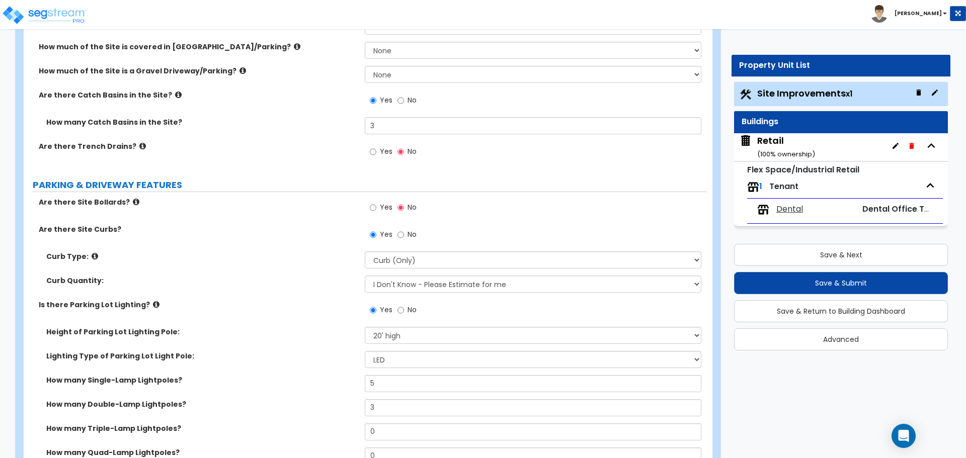
drag, startPoint x: 168, startPoint y: 243, endPoint x: 133, endPoint y: 233, distance: 36.1
click at [166, 243] on div "Are there Site Curbs? Yes No" at bounding box center [365, 237] width 683 height 27
click at [92, 256] on icon at bounding box center [95, 257] width 7 height 8
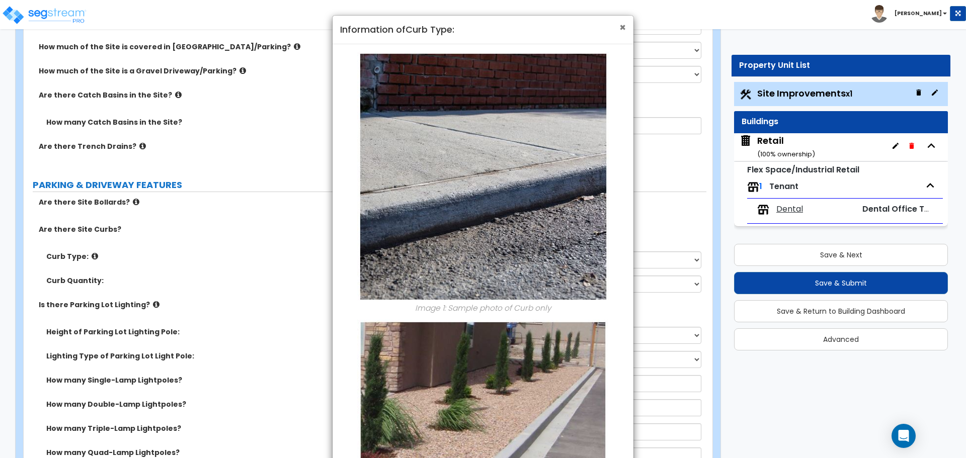
click at [621, 28] on span "×" at bounding box center [622, 27] width 7 height 15
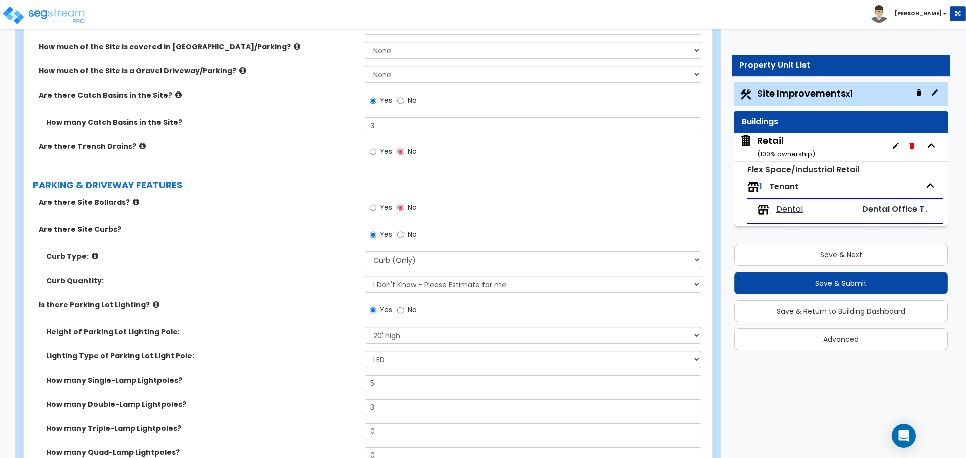
click at [266, 226] on label "Are there Site Curbs?" at bounding box center [198, 229] width 319 height 10
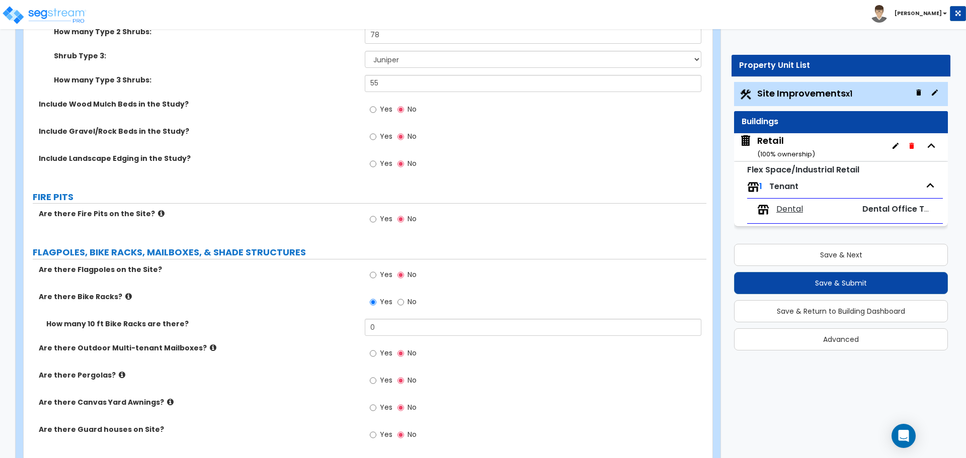
scroll to position [2687, 0]
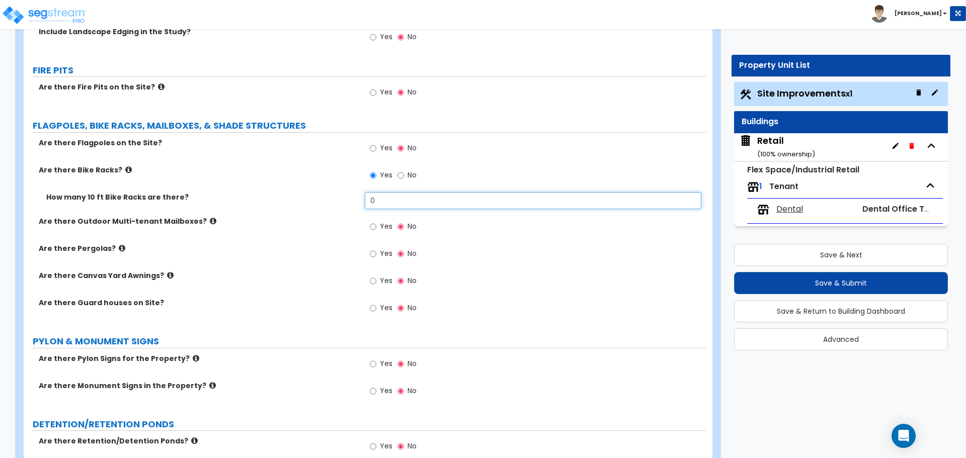
click at [381, 202] on input "0" at bounding box center [533, 200] width 336 height 17
click at [307, 189] on div "Are there Bike Racks? Yes No" at bounding box center [365, 178] width 683 height 27
click at [125, 171] on icon at bounding box center [128, 170] width 7 height 8
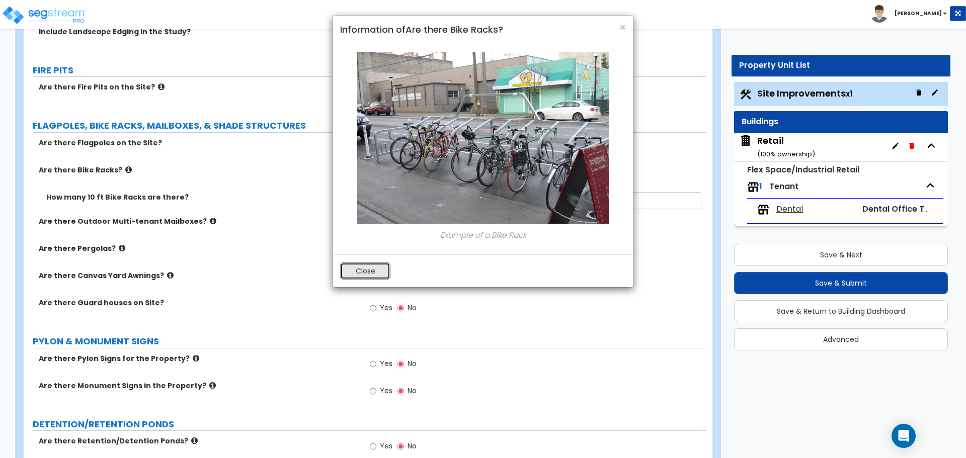
drag, startPoint x: 384, startPoint y: 263, endPoint x: 375, endPoint y: 236, distance: 28.2
click at [383, 263] on button "Close" at bounding box center [365, 271] width 50 height 17
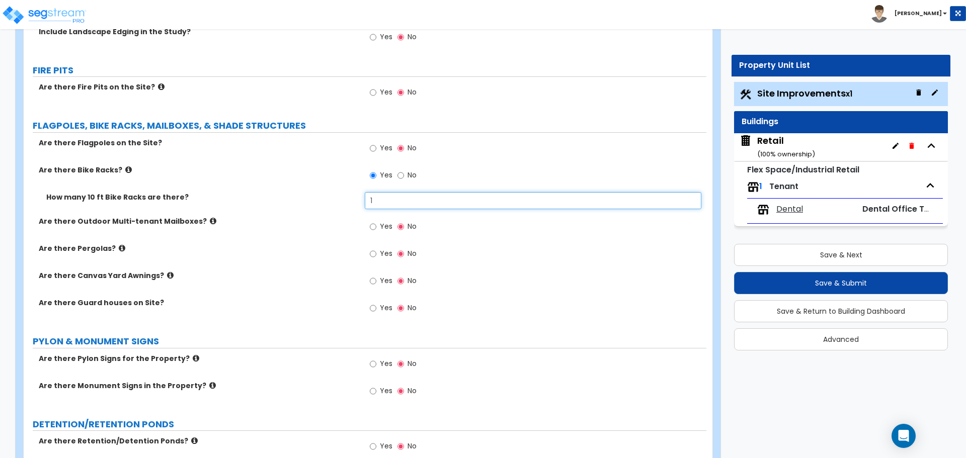
click at [381, 199] on input "1" at bounding box center [533, 200] width 336 height 17
type input "0.2"
click at [339, 177] on div "Are there Bike Racks? Yes No" at bounding box center [365, 178] width 683 height 27
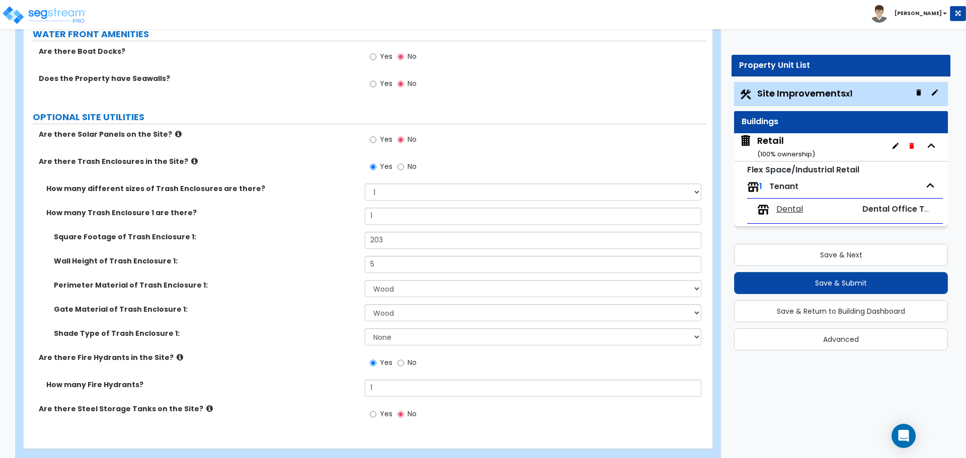
scroll to position [3140, 0]
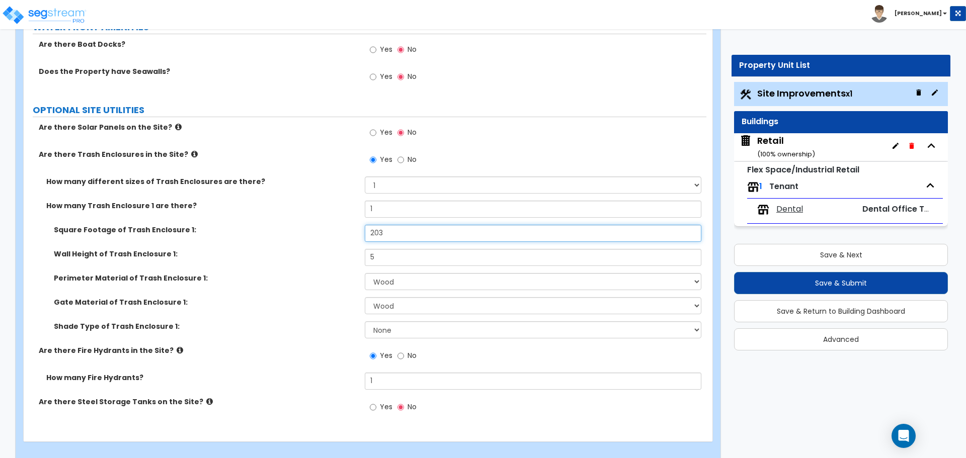
click at [408, 232] on input "203" at bounding box center [533, 233] width 336 height 17
type input "360"
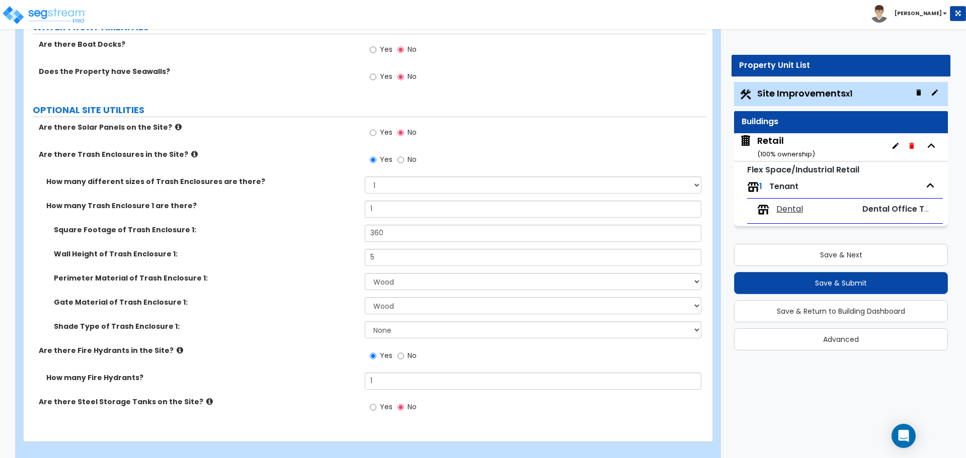
click at [338, 243] on div "Square Footage of Trash Enclosure 1: 360" at bounding box center [365, 237] width 683 height 24
click at [383, 262] on input "5" at bounding box center [533, 257] width 336 height 17
click at [329, 263] on div "Wall Height of Trash Enclosure 1: 5" at bounding box center [365, 261] width 683 height 24
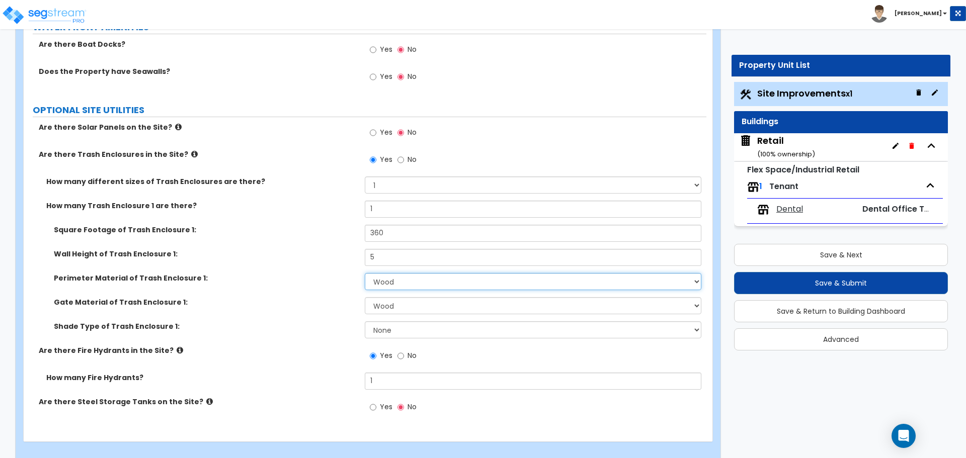
click at [396, 279] on select "Please Choose One Chain Link Wood Metal CMU" at bounding box center [533, 281] width 336 height 17
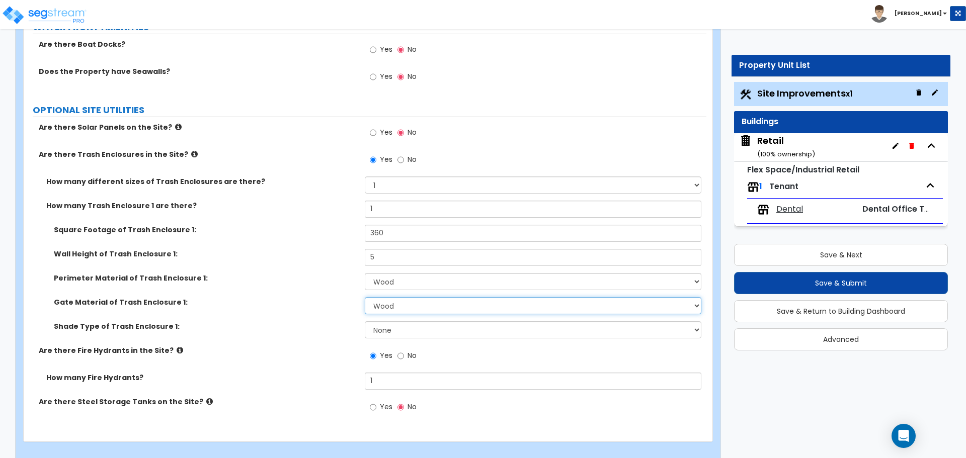
click at [393, 314] on select "Please Choose One Wood Metal" at bounding box center [533, 305] width 336 height 17
click at [391, 312] on select "Please Choose One Wood Metal" at bounding box center [533, 305] width 336 height 17
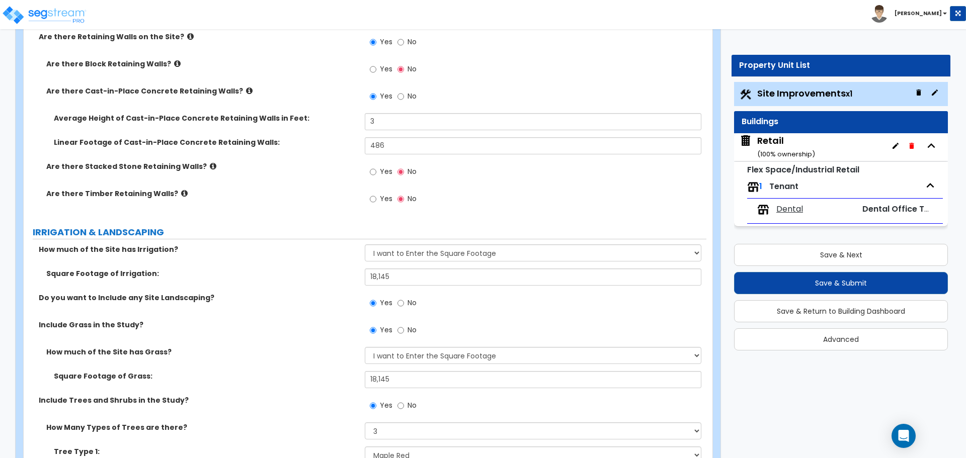
scroll to position [1894, 0]
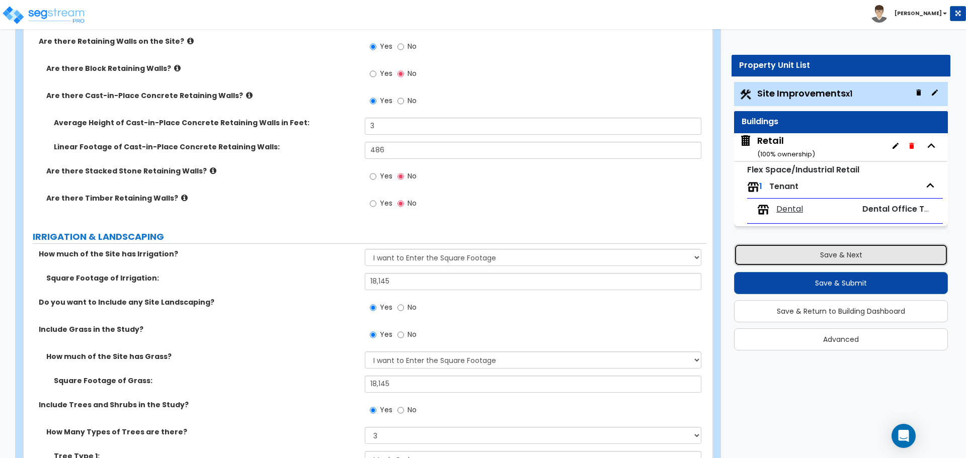
click at [812, 253] on button "Save & Next" at bounding box center [841, 255] width 214 height 22
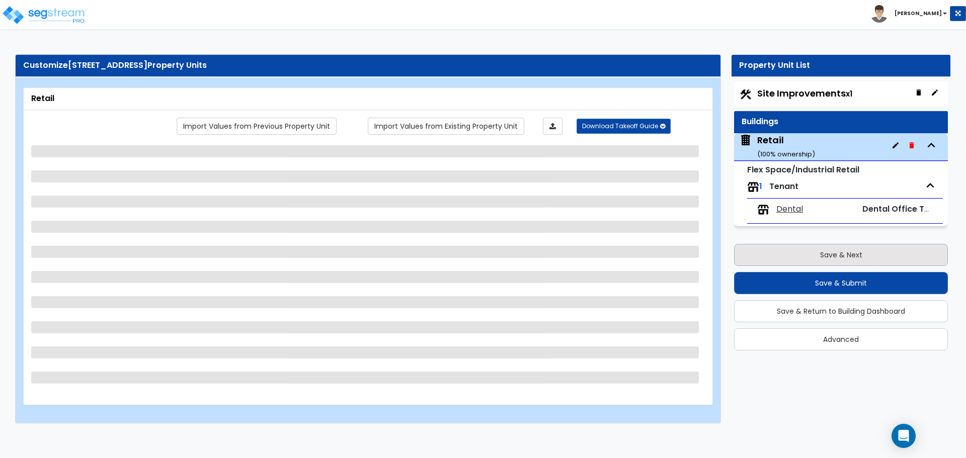
scroll to position [0, 0]
select select "6"
select select "1"
select select "7"
select select "2"
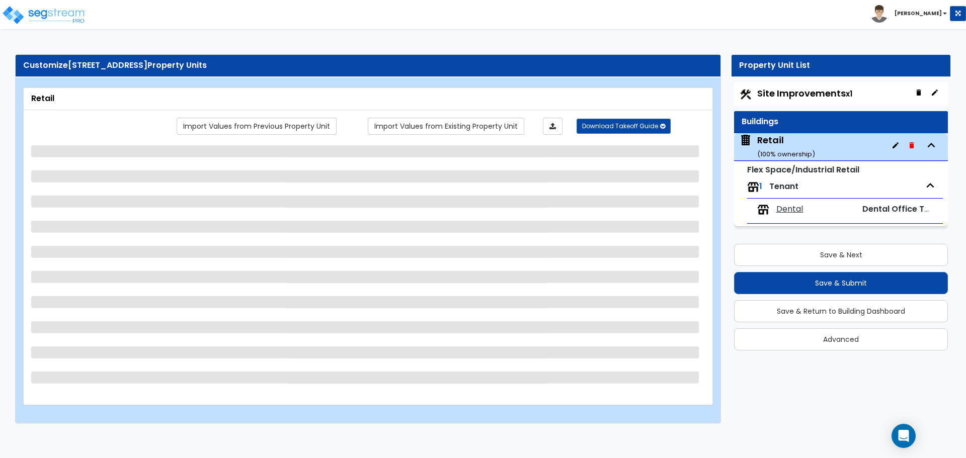
select select "2"
select select "1"
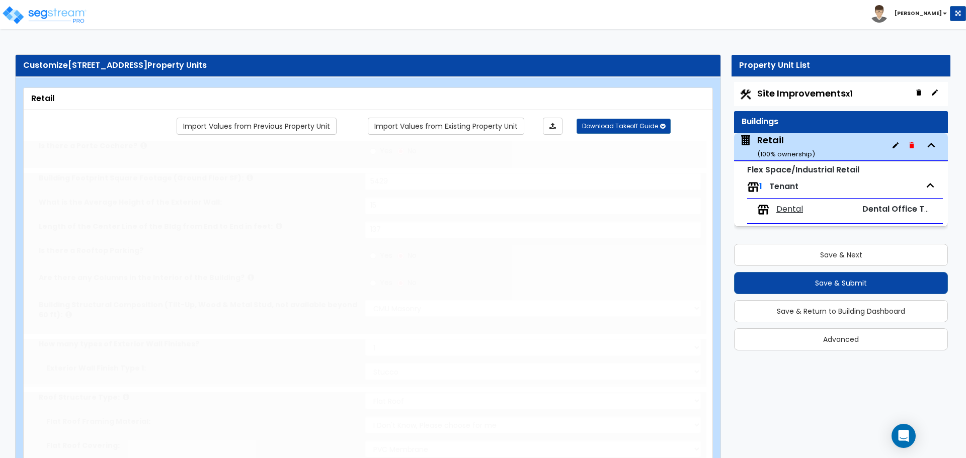
select select "2"
radio input "true"
select select "1"
type input "23"
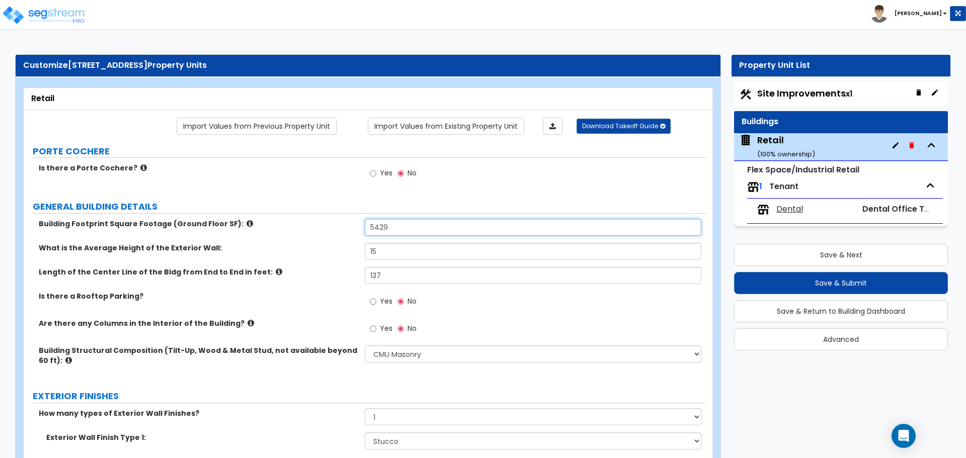
click at [402, 222] on input "5429" at bounding box center [533, 227] width 336 height 17
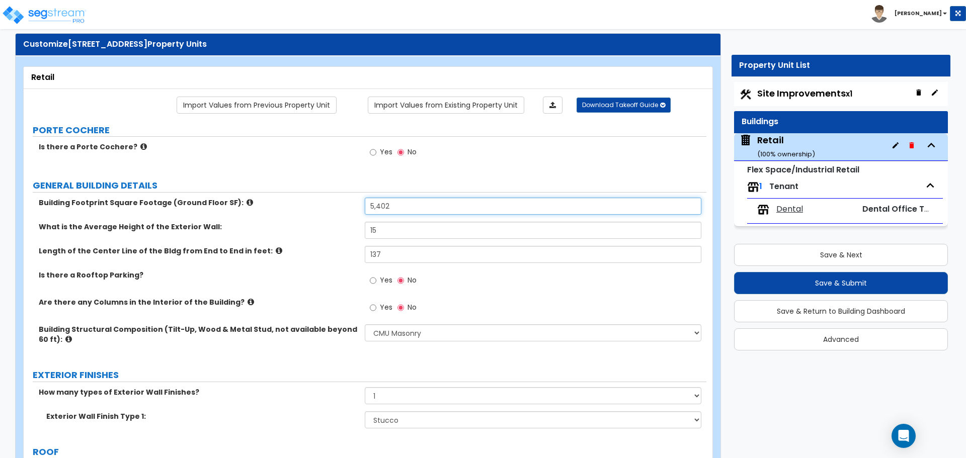
scroll to position [50, 0]
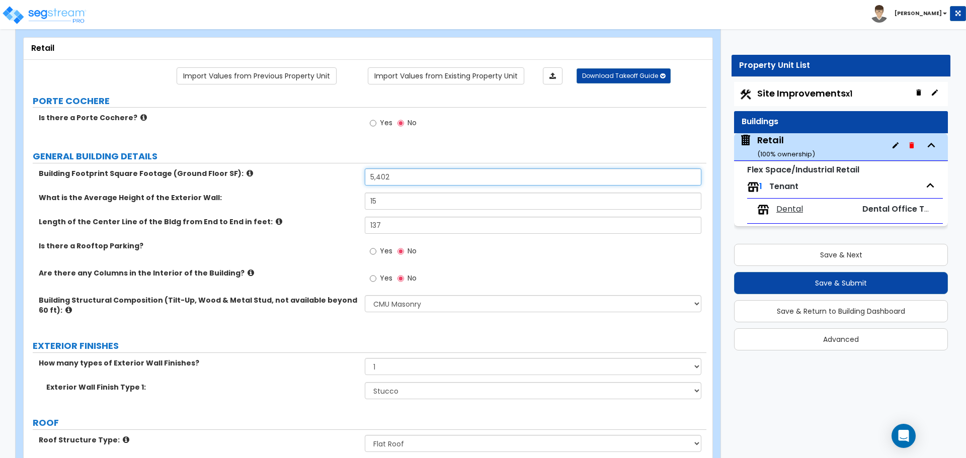
type input "5,402"
click at [388, 203] on input "15" at bounding box center [533, 201] width 336 height 17
type input "18"
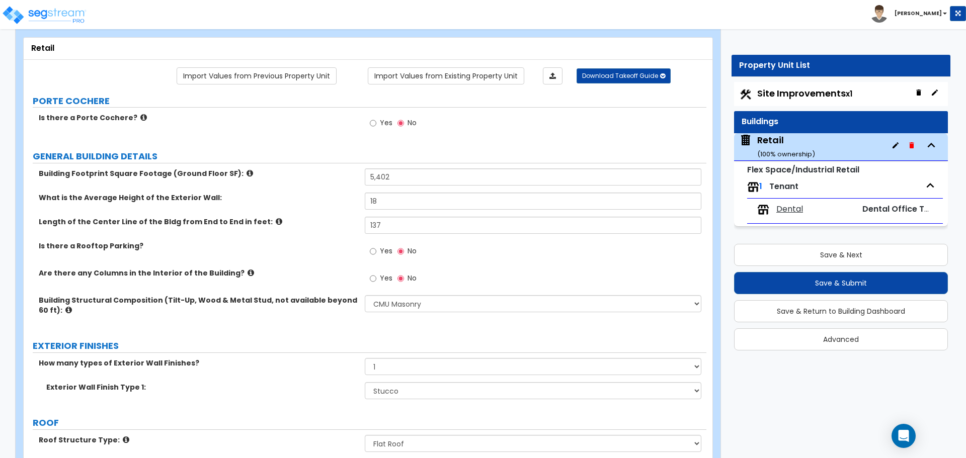
click at [311, 200] on label "What is the Average Height of the Exterior Wall:" at bounding box center [198, 198] width 319 height 10
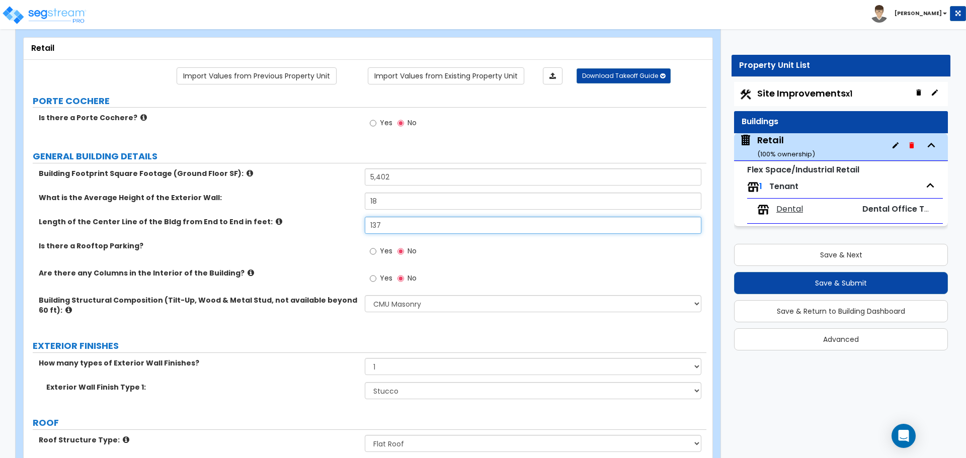
click at [405, 225] on input "137" at bounding box center [533, 225] width 336 height 17
type input "134.9"
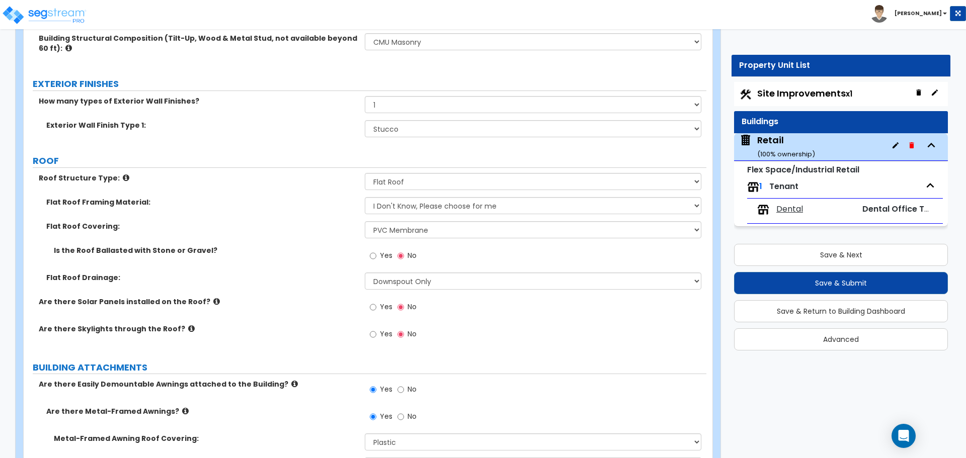
scroll to position [352, 0]
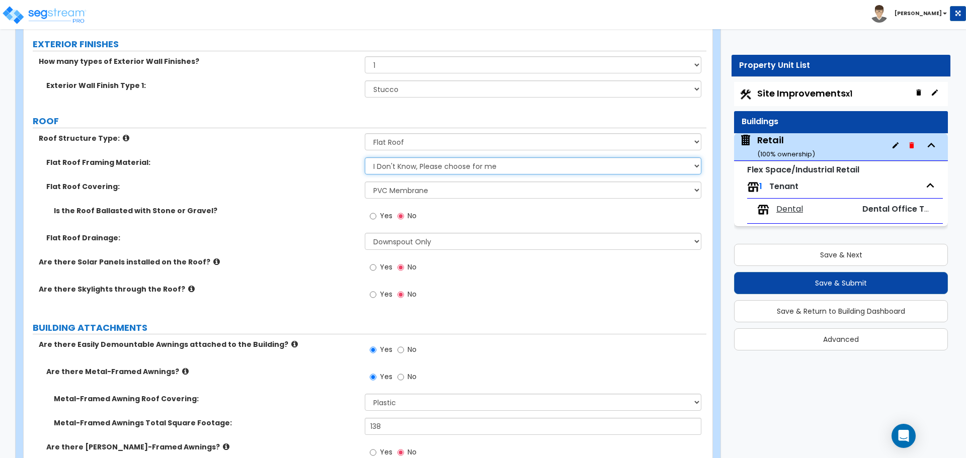
click at [404, 165] on select "I Don't Know, Please choose for me Metal Wood" at bounding box center [533, 165] width 336 height 17
click at [365, 157] on select "I Don't Know, Please choose for me Metal Wood" at bounding box center [533, 165] width 336 height 17
click at [403, 169] on select "I Don't Know, Please choose for me Metal Wood" at bounding box center [533, 165] width 336 height 17
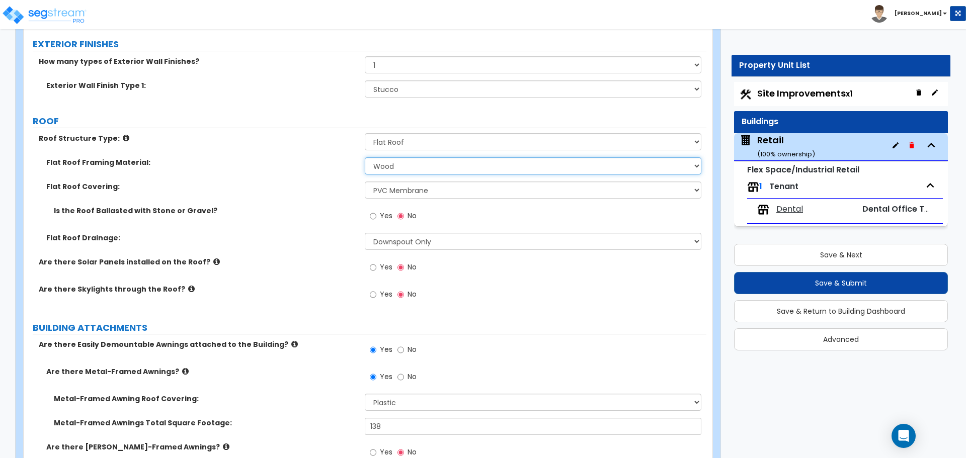
select select "0"
click at [365, 157] on select "I Don't Know, Please choose for me Metal Wood" at bounding box center [533, 165] width 336 height 17
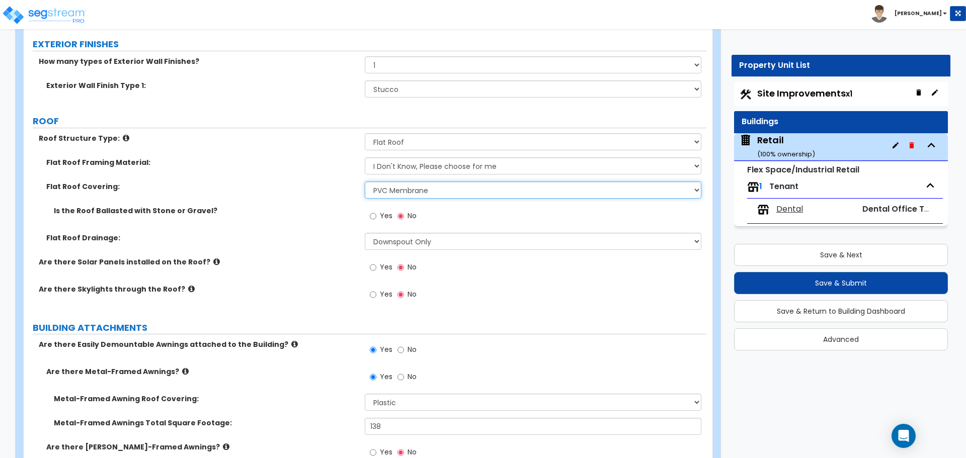
click at [384, 188] on select "Please Choose One Rolled Asphalt PVC Membrane Plastic (EPDM) Membrane Asphalt F…" at bounding box center [533, 190] width 336 height 17
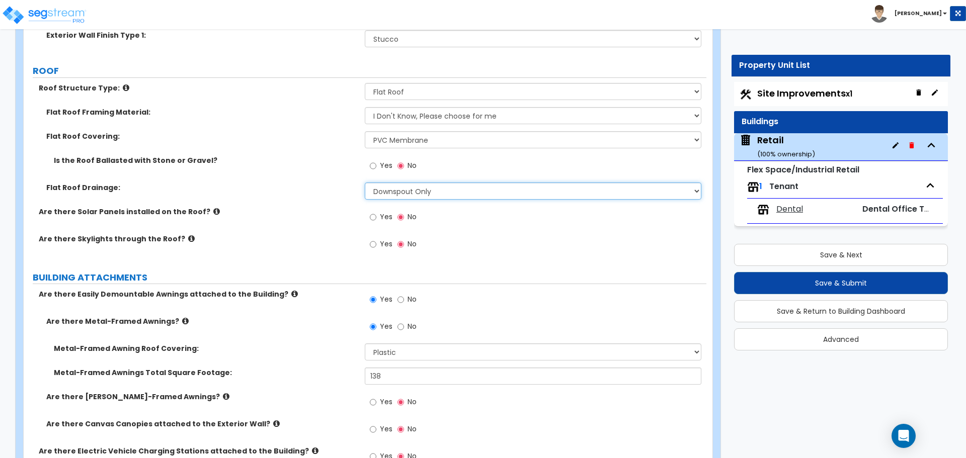
click at [379, 191] on select "Surface Drain (Typical) Gutters Downspout Only" at bounding box center [533, 191] width 336 height 17
click at [365, 183] on select "Surface Drain (Typical) Gutters Downspout Only" at bounding box center [533, 191] width 336 height 17
click at [393, 190] on select "Surface Drain (Typical) Gutters Downspout Only" at bounding box center [533, 191] width 336 height 17
click at [365, 183] on select "Surface Drain (Typical) Gutters Downspout Only" at bounding box center [533, 191] width 336 height 17
click at [386, 194] on select "Surface Drain (Typical) Gutters Downspout Only" at bounding box center [533, 191] width 336 height 17
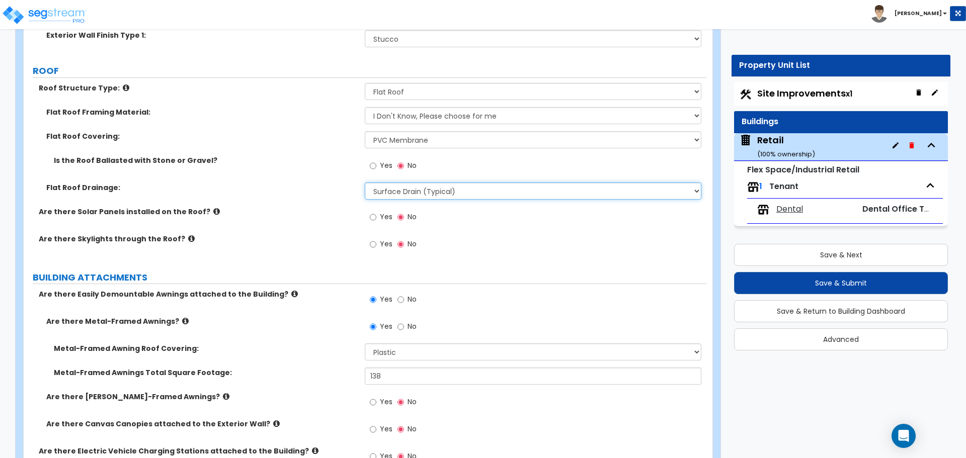
select select "1"
click at [365, 183] on select "Surface Drain (Typical) Gutters Downspout Only" at bounding box center [533, 191] width 336 height 17
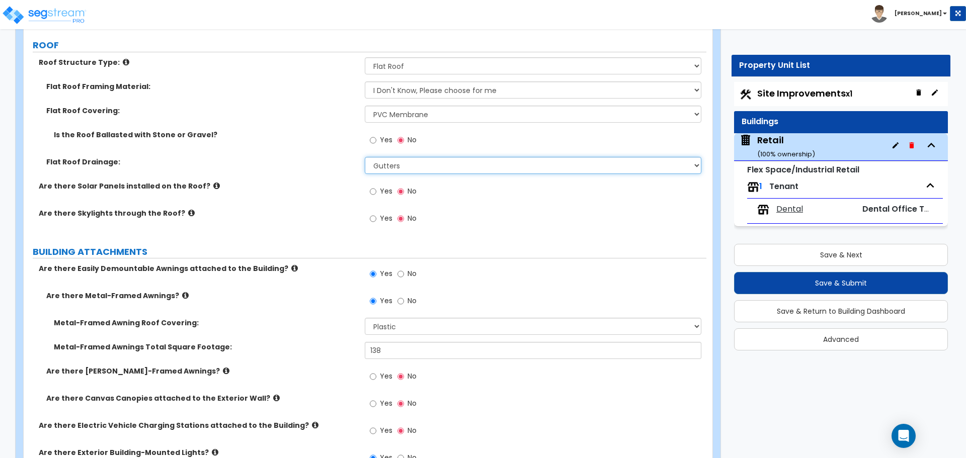
scroll to position [453, 0]
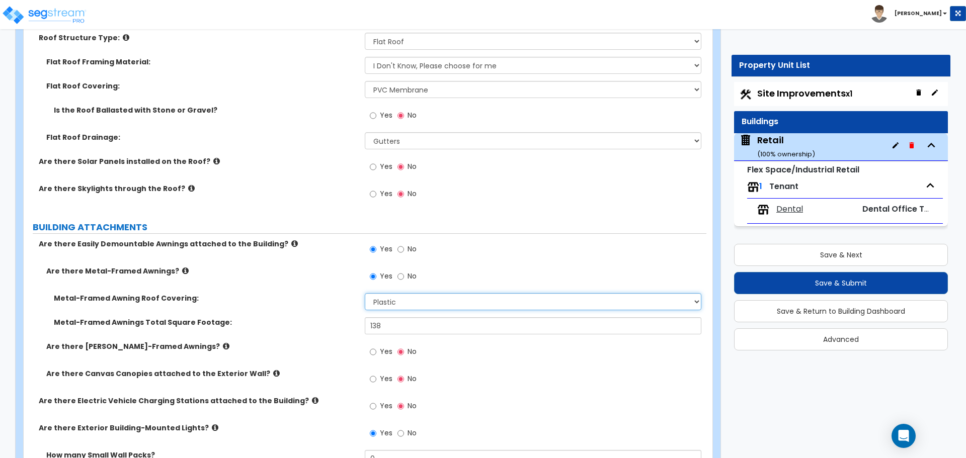
click at [409, 301] on select "Please Choose One Plastic Metal Glass" at bounding box center [533, 301] width 336 height 17
click at [406, 303] on select "Please Choose One Plastic Metal Glass" at bounding box center [533, 301] width 336 height 17
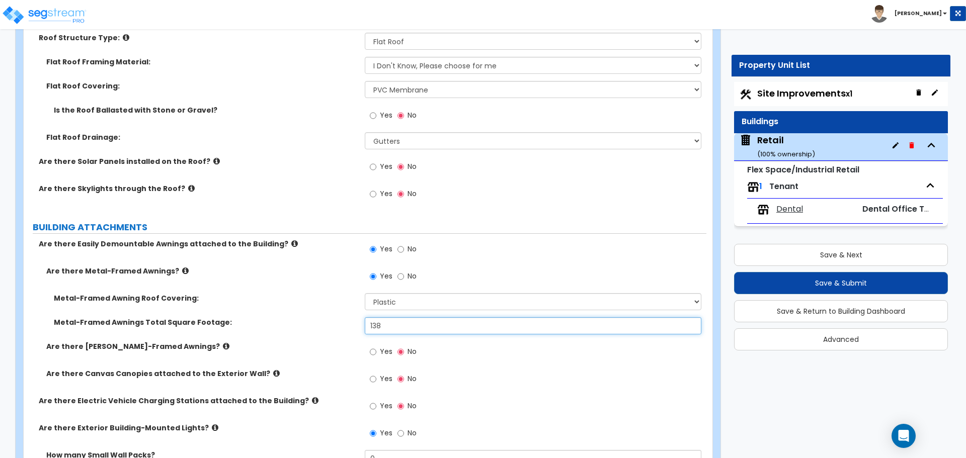
click at [470, 323] on input "138" at bounding box center [533, 325] width 336 height 17
type input "400"
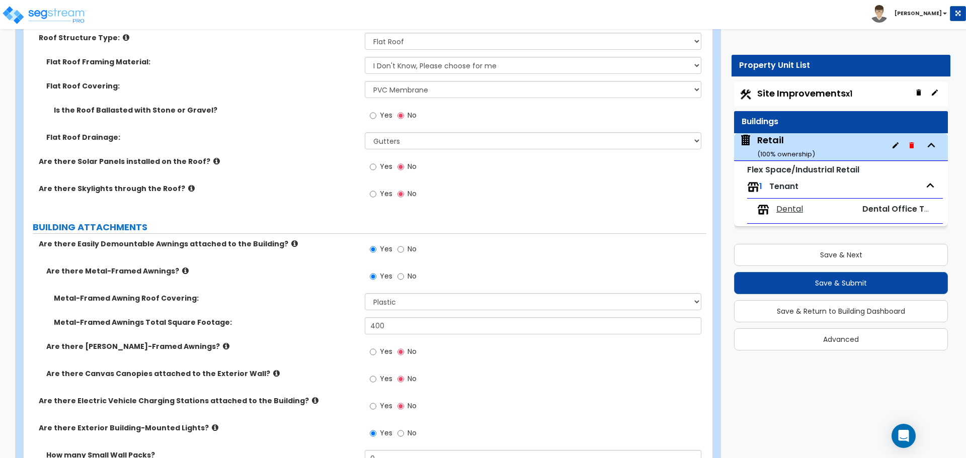
click at [318, 303] on label "Metal-Framed Awning Roof Covering:" at bounding box center [205, 298] width 303 height 10
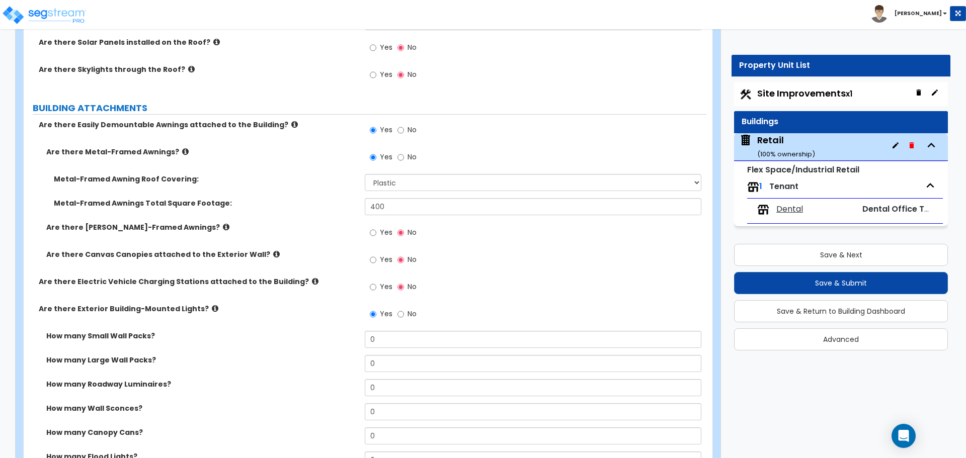
scroll to position [553, 0]
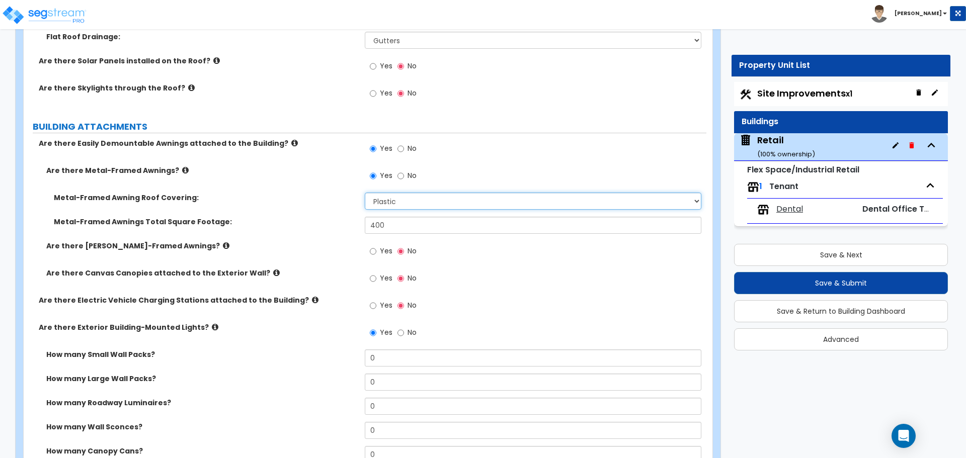
click at [404, 208] on select "Please Choose One Plastic Metal Glass" at bounding box center [533, 201] width 336 height 17
click at [415, 205] on select "Please Choose One Plastic Metal Glass" at bounding box center [533, 201] width 336 height 17
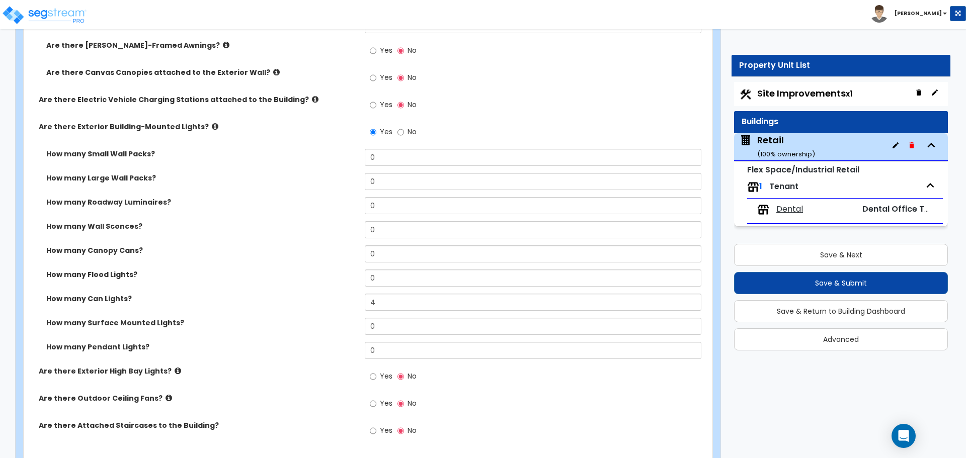
scroll to position [755, 0]
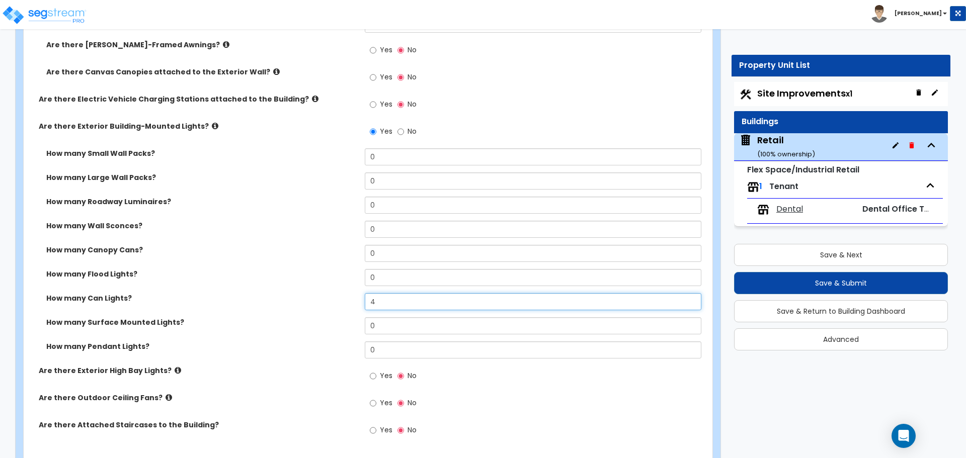
click at [381, 308] on input "4" at bounding box center [533, 301] width 336 height 17
type input "5"
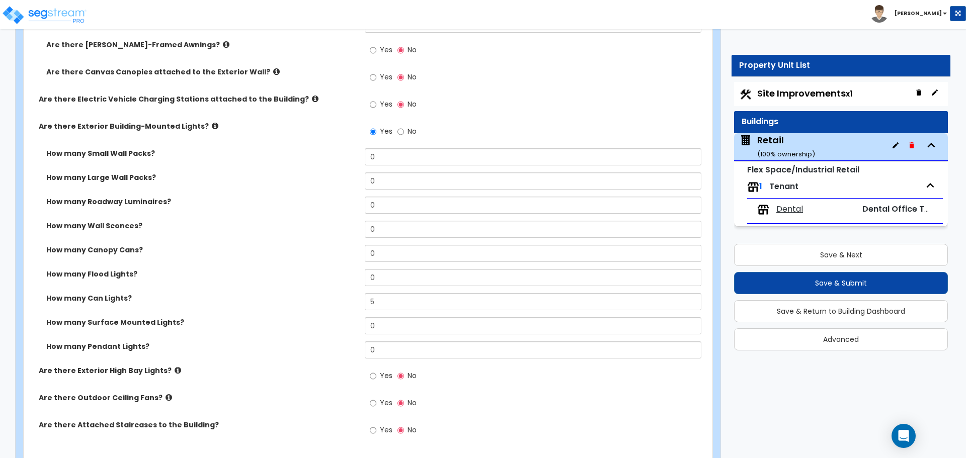
click at [330, 288] on div "How many Flood Lights? 0" at bounding box center [365, 281] width 683 height 24
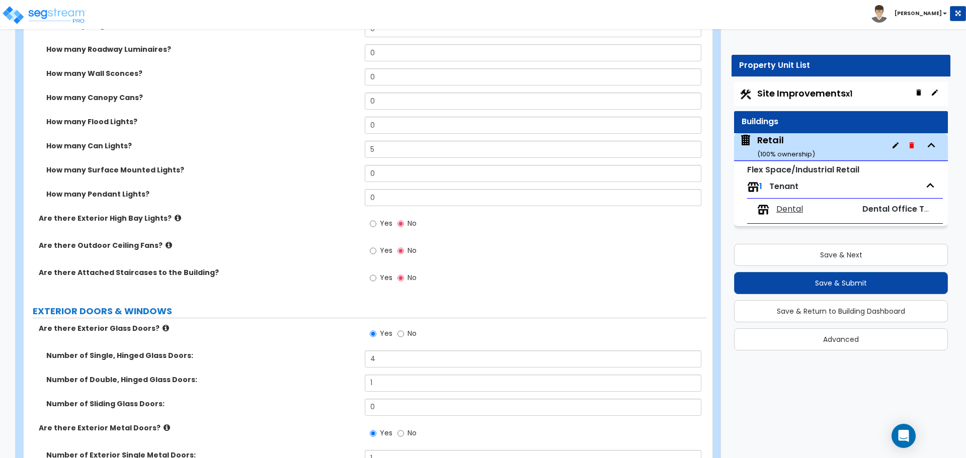
scroll to position [906, 0]
click at [340, 208] on div "How many Pendant Lights? 0" at bounding box center [365, 203] width 683 height 24
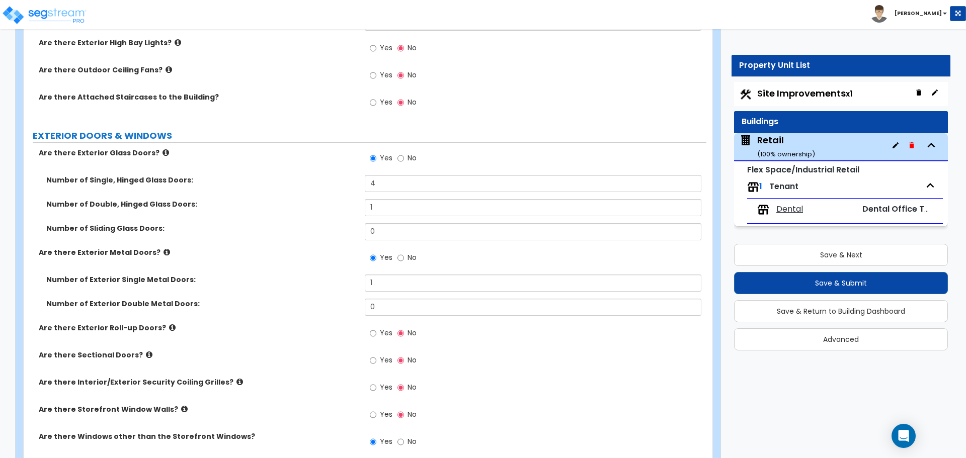
scroll to position [1107, 0]
